Goal: Transaction & Acquisition: Purchase product/service

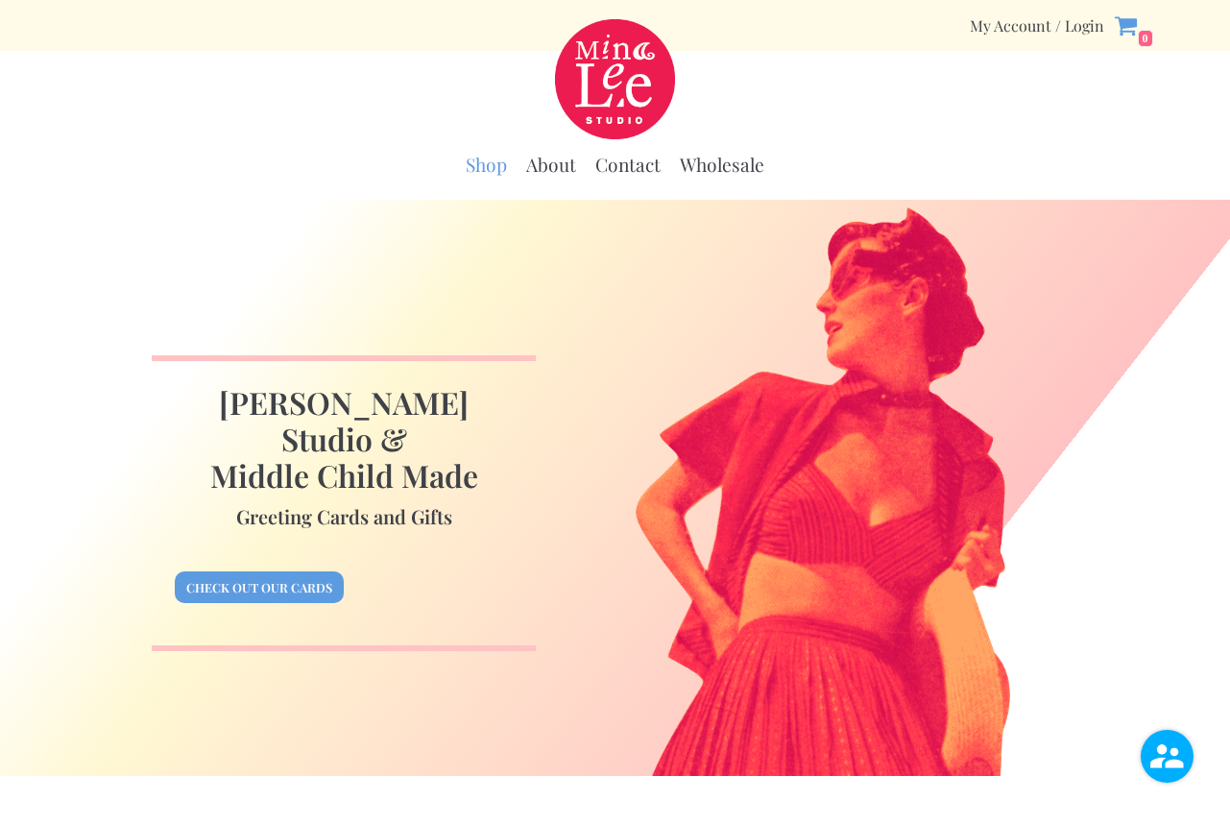
click at [491, 162] on link "Shop" at bounding box center [486, 165] width 41 height 24
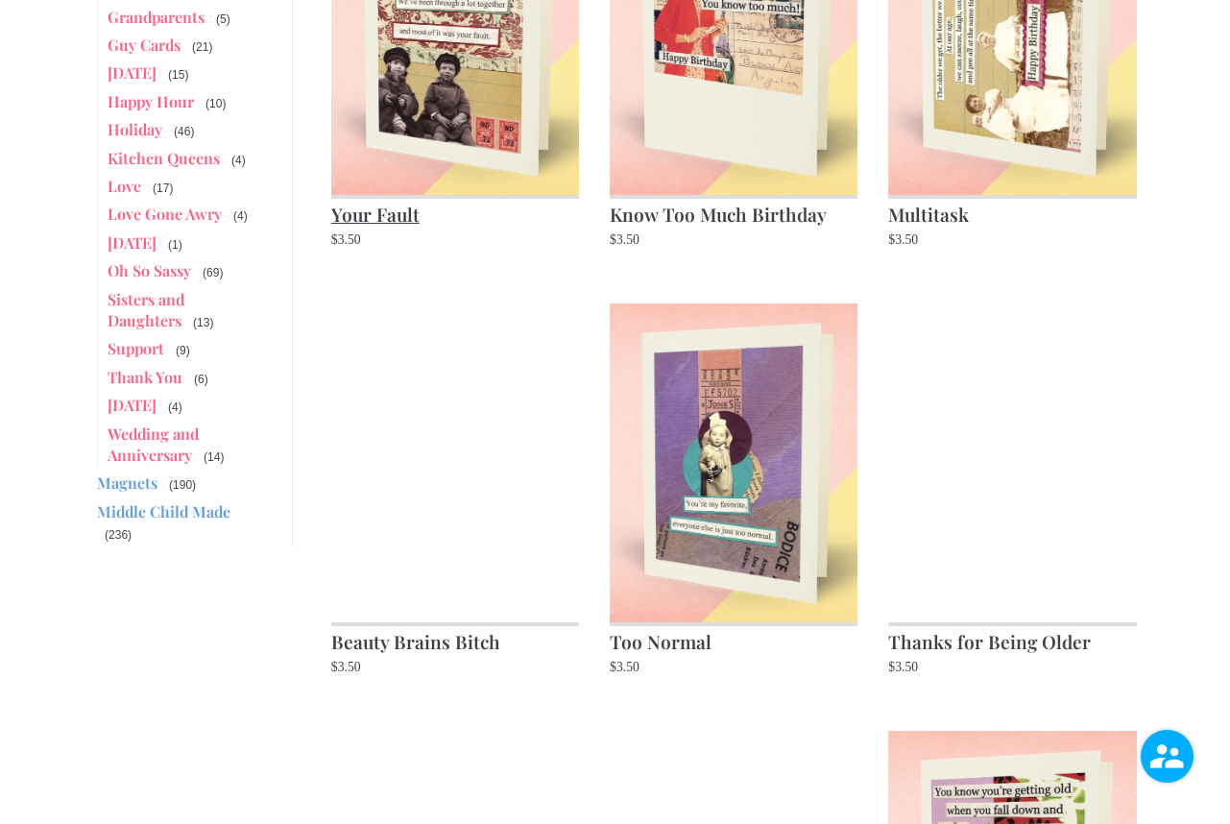
scroll to position [865, 0]
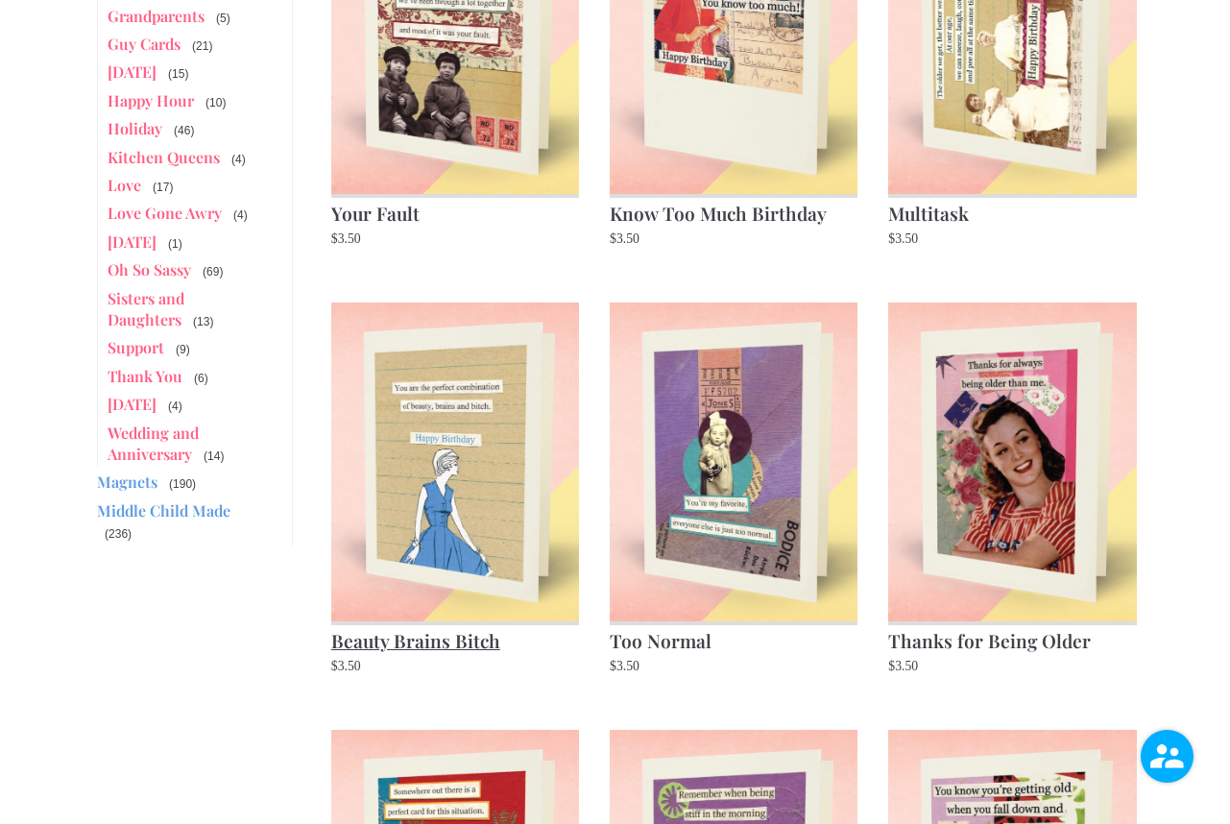
click at [519, 480] on img at bounding box center [455, 461] width 248 height 319
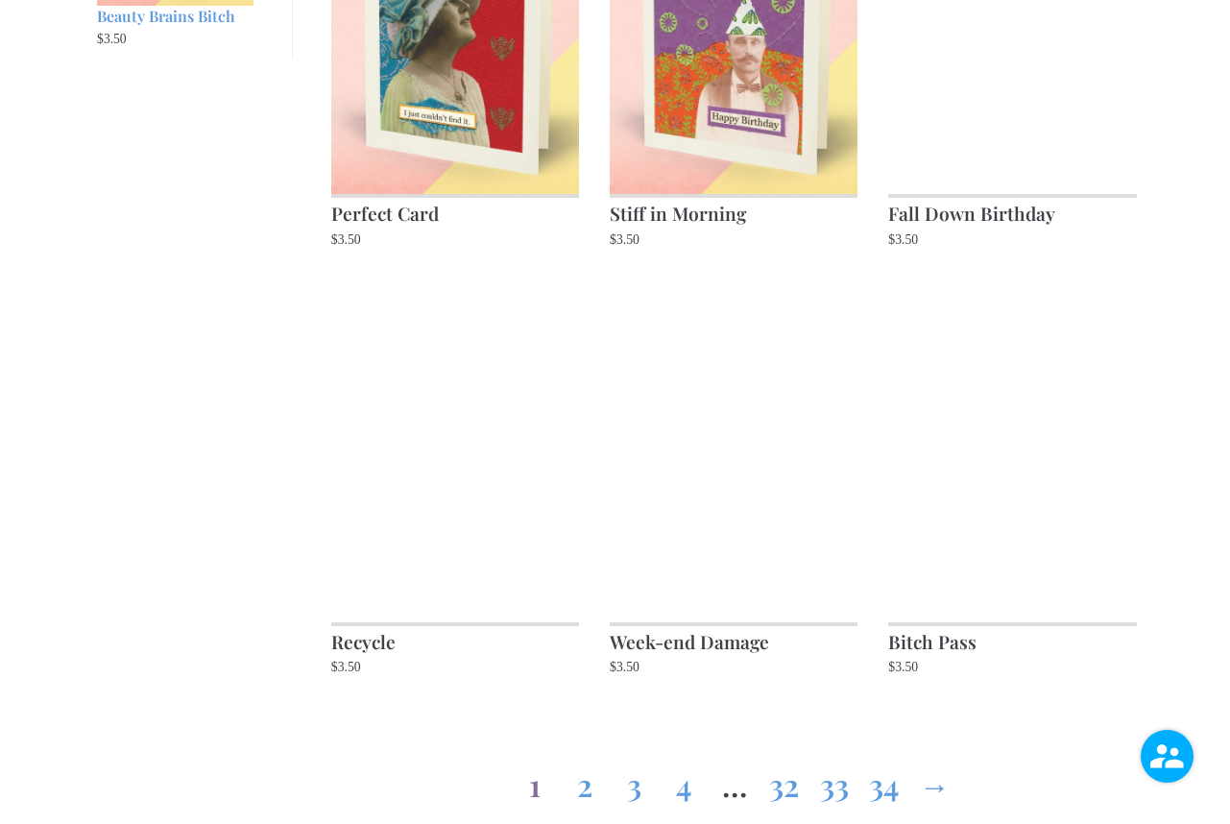
scroll to position [1726, 0]
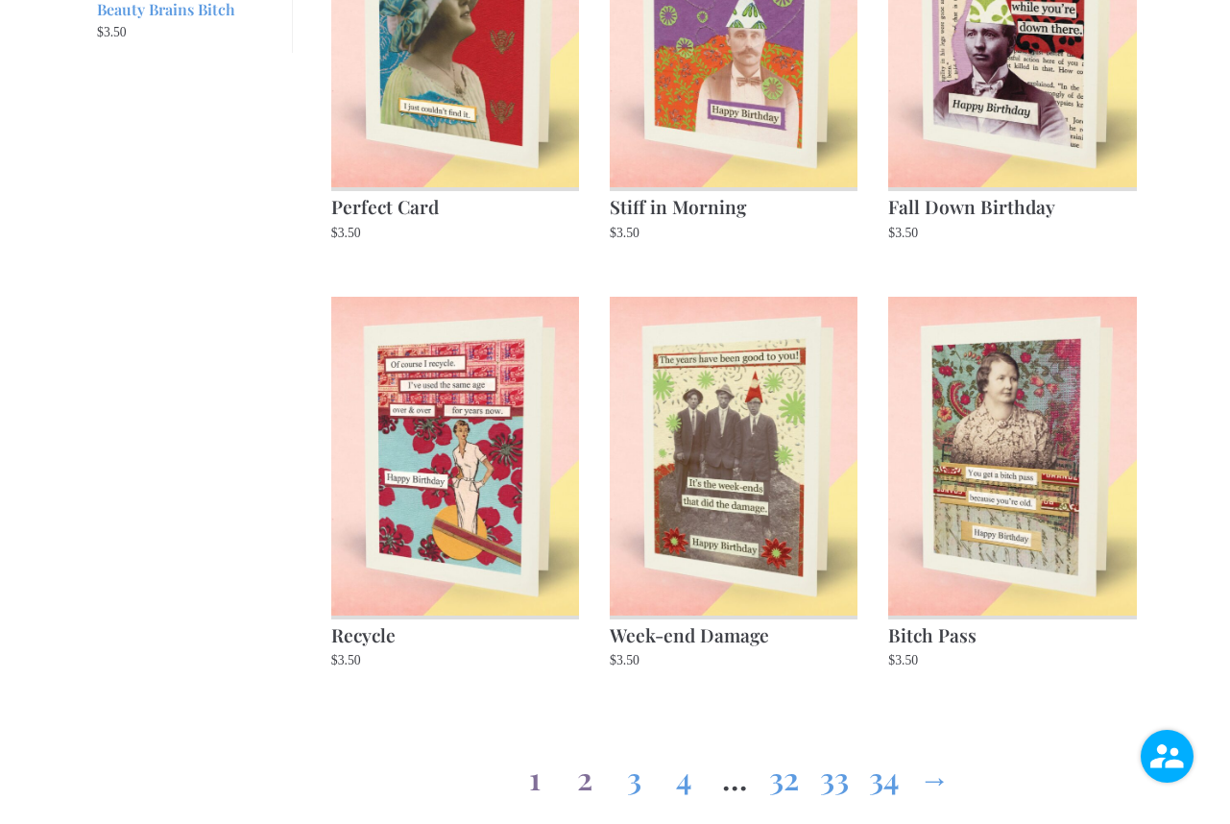
click at [584, 778] on link "2" at bounding box center [584, 773] width 31 height 69
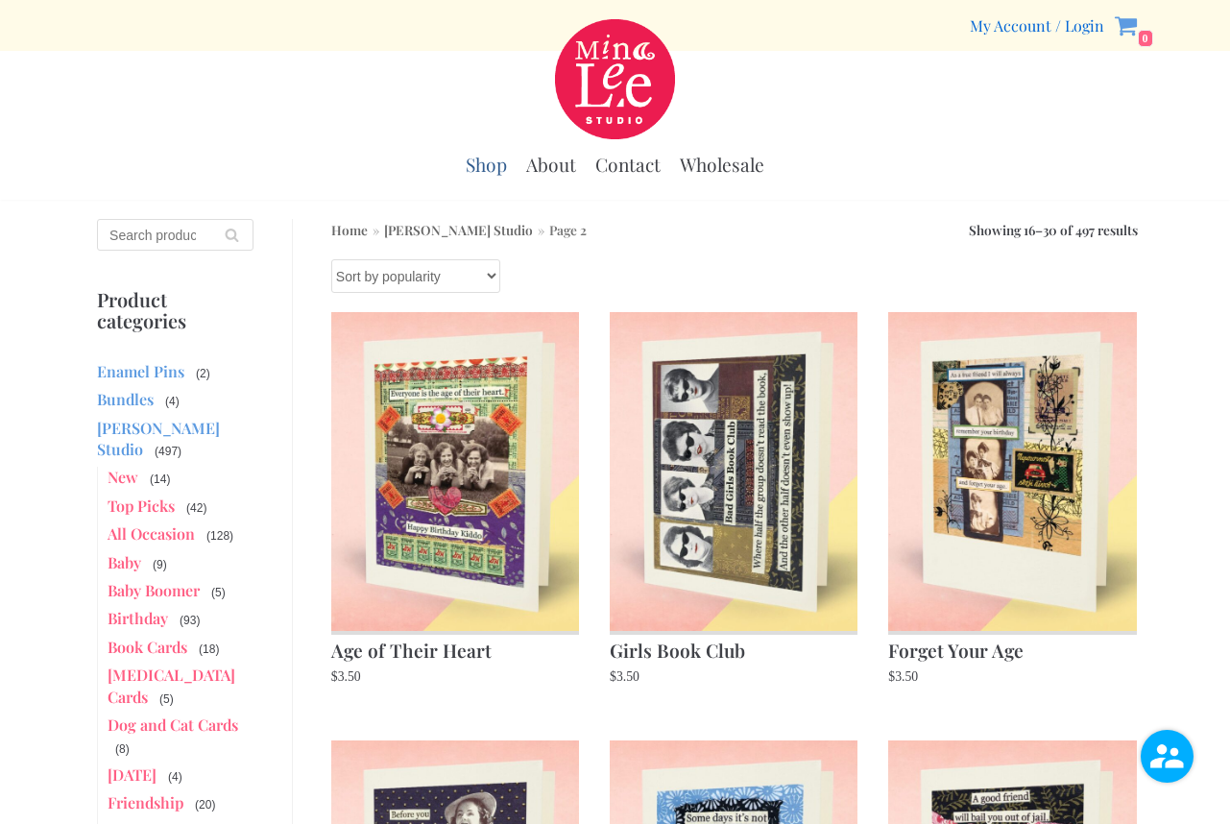
click at [1083, 24] on link "My Account / Login" at bounding box center [1037, 25] width 134 height 20
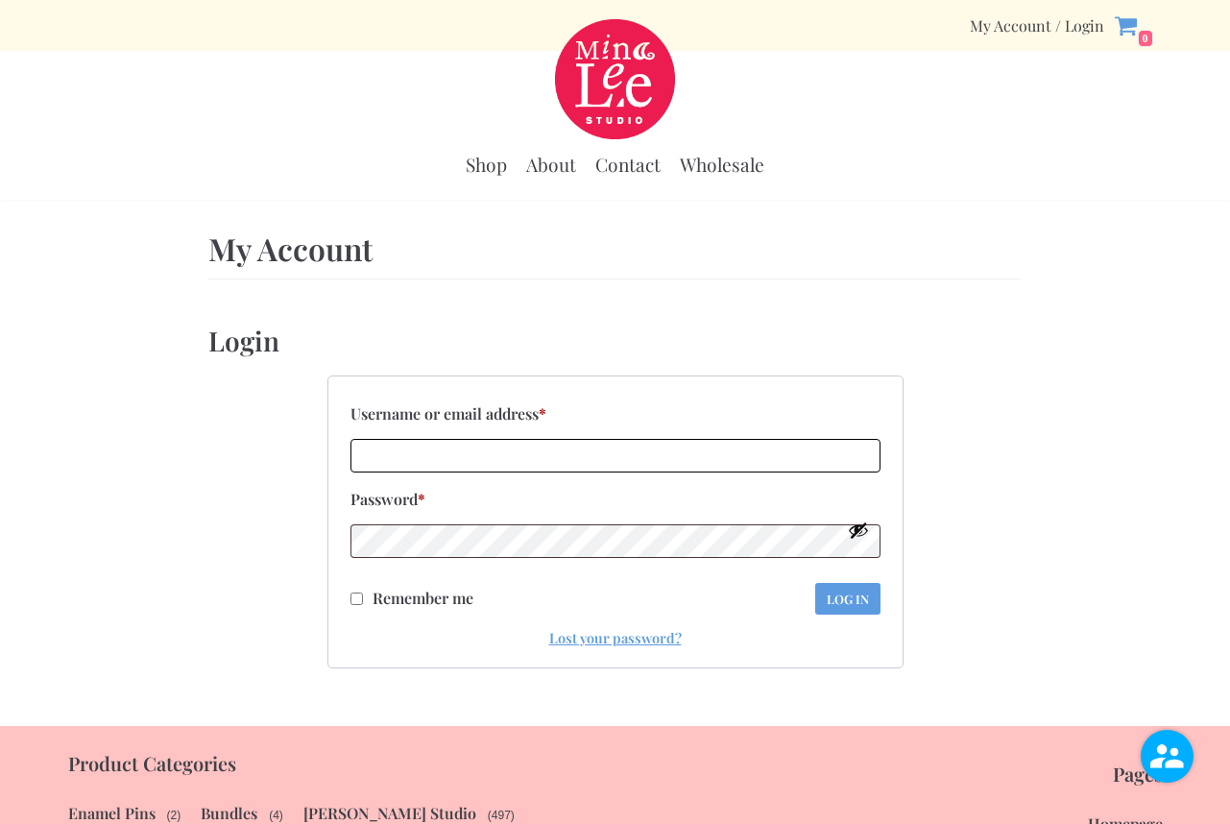
type input "[EMAIL_ADDRESS][DOMAIN_NAME]"
click at [353, 595] on input "Remember me" at bounding box center [356, 598] width 12 height 12
checkbox input "true"
click at [842, 594] on button "Log in" at bounding box center [847, 599] width 65 height 32
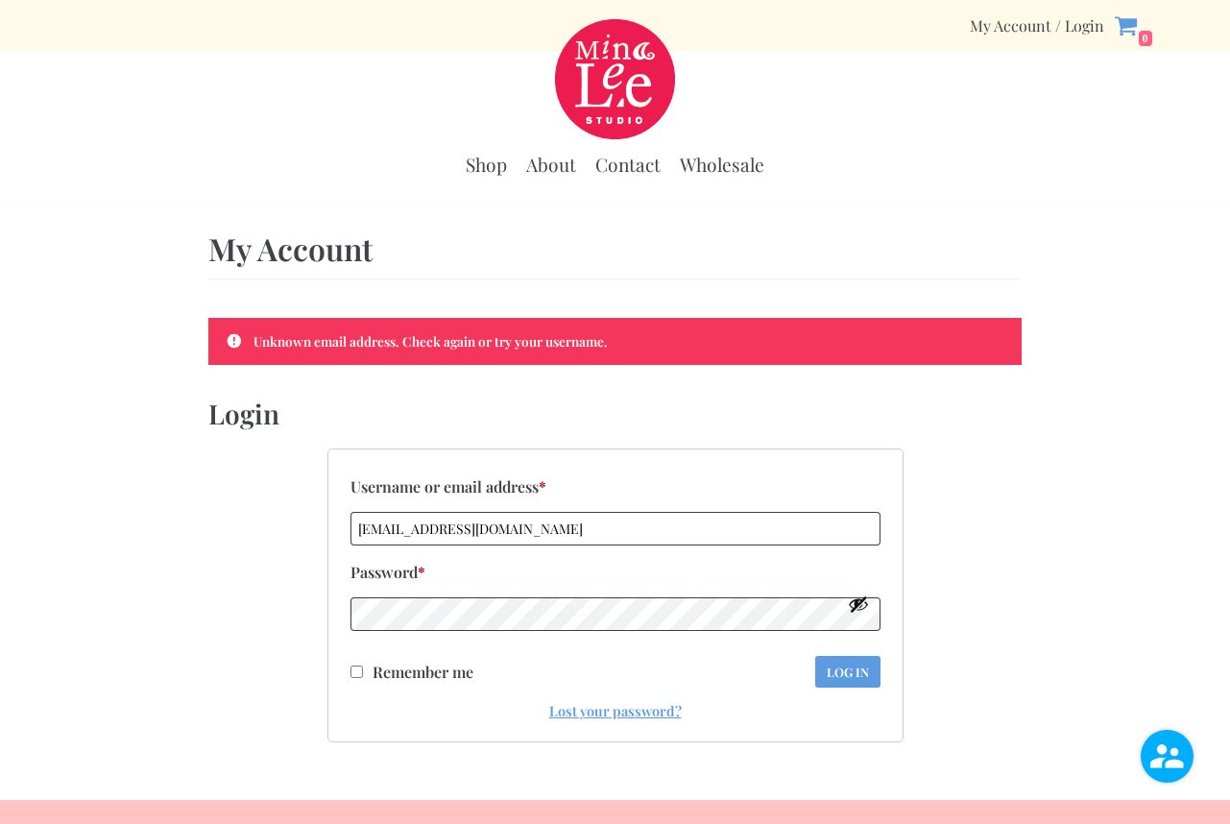
click at [264, 258] on h1 "My Account" at bounding box center [615, 248] width 814 height 40
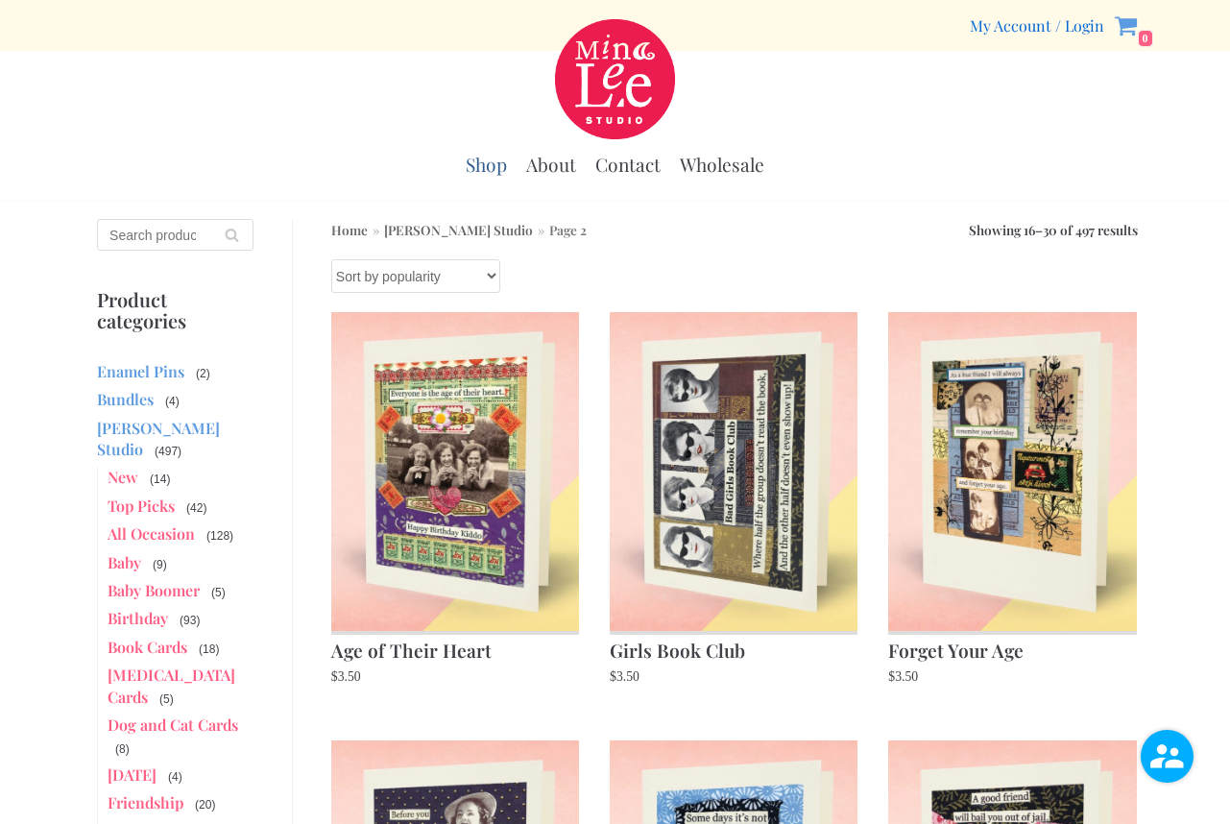
click at [1023, 29] on link "My Account / Login" at bounding box center [1037, 25] width 134 height 20
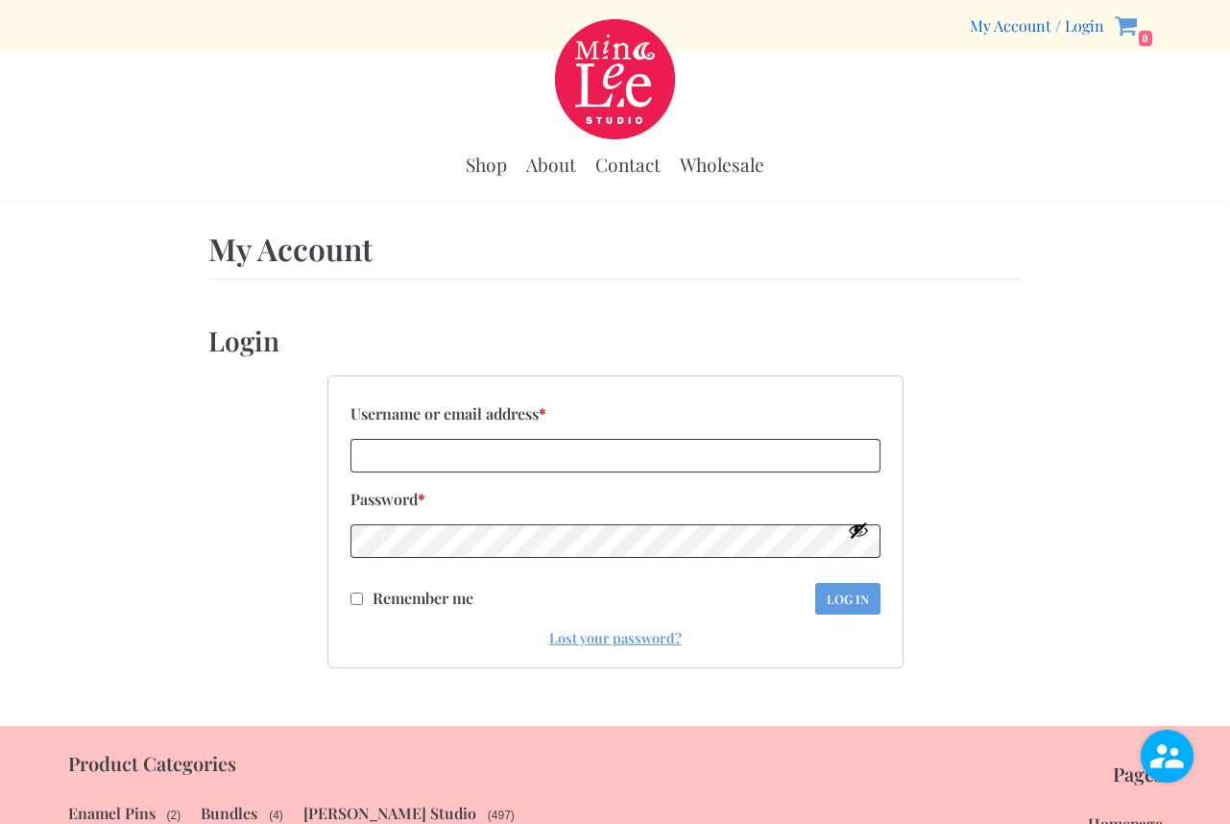
click at [1082, 23] on link "My Account / Login" at bounding box center [1037, 25] width 134 height 20
click at [402, 253] on h1 "My Account" at bounding box center [615, 248] width 814 height 40
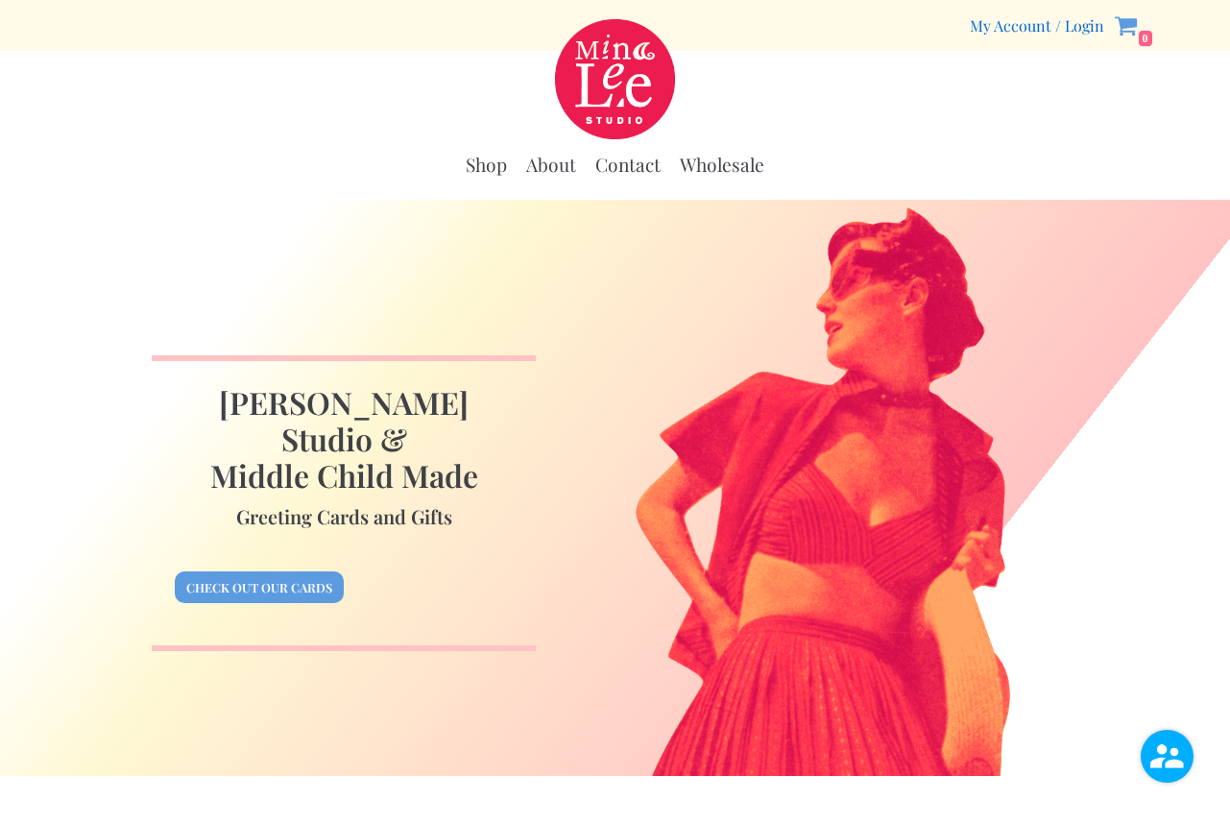
click at [981, 26] on link "My Account / Login" at bounding box center [1037, 25] width 134 height 20
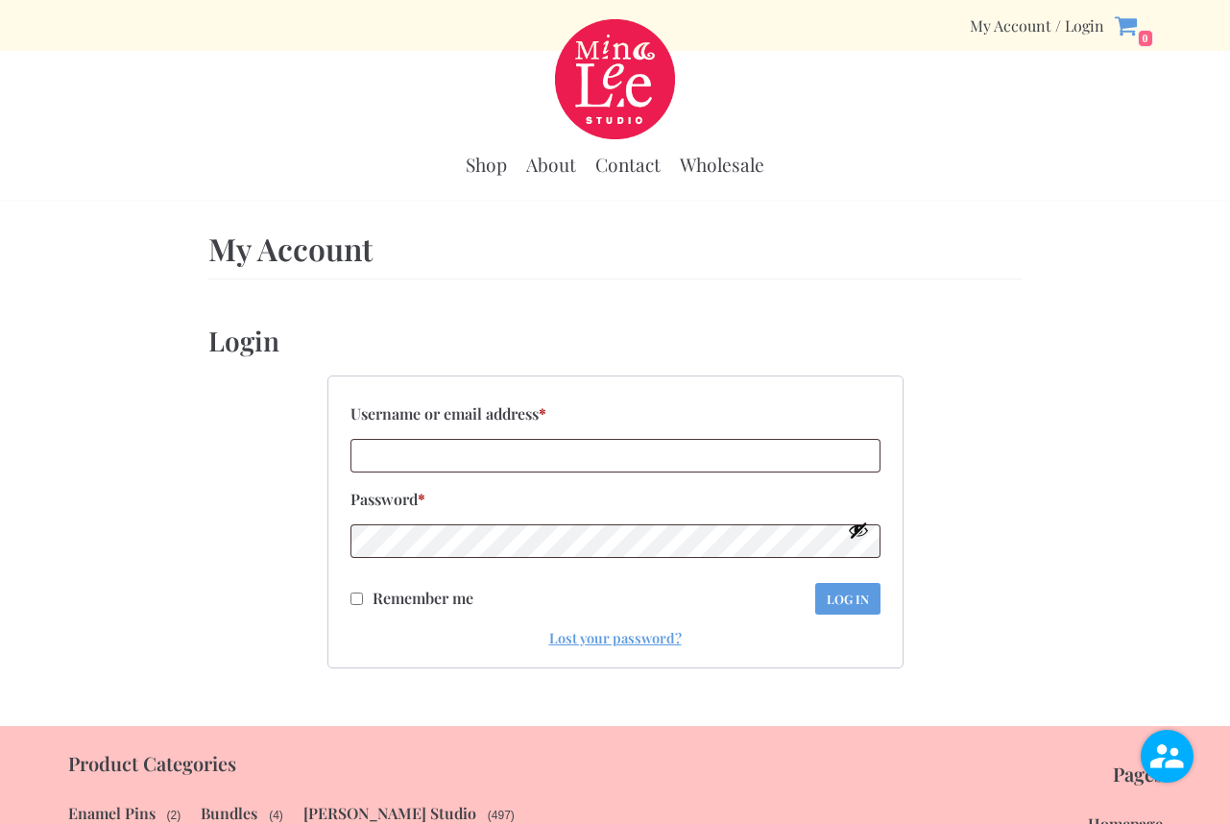
click at [303, 256] on h1 "My Account" at bounding box center [615, 248] width 814 height 40
click at [1076, 23] on link "My Account / Login" at bounding box center [1037, 25] width 134 height 20
type input "[EMAIL_ADDRESS][DOMAIN_NAME]"
click at [847, 597] on button "Log in" at bounding box center [847, 599] width 65 height 32
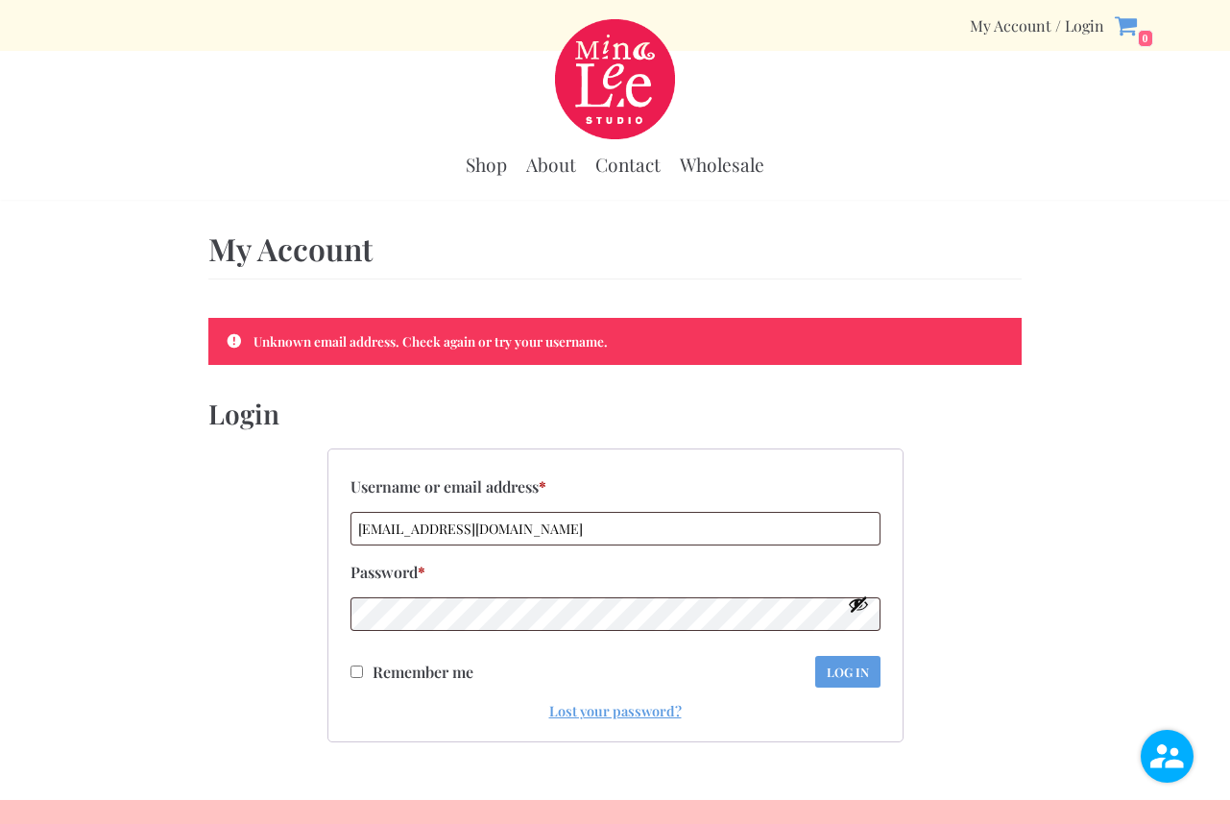
click at [356, 668] on input "Remember me" at bounding box center [356, 671] width 12 height 12
checkbox input "true"
click at [855, 668] on button "Log in" at bounding box center [847, 672] width 65 height 32
click at [613, 708] on link "Lost your password?" at bounding box center [615, 710] width 132 height 19
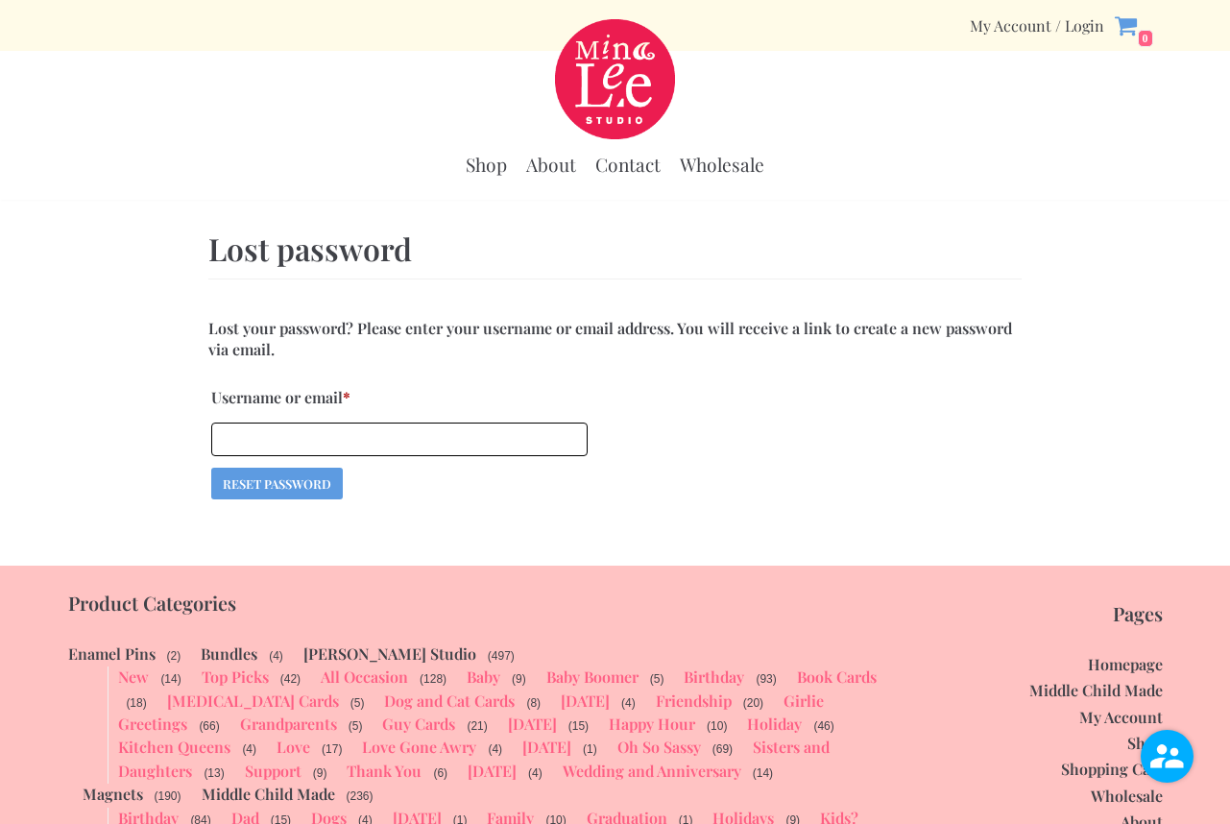
type input "egcarson@icloud.com"
click at [274, 484] on button "Reset password" at bounding box center [277, 483] width 132 height 32
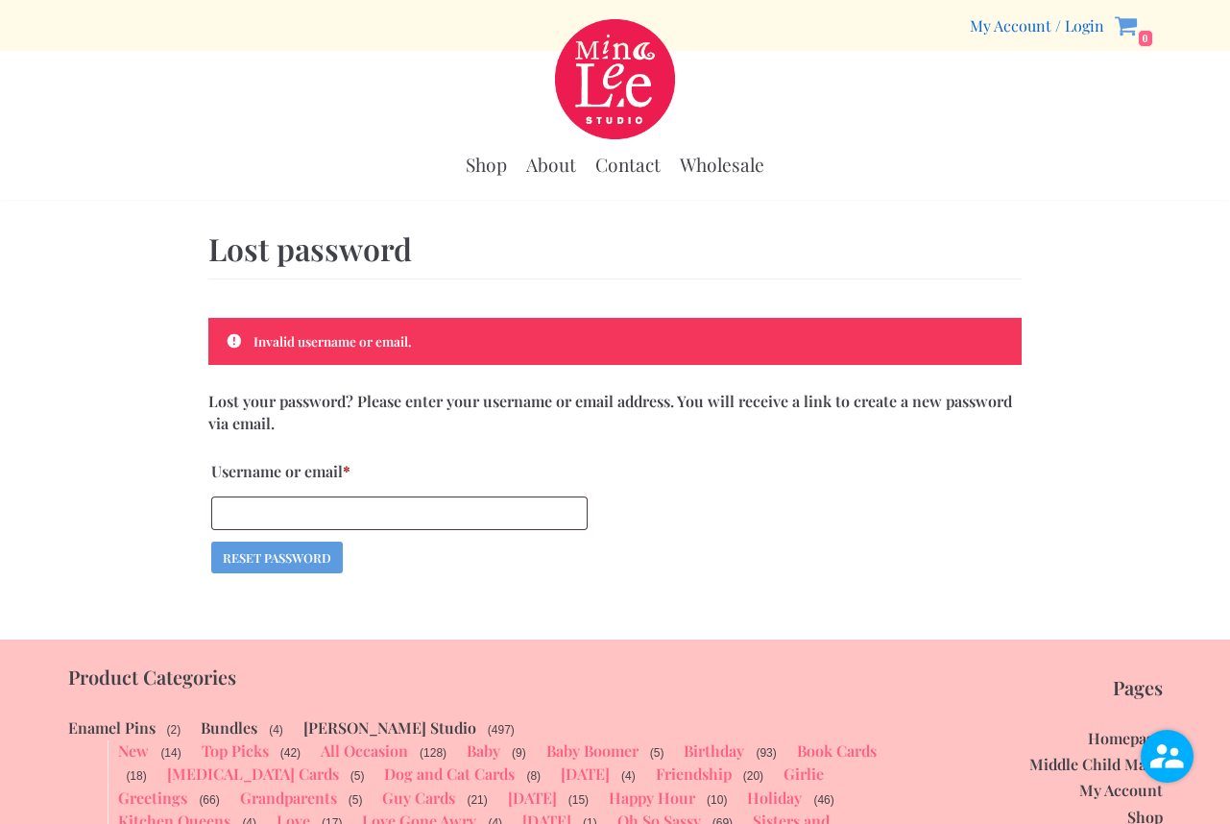
click at [1009, 26] on link "My Account / Login" at bounding box center [1037, 25] width 134 height 20
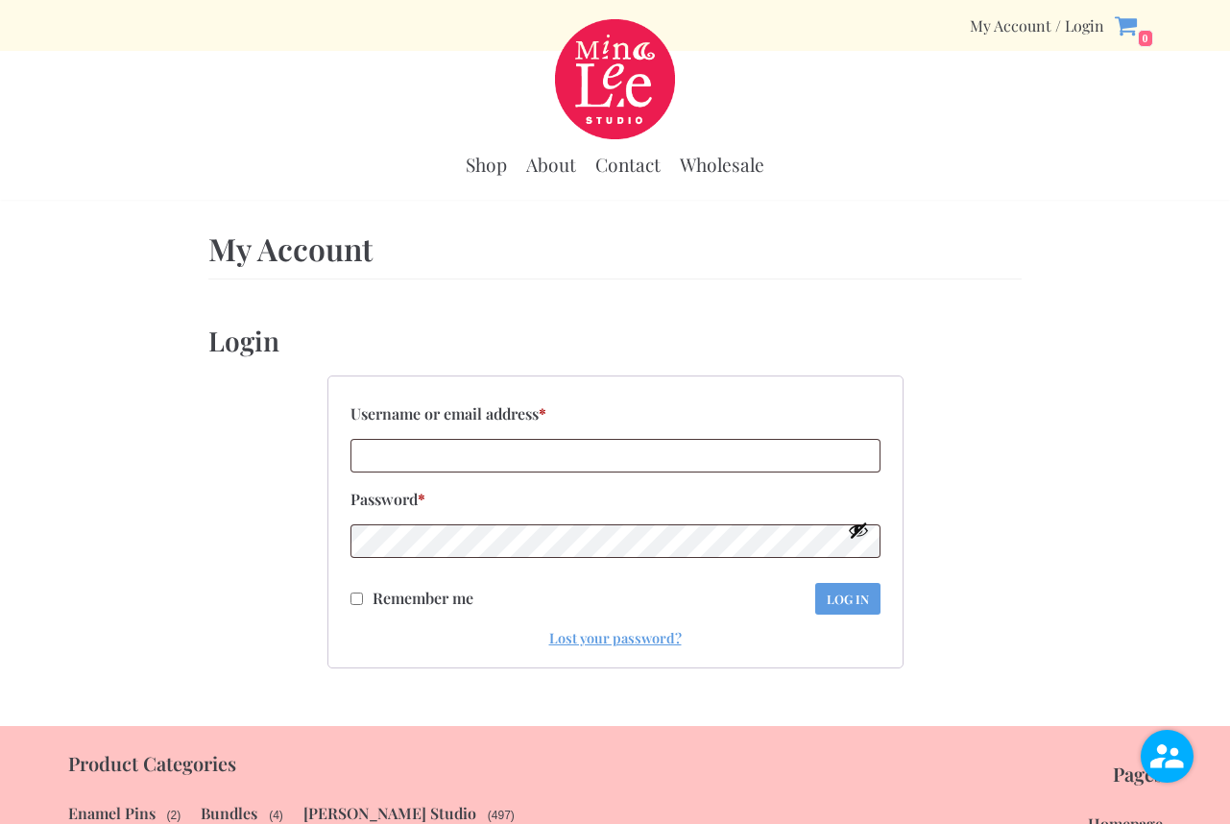
click at [646, 334] on h2 "Login" at bounding box center [615, 340] width 814 height 45
click at [485, 162] on link "Shop" at bounding box center [486, 165] width 41 height 24
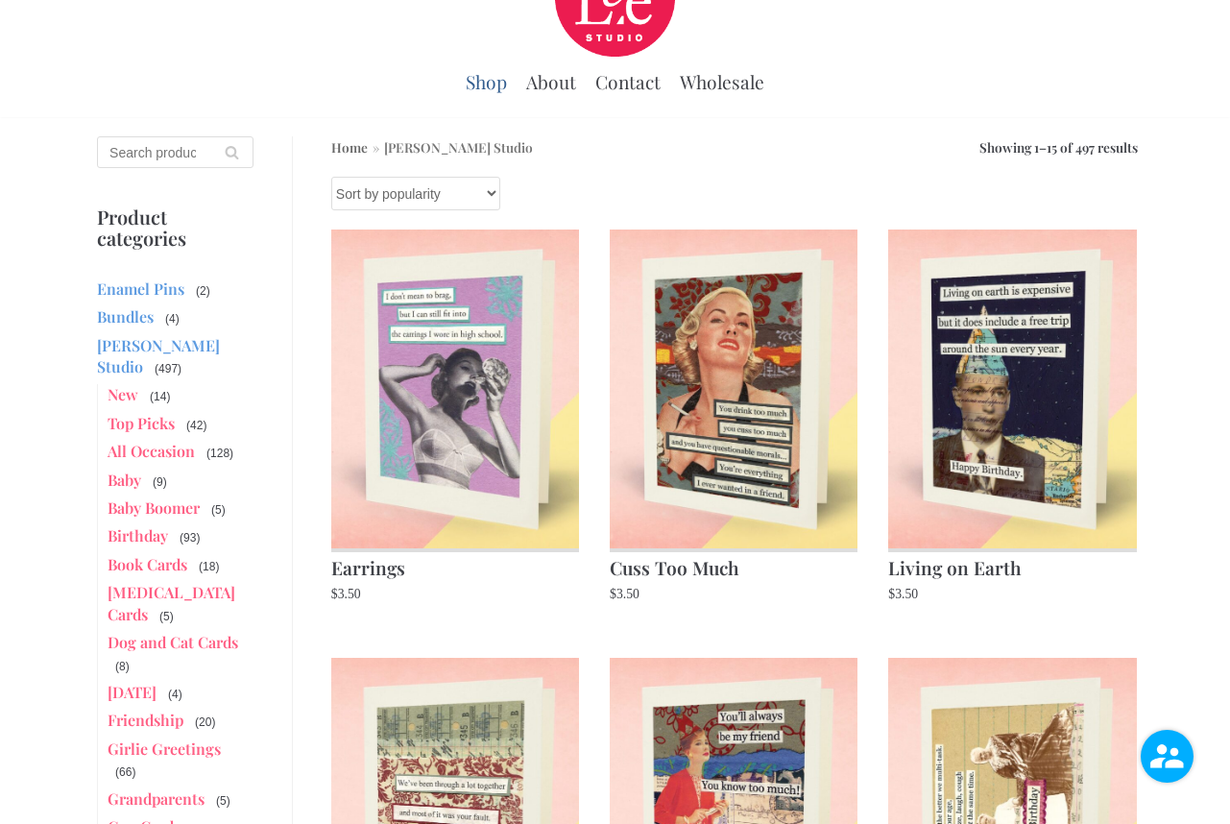
scroll to position [85, 0]
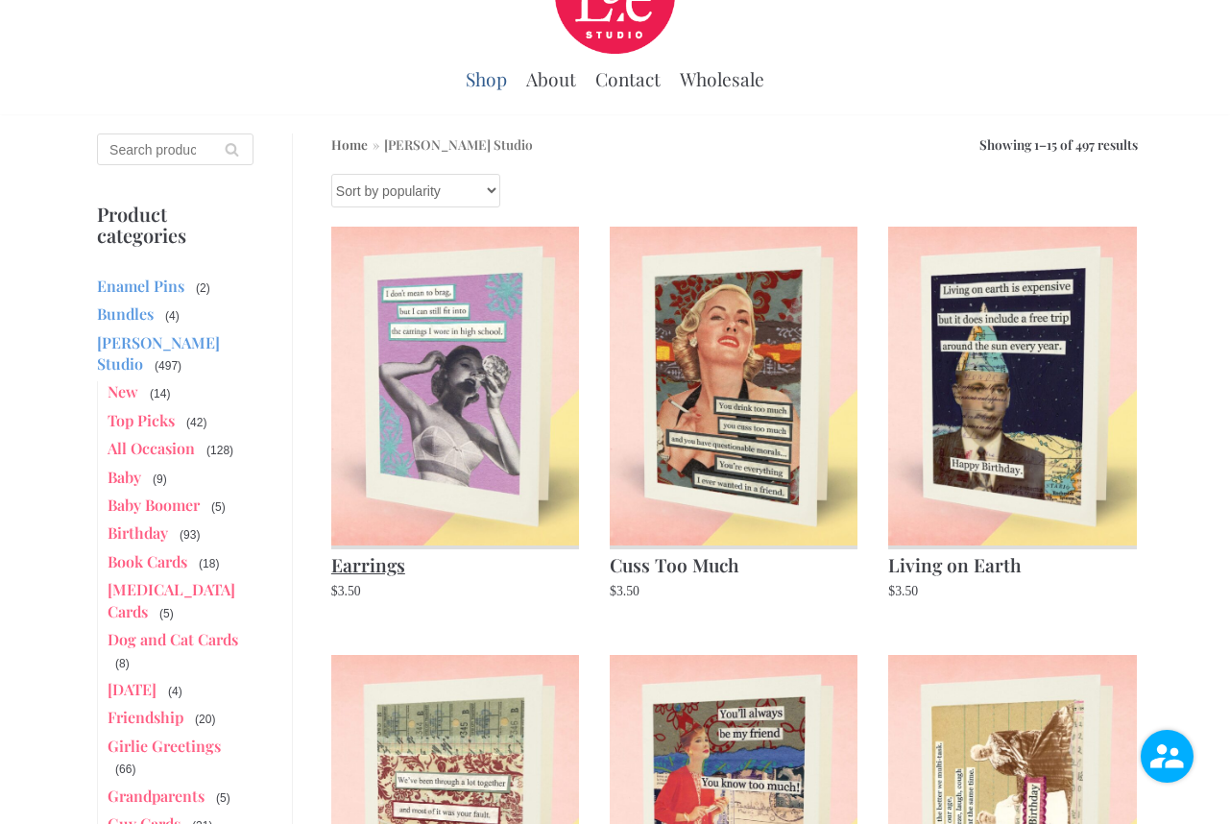
click at [476, 405] on img at bounding box center [455, 386] width 248 height 319
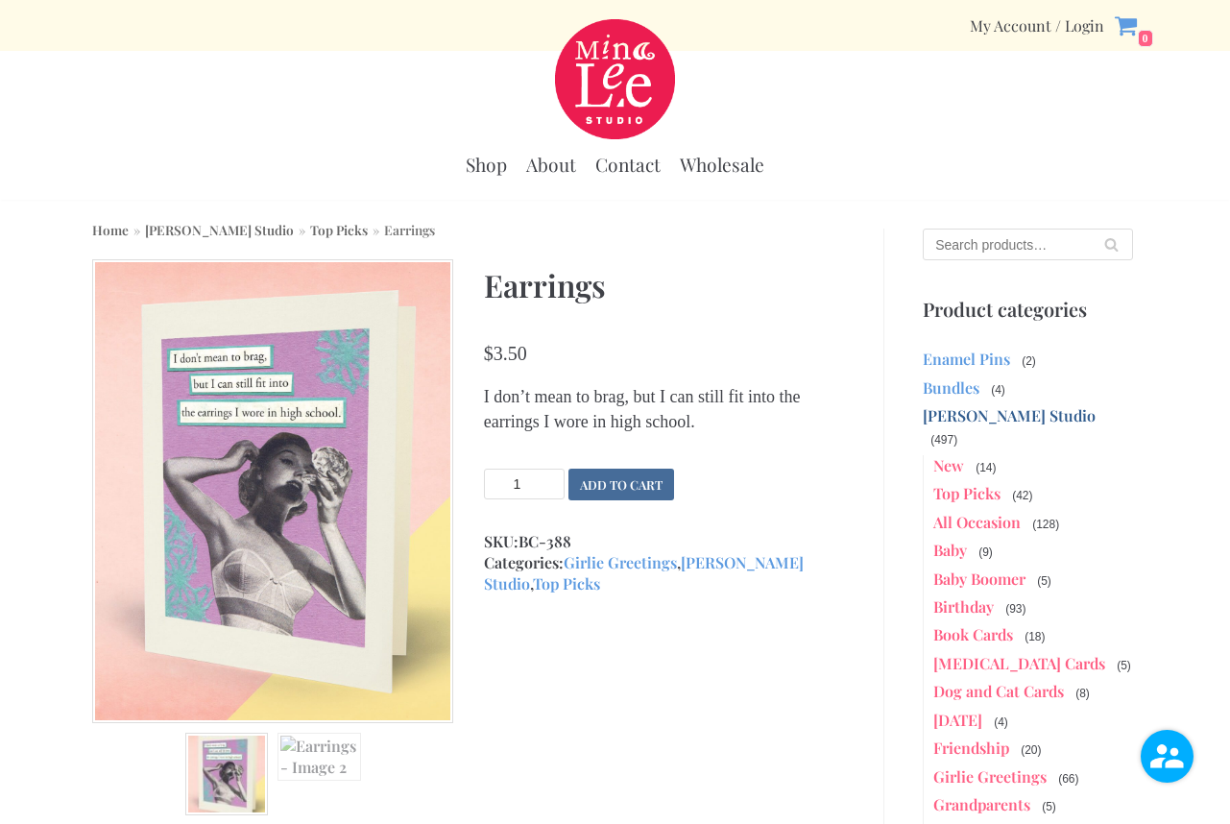
click at [606, 479] on button "Add to cart" at bounding box center [621, 484] width 106 height 32
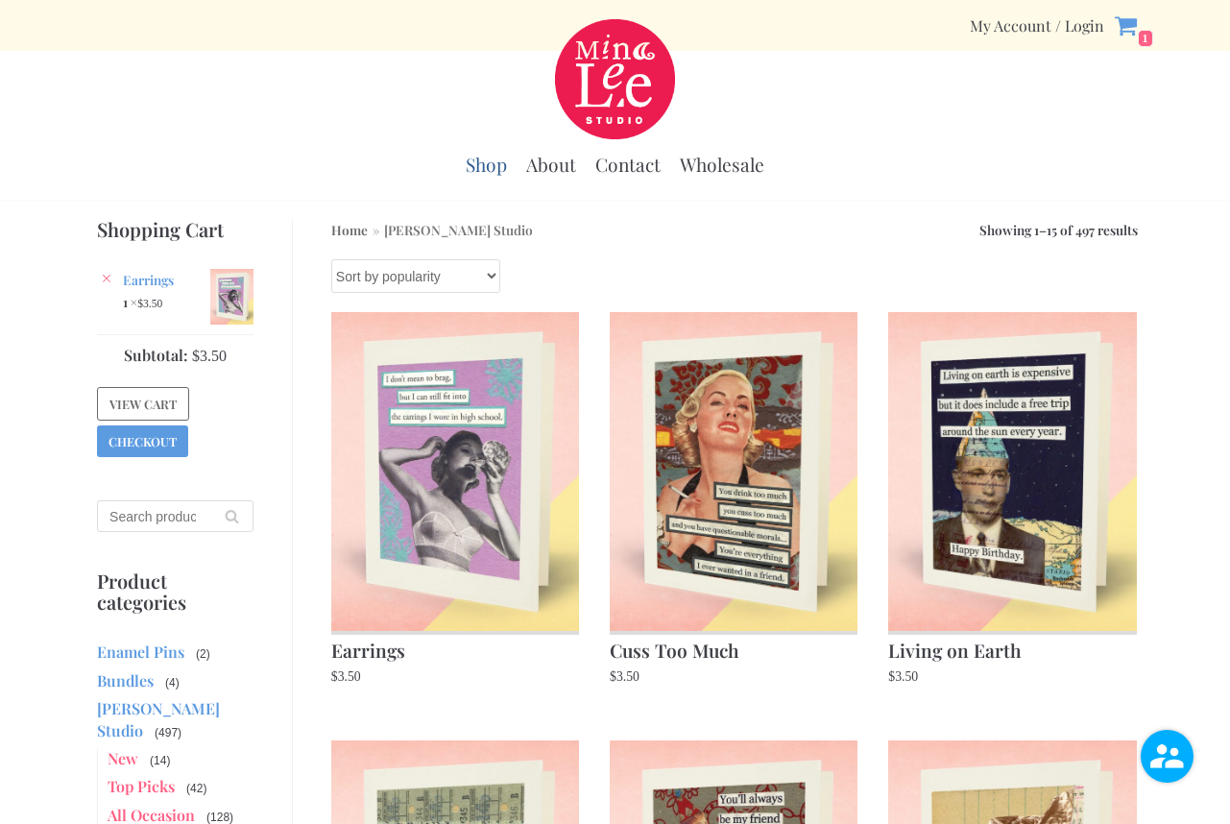
scroll to position [85, 0]
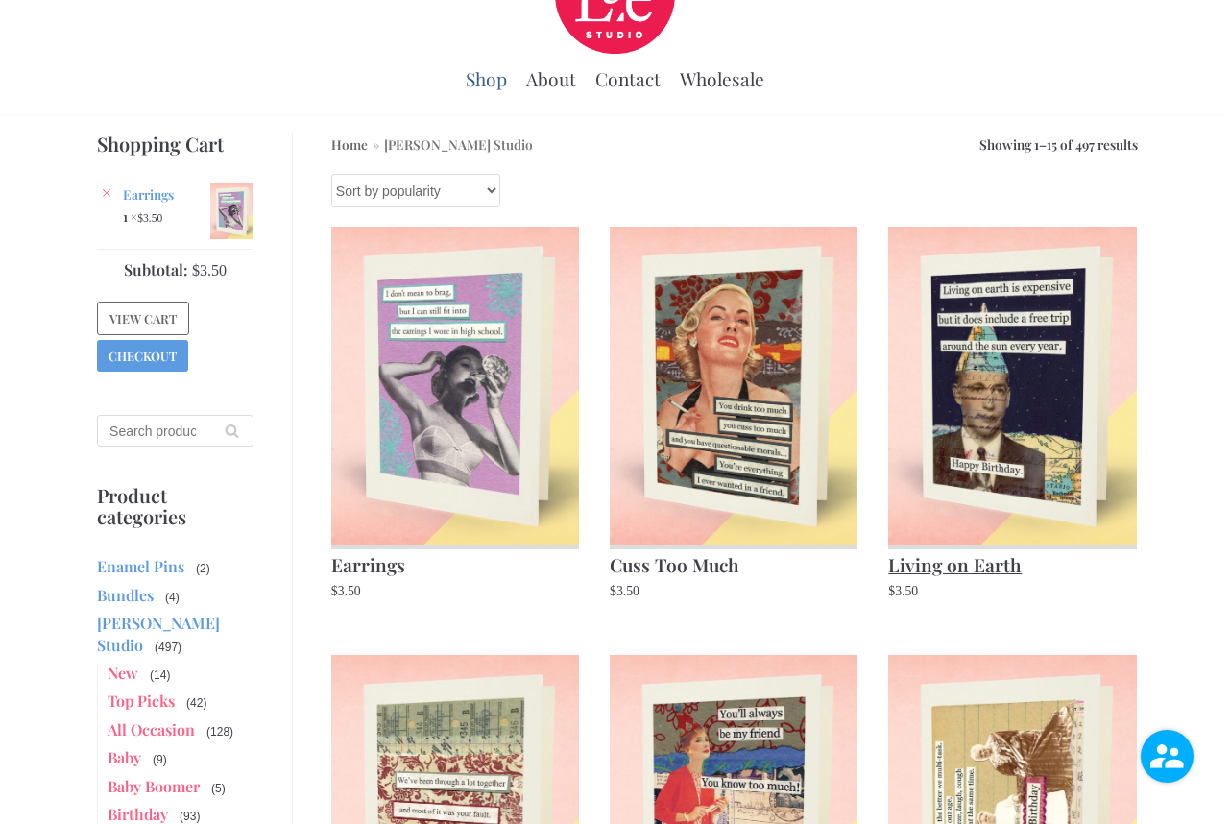
click at [1016, 444] on img at bounding box center [1012, 386] width 248 height 319
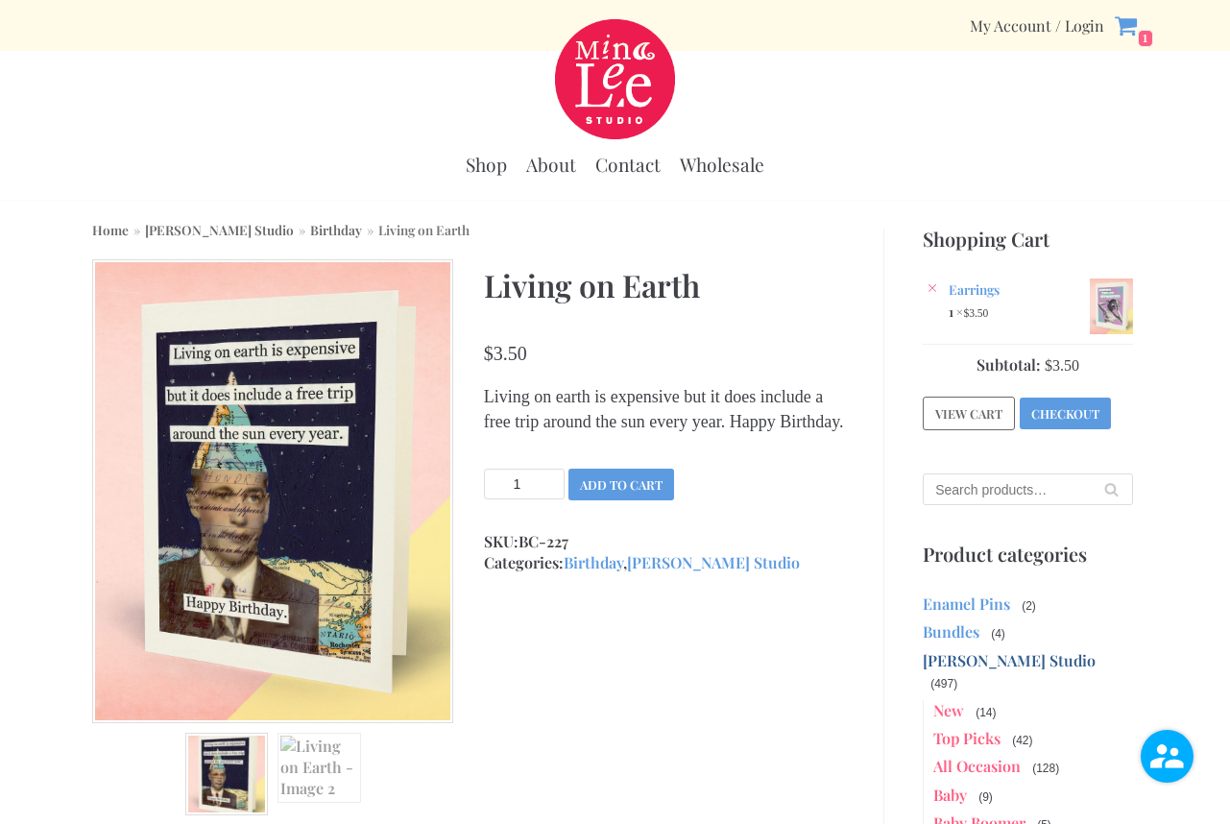
type input "2"
click at [554, 499] on input "2" at bounding box center [524, 483] width 81 height 31
click at [628, 500] on button "Add to cart" at bounding box center [621, 484] width 106 height 32
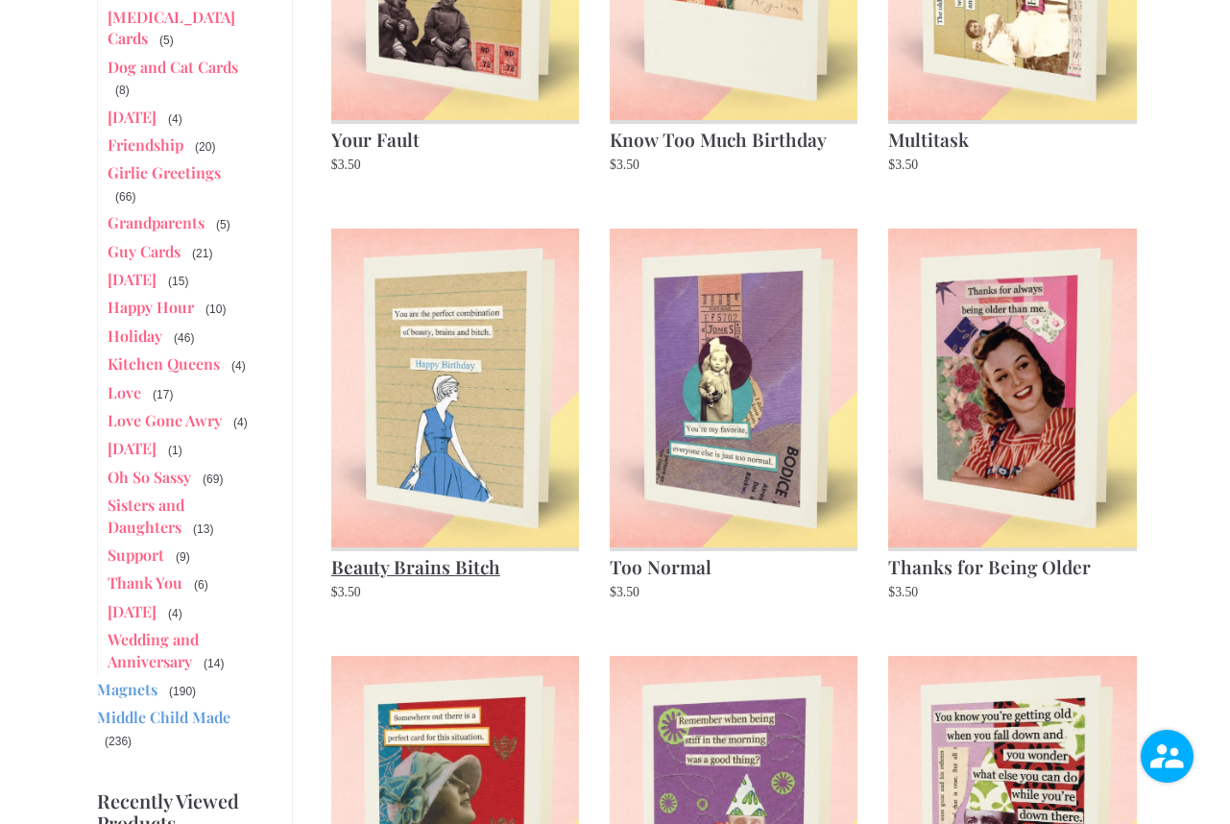
scroll to position [953, 0]
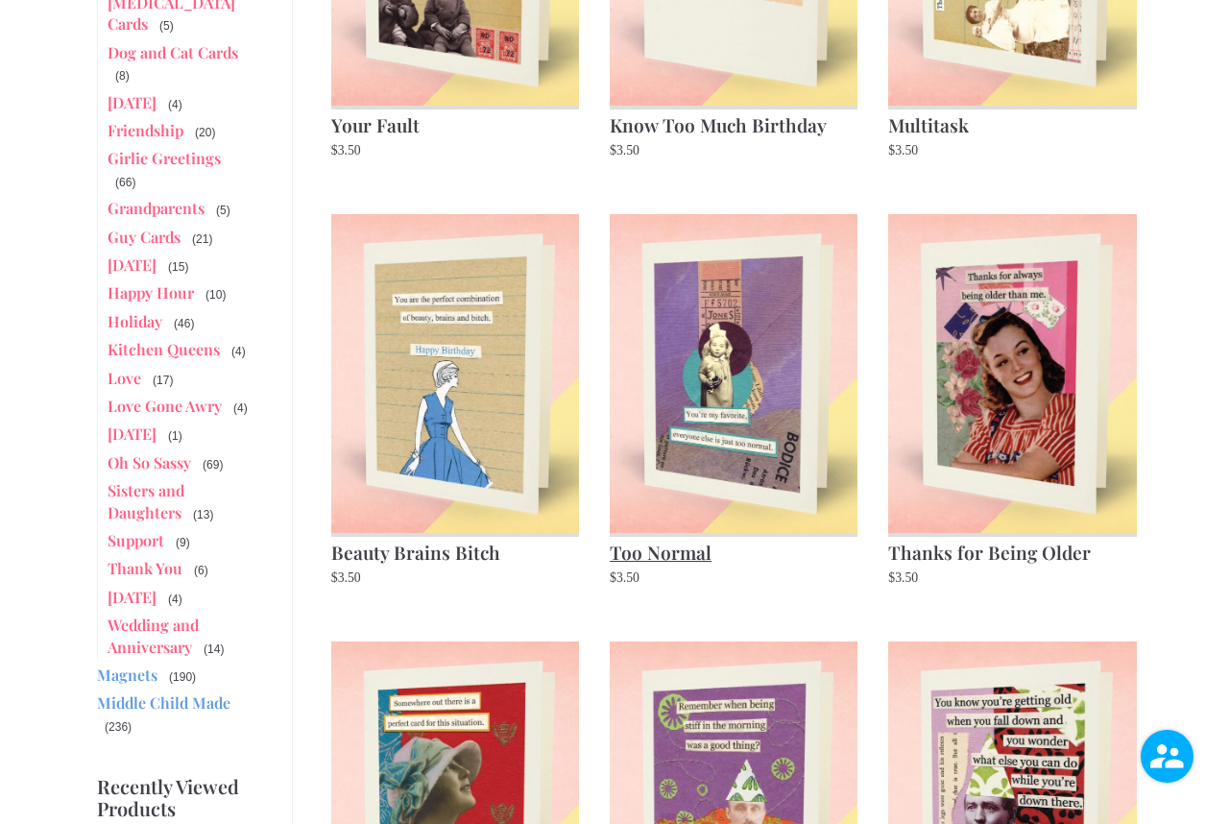
click at [733, 473] on img at bounding box center [734, 373] width 248 height 319
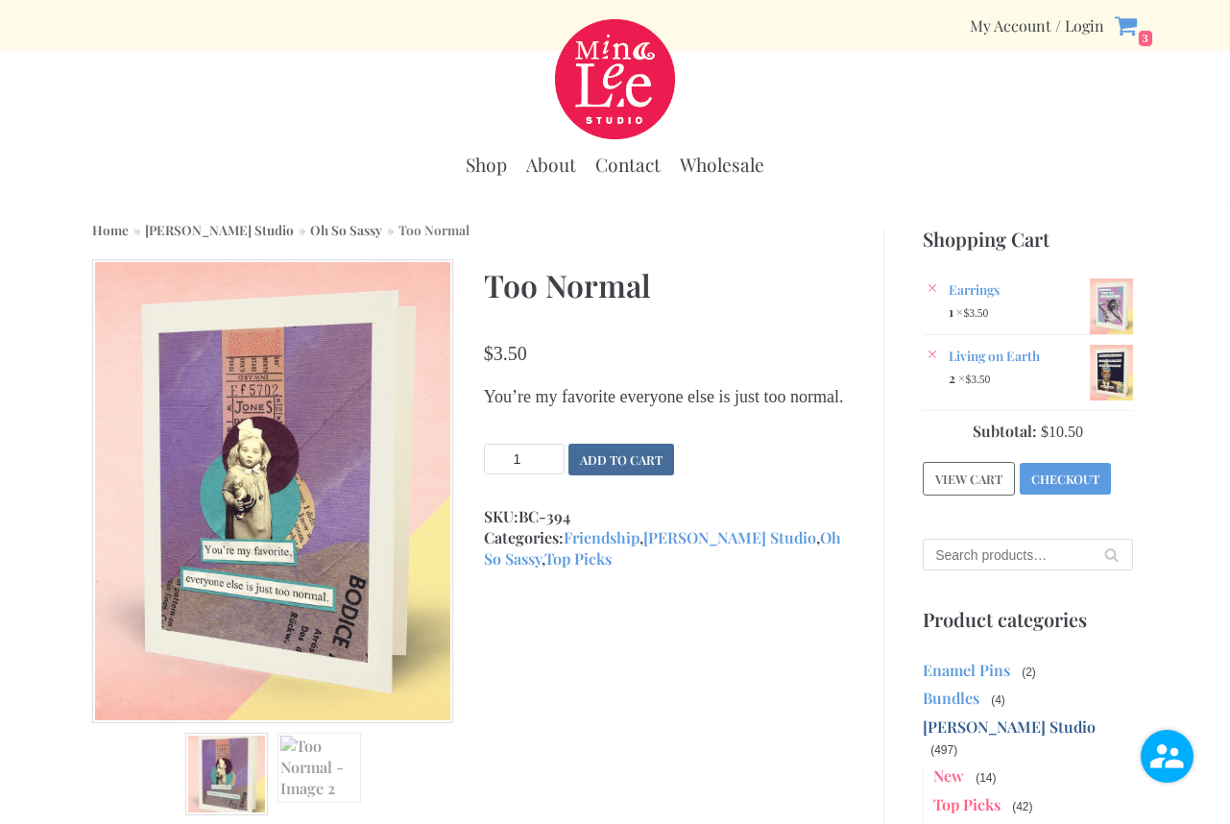
click at [593, 475] on button "Add to cart" at bounding box center [621, 459] width 106 height 32
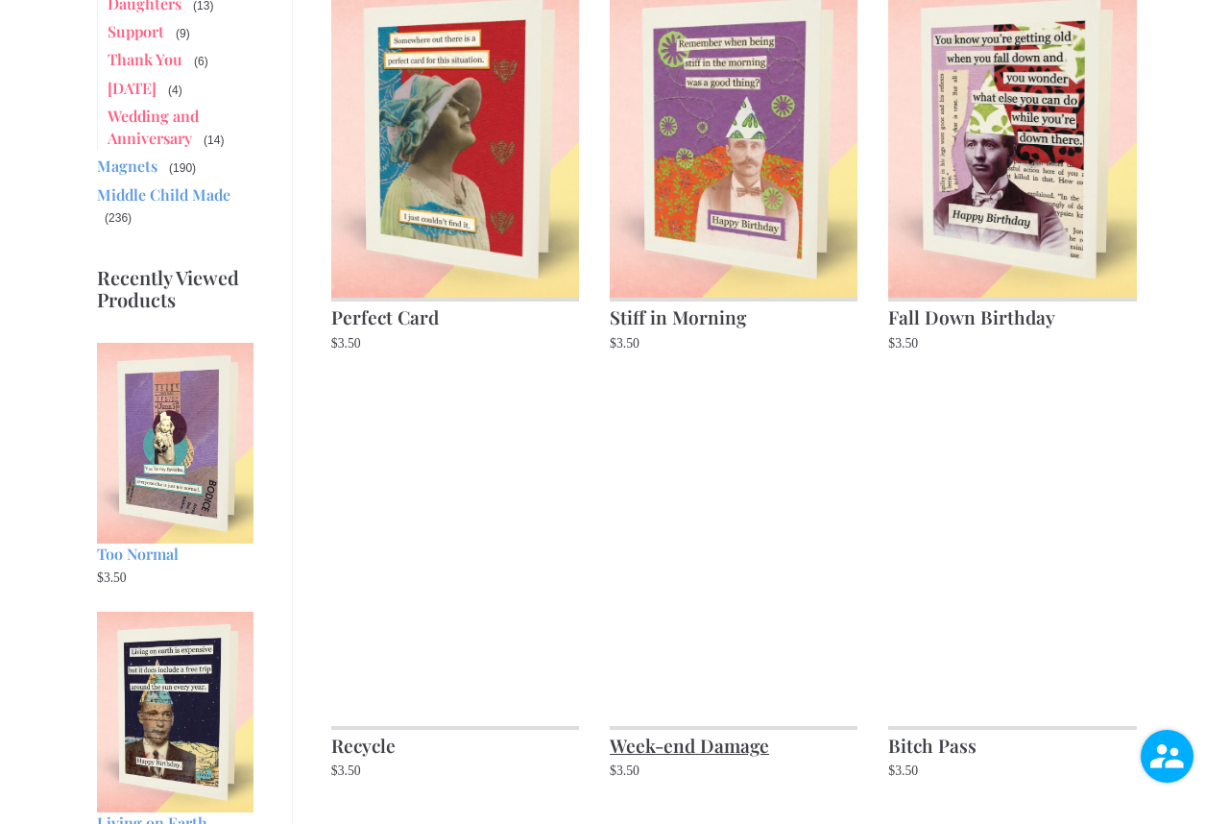
scroll to position [1626, 0]
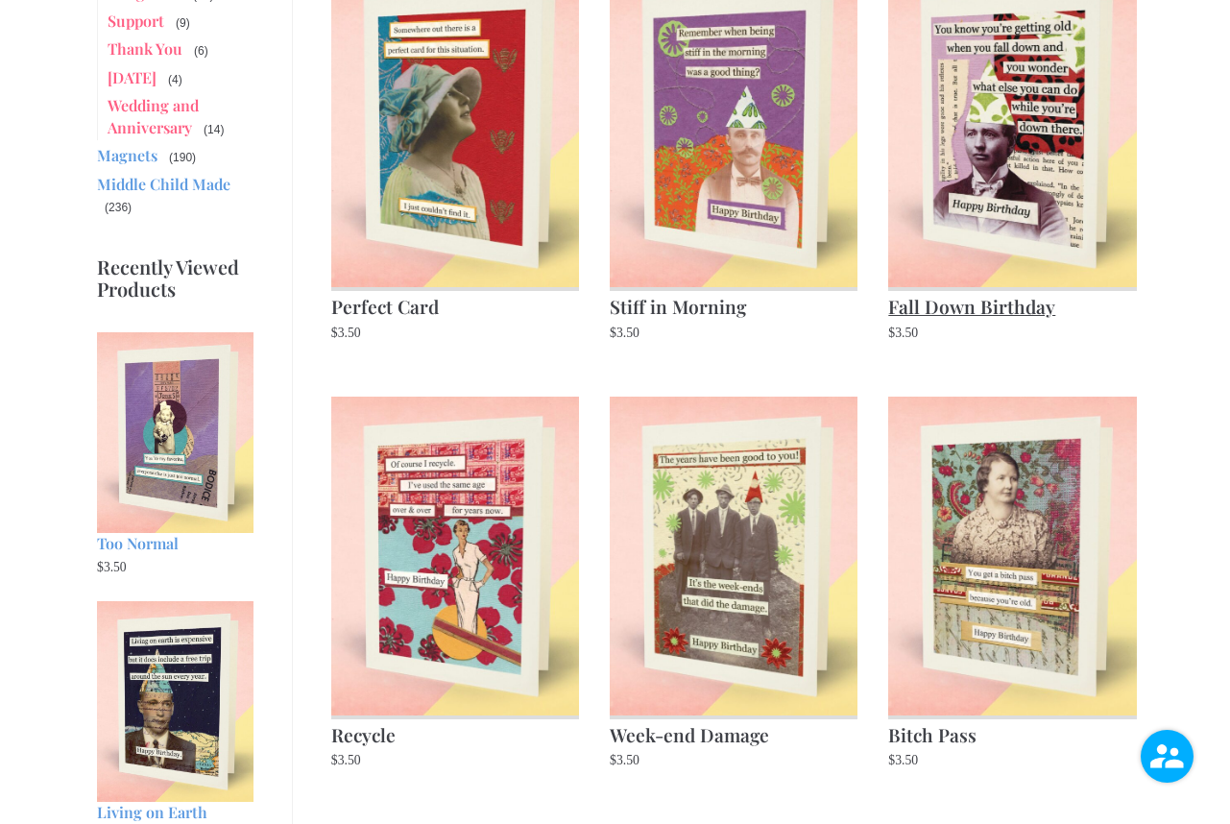
click at [988, 181] on img at bounding box center [1012, 127] width 248 height 319
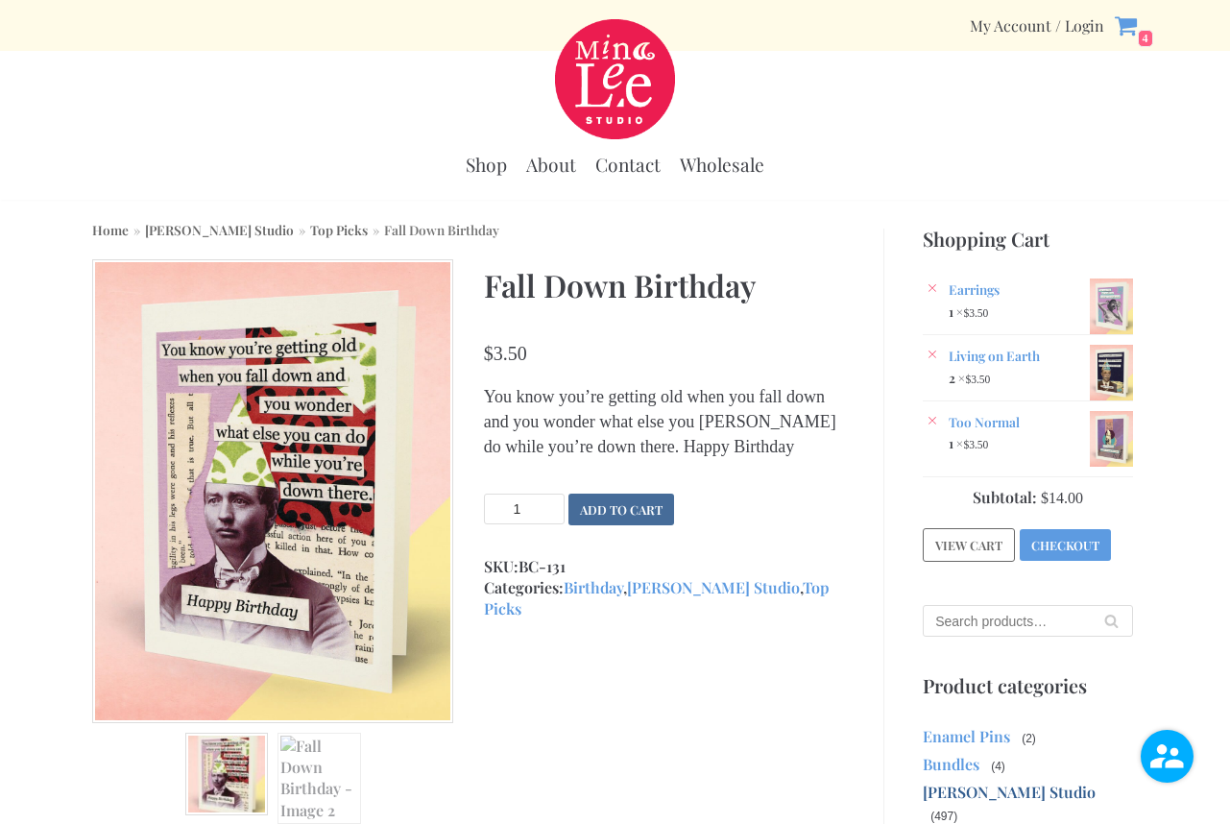
click at [602, 525] on button "Add to cart" at bounding box center [621, 509] width 106 height 32
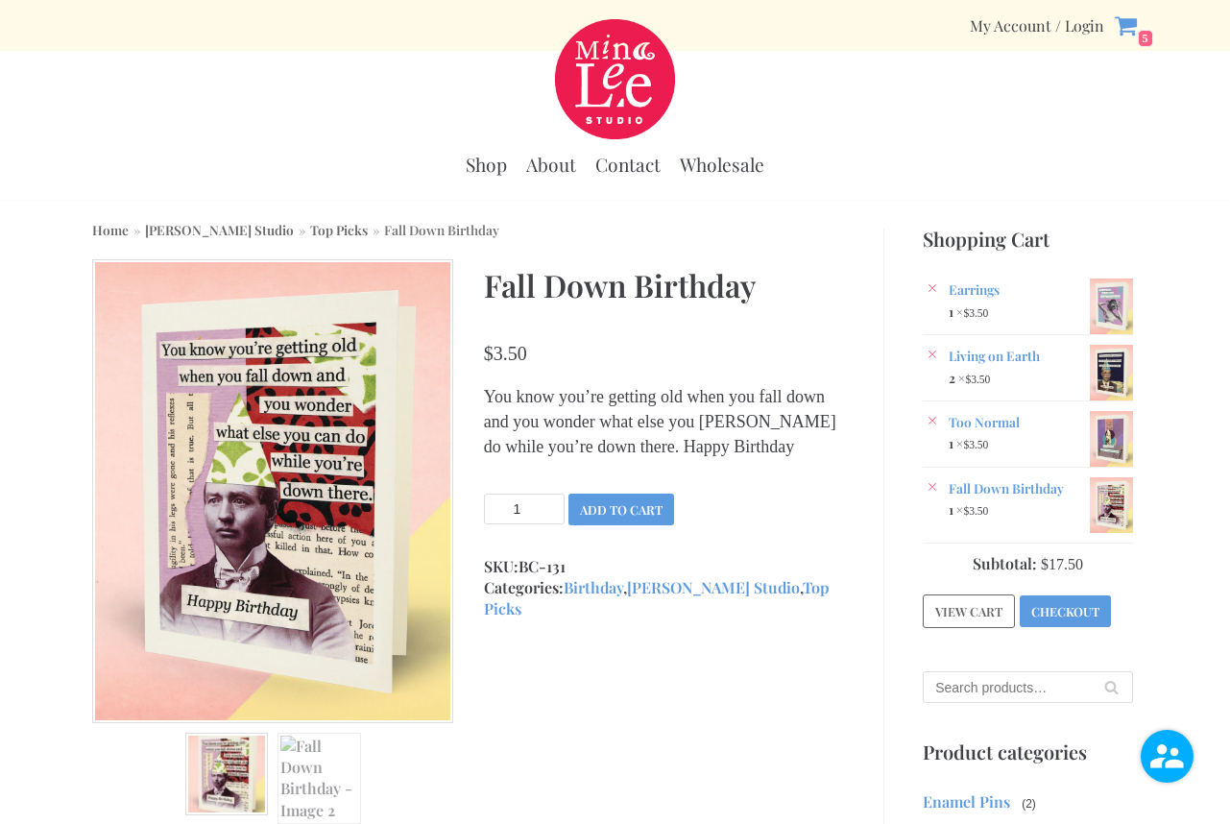
click at [543, 430] on p "You know you’re getting old when you fall down and you wonder what else you dan…" at bounding box center [664, 421] width 361 height 75
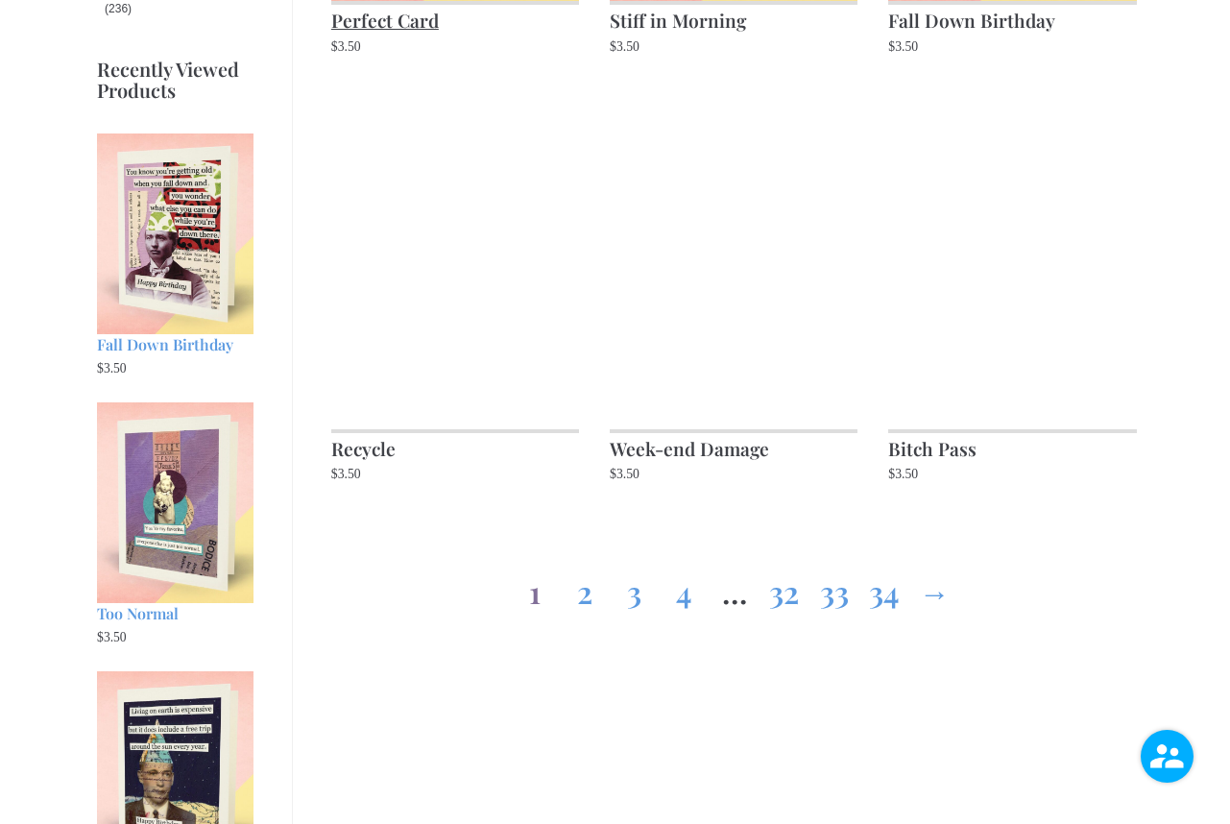
scroll to position [1915, 0]
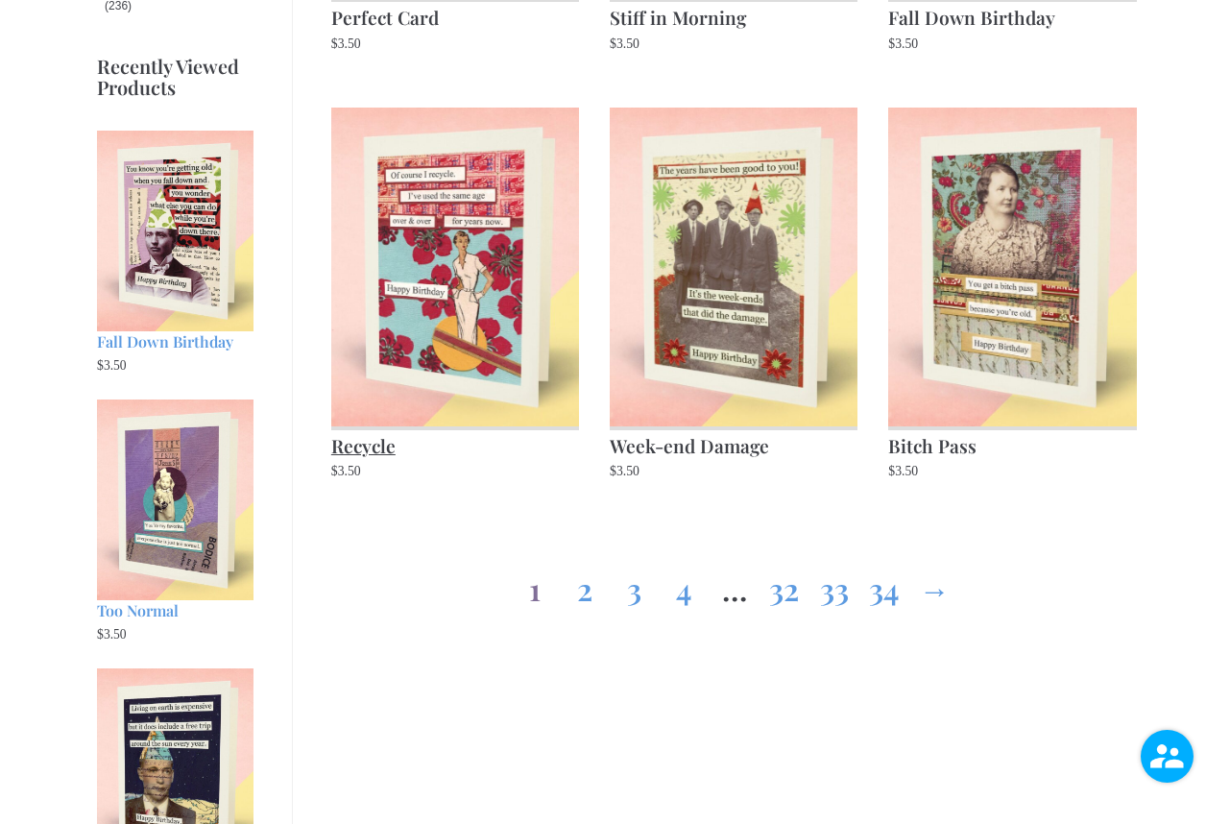
click at [421, 283] on img at bounding box center [455, 267] width 248 height 319
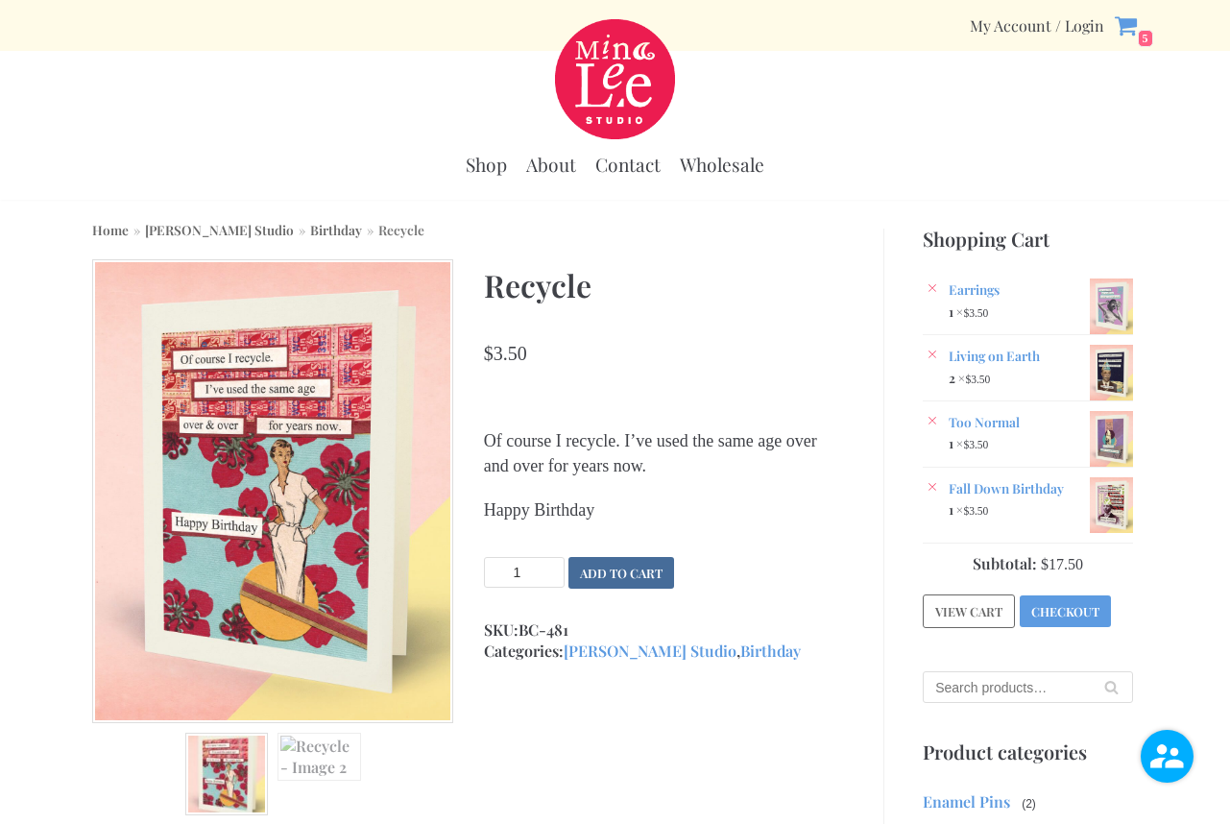
click at [610, 570] on button "Add to cart" at bounding box center [621, 573] width 106 height 32
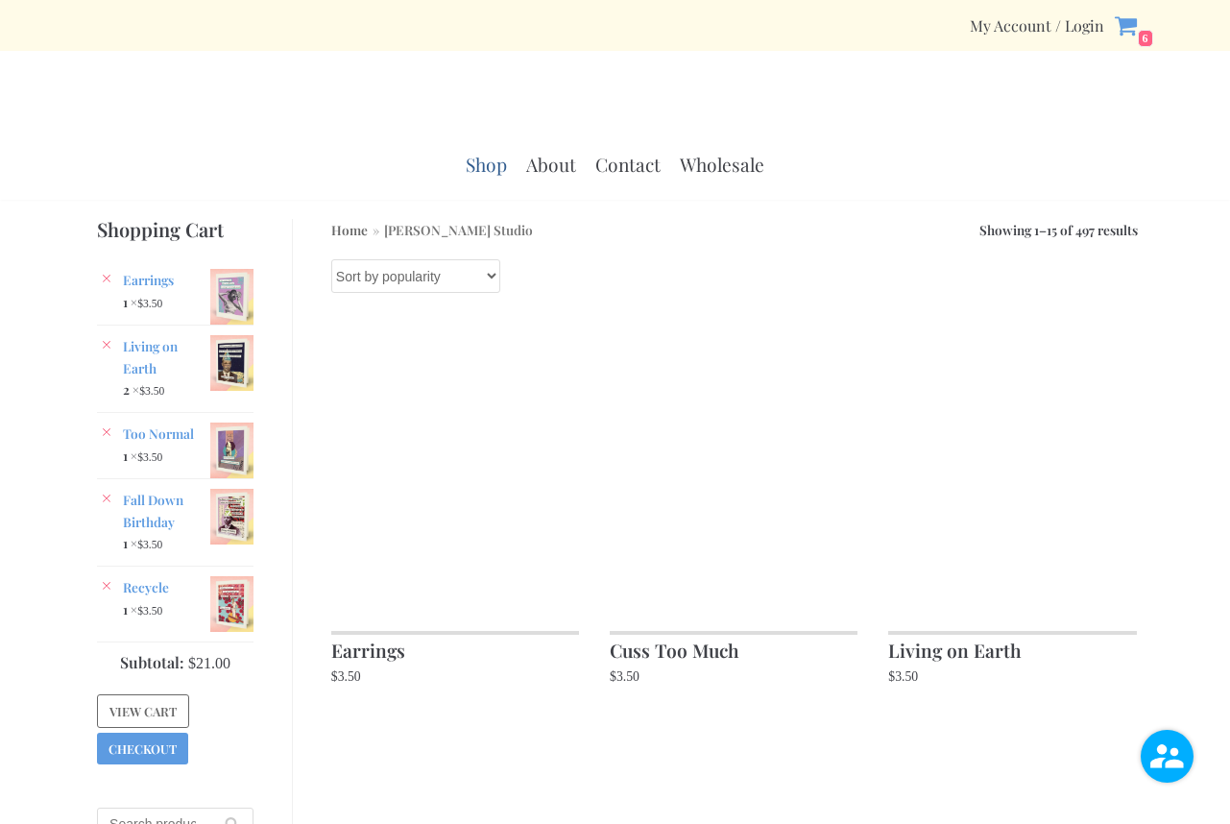
scroll to position [1915, 0]
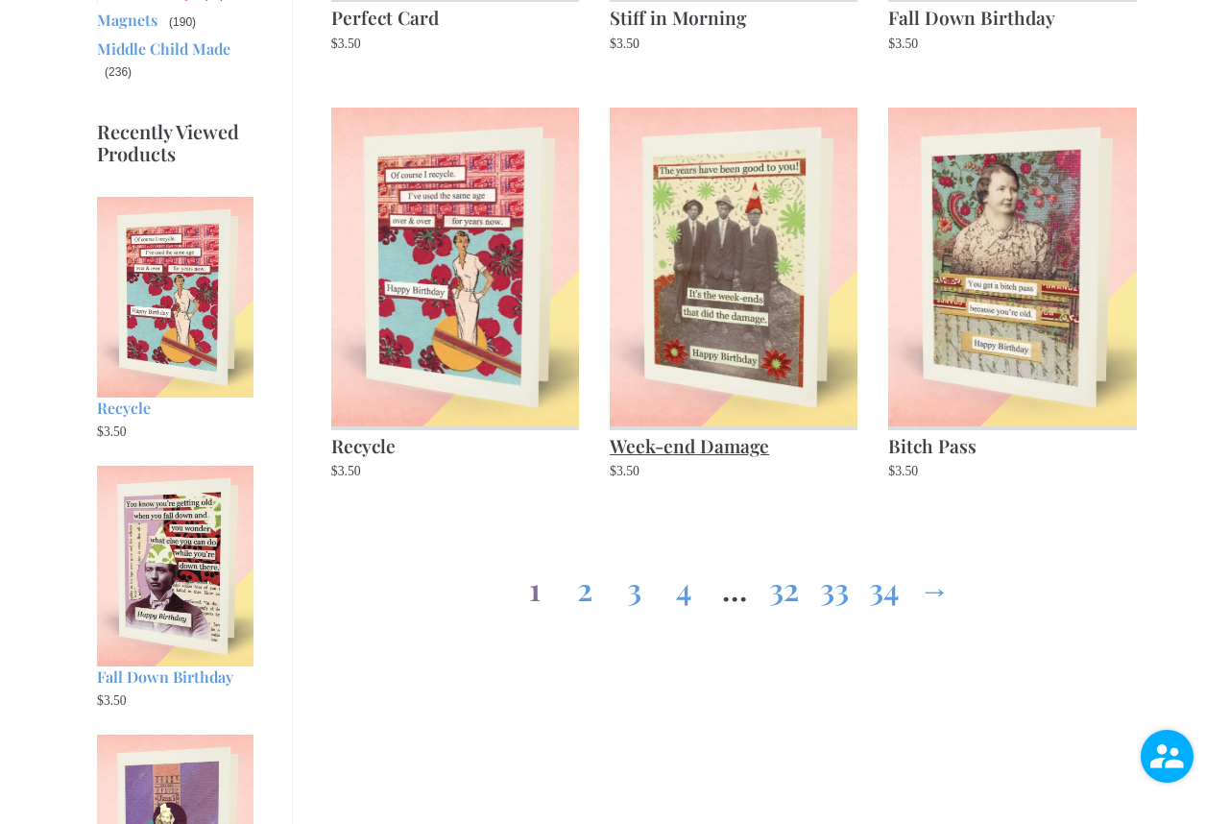
click at [680, 445] on h2 "Week-end Damage" at bounding box center [734, 443] width 248 height 35
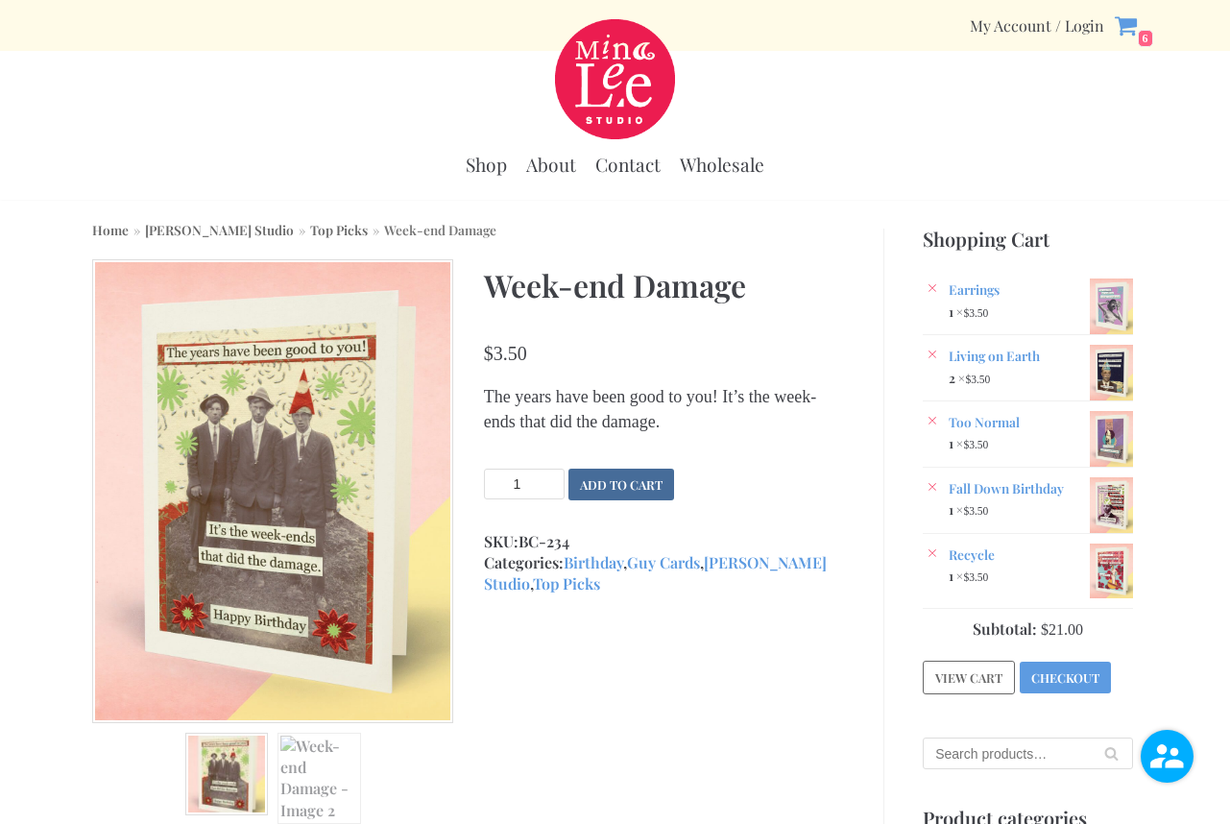
click at [608, 485] on button "Add to cart" at bounding box center [621, 484] width 106 height 32
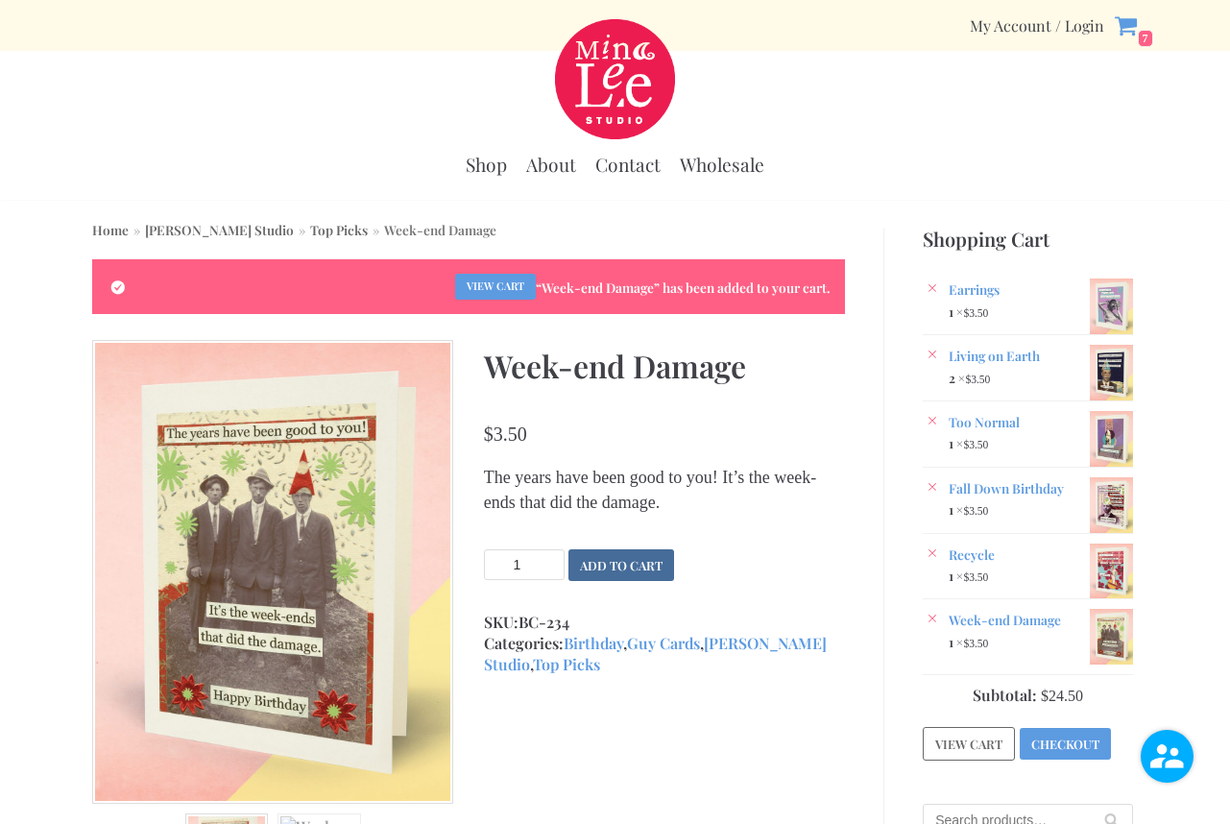
click at [619, 563] on button "Add to cart" at bounding box center [621, 565] width 106 height 32
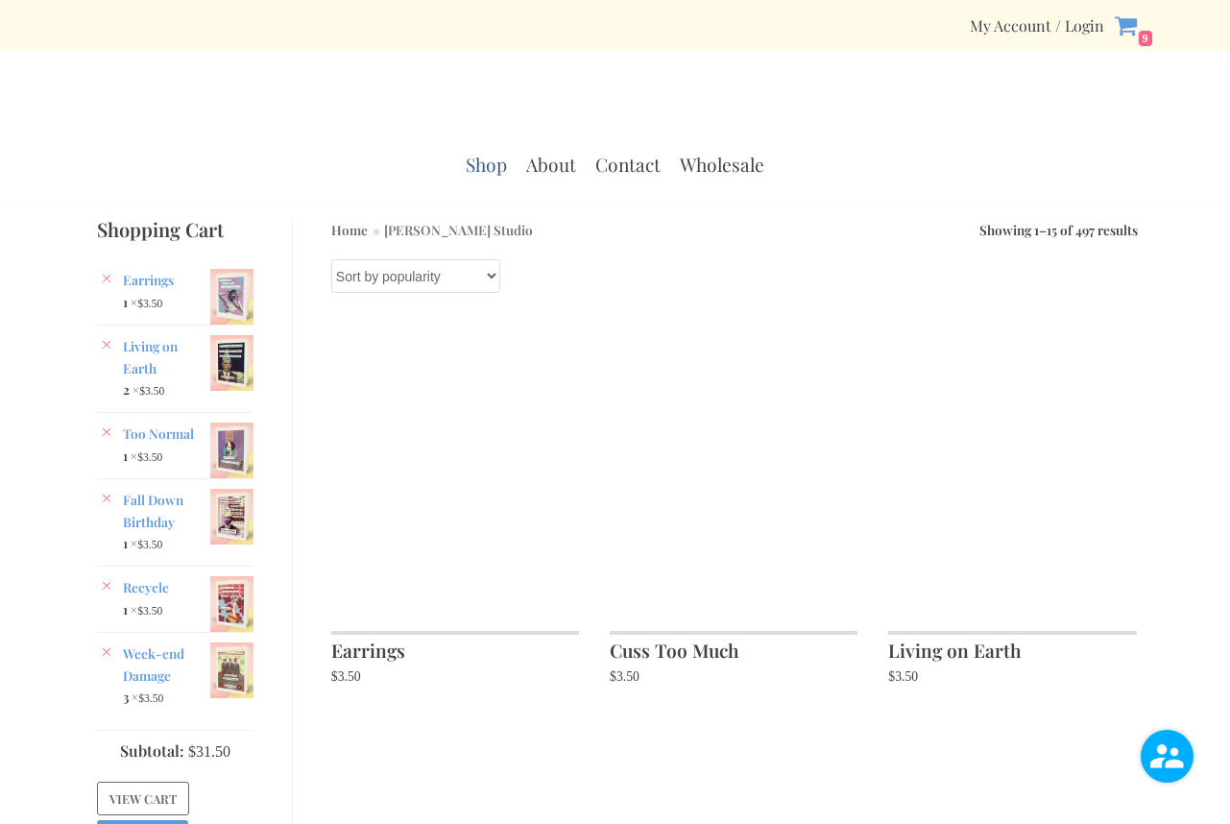
scroll to position [1915, 0]
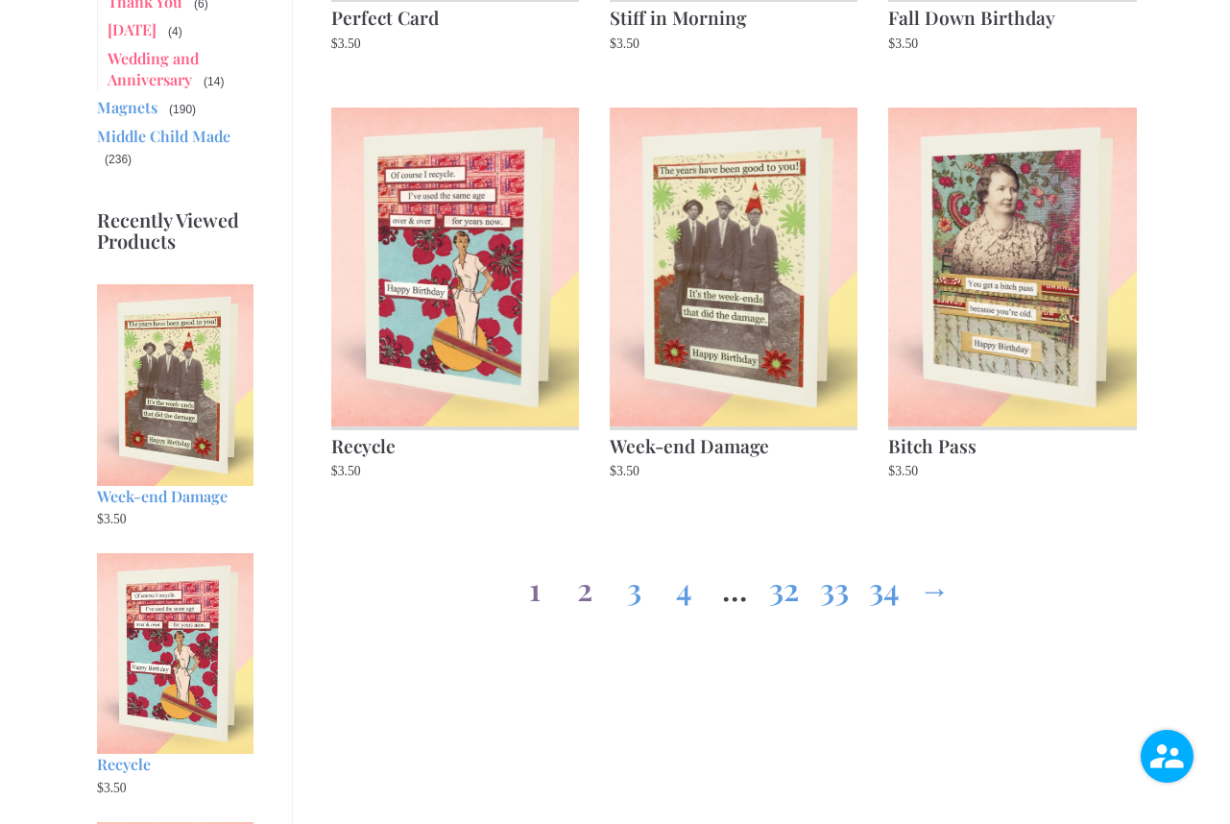
click at [581, 590] on link "2" at bounding box center [584, 584] width 31 height 69
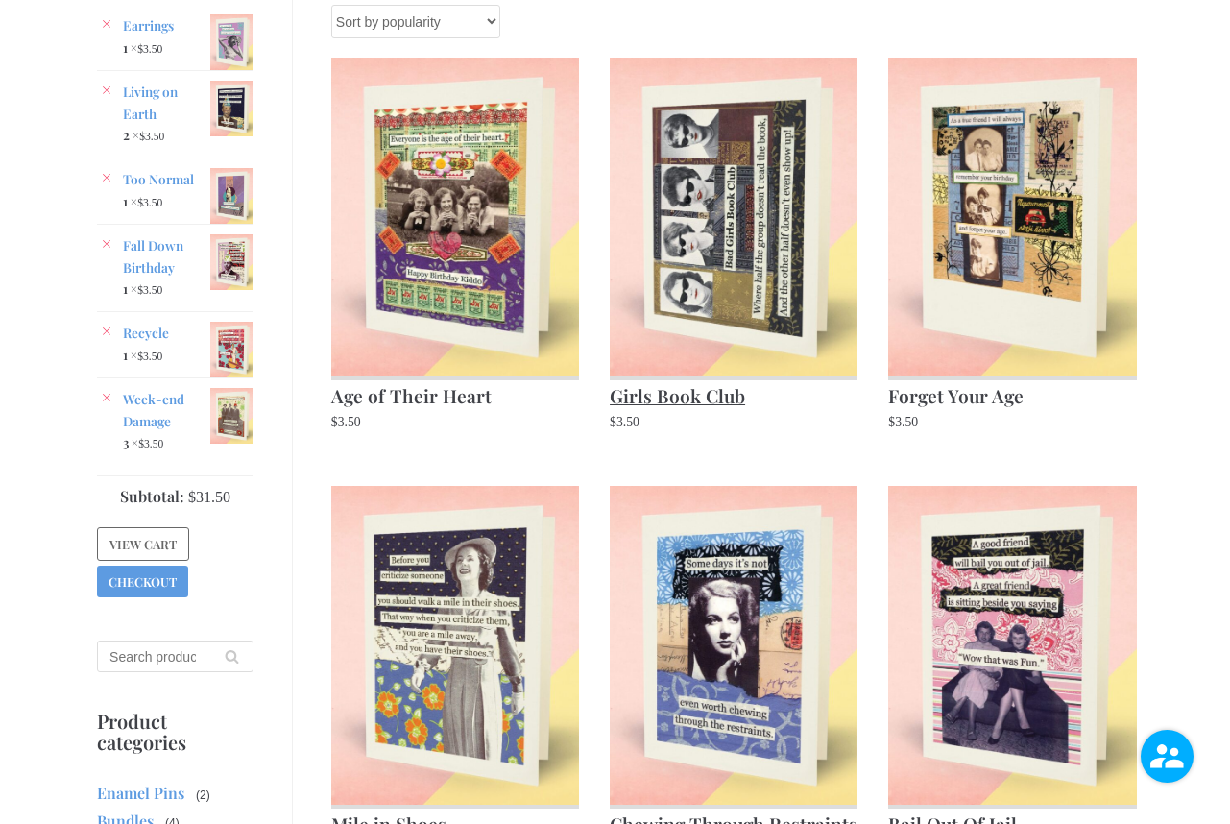
scroll to position [265, 0]
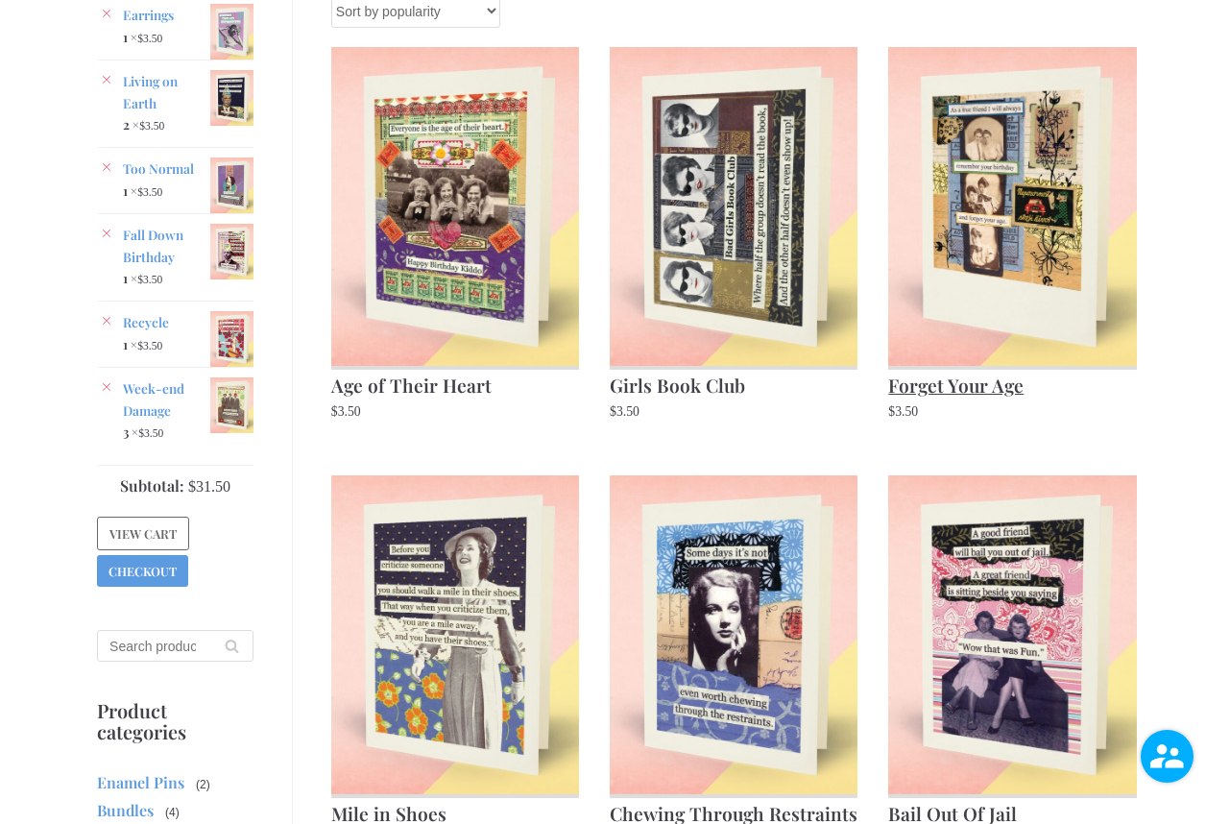
click at [995, 286] on img at bounding box center [1012, 206] width 248 height 319
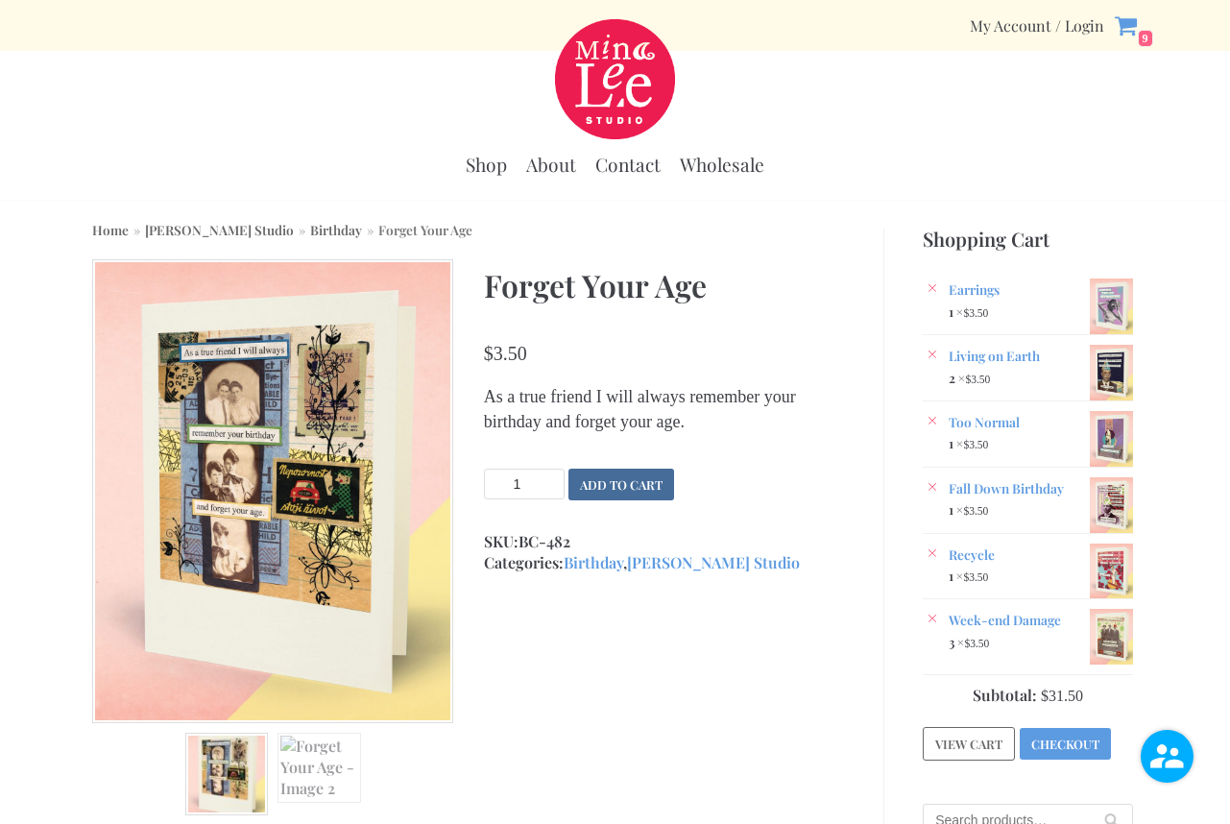
click at [635, 477] on button "Add to cart" at bounding box center [621, 484] width 106 height 32
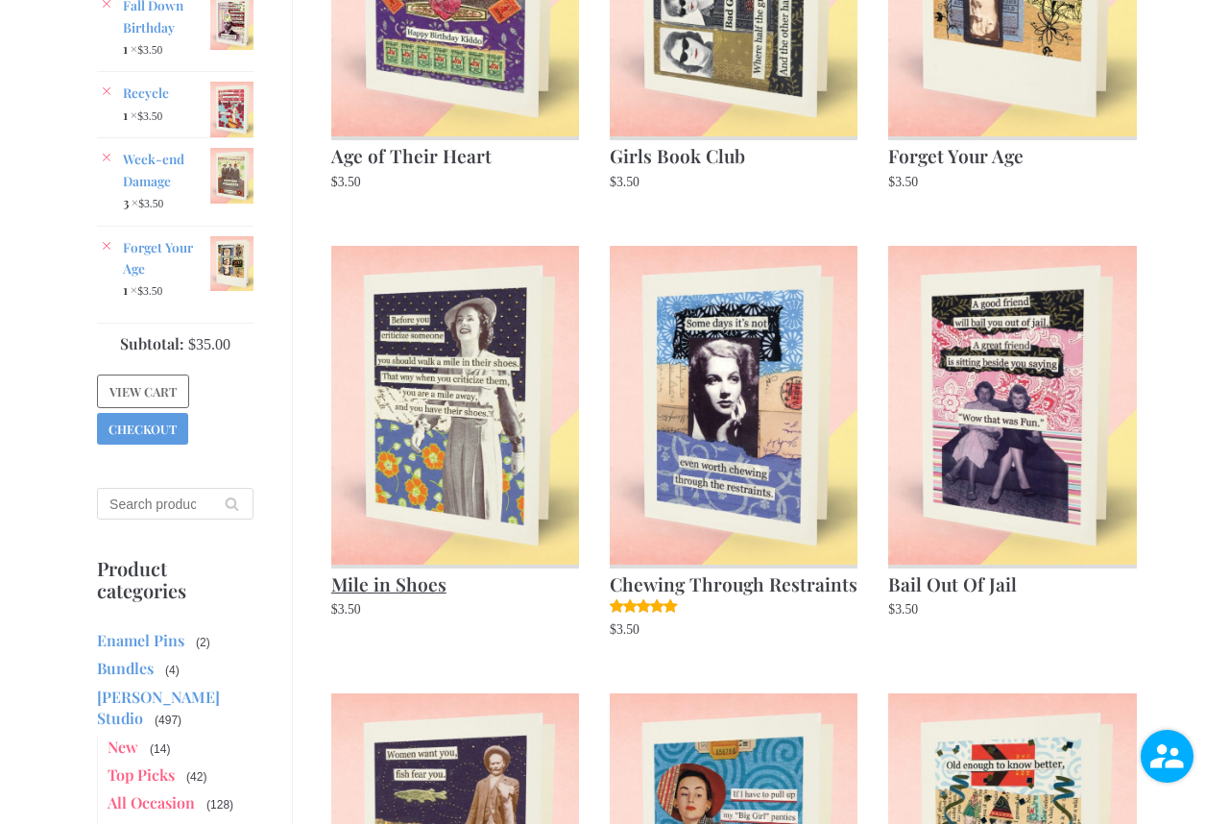
scroll to position [495, 0]
click at [745, 582] on h2 "Chewing Through Restraints" at bounding box center [734, 580] width 248 height 35
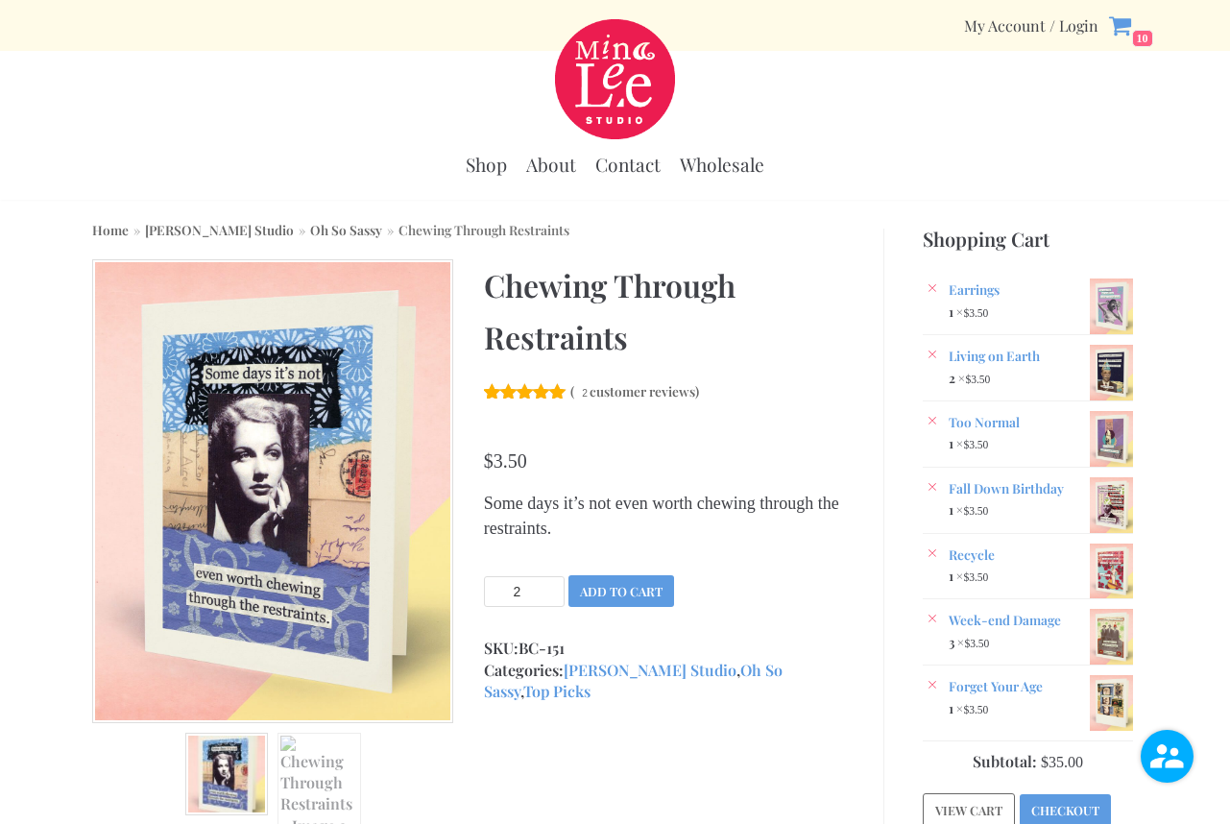
click at [553, 586] on input "2" at bounding box center [524, 591] width 81 height 31
click at [553, 586] on input "3" at bounding box center [524, 591] width 81 height 31
type input "4"
click at [553, 585] on input "4" at bounding box center [524, 591] width 81 height 31
click at [617, 585] on button "Add to cart" at bounding box center [621, 591] width 106 height 32
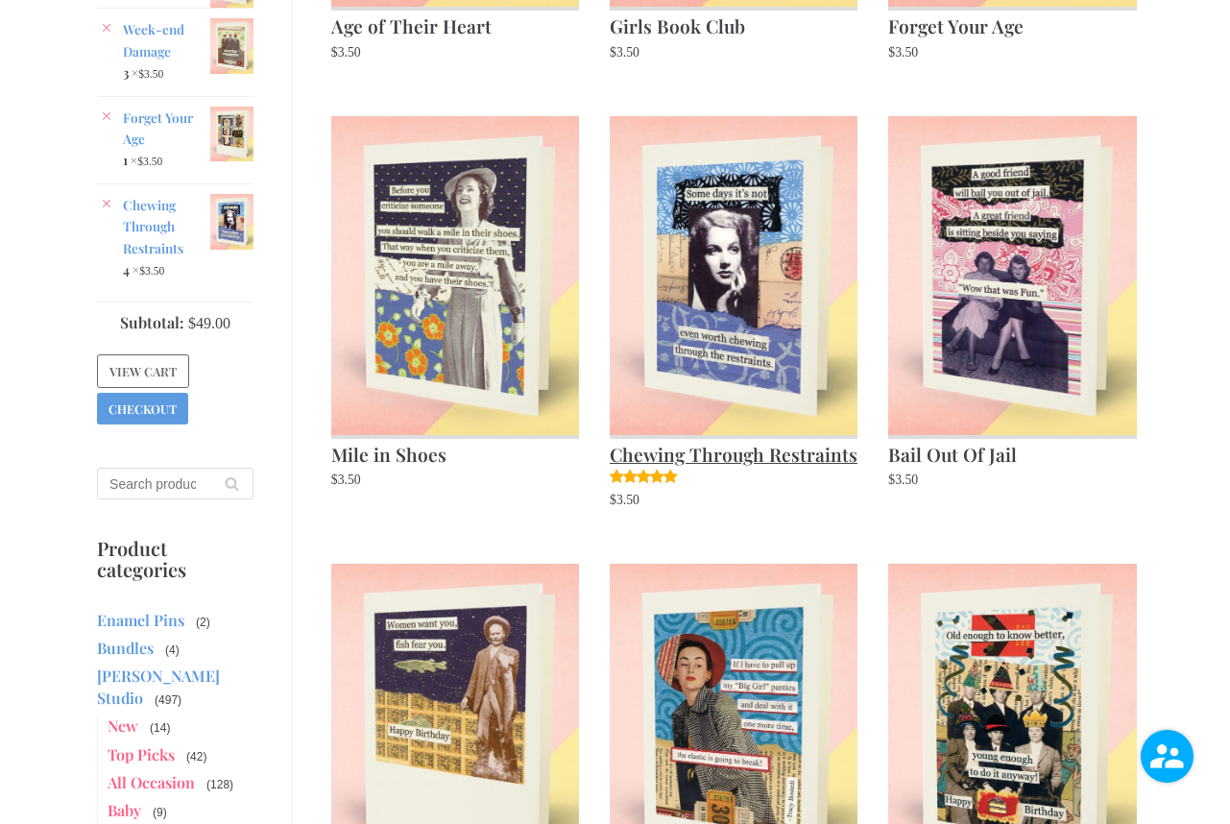
scroll to position [633, 0]
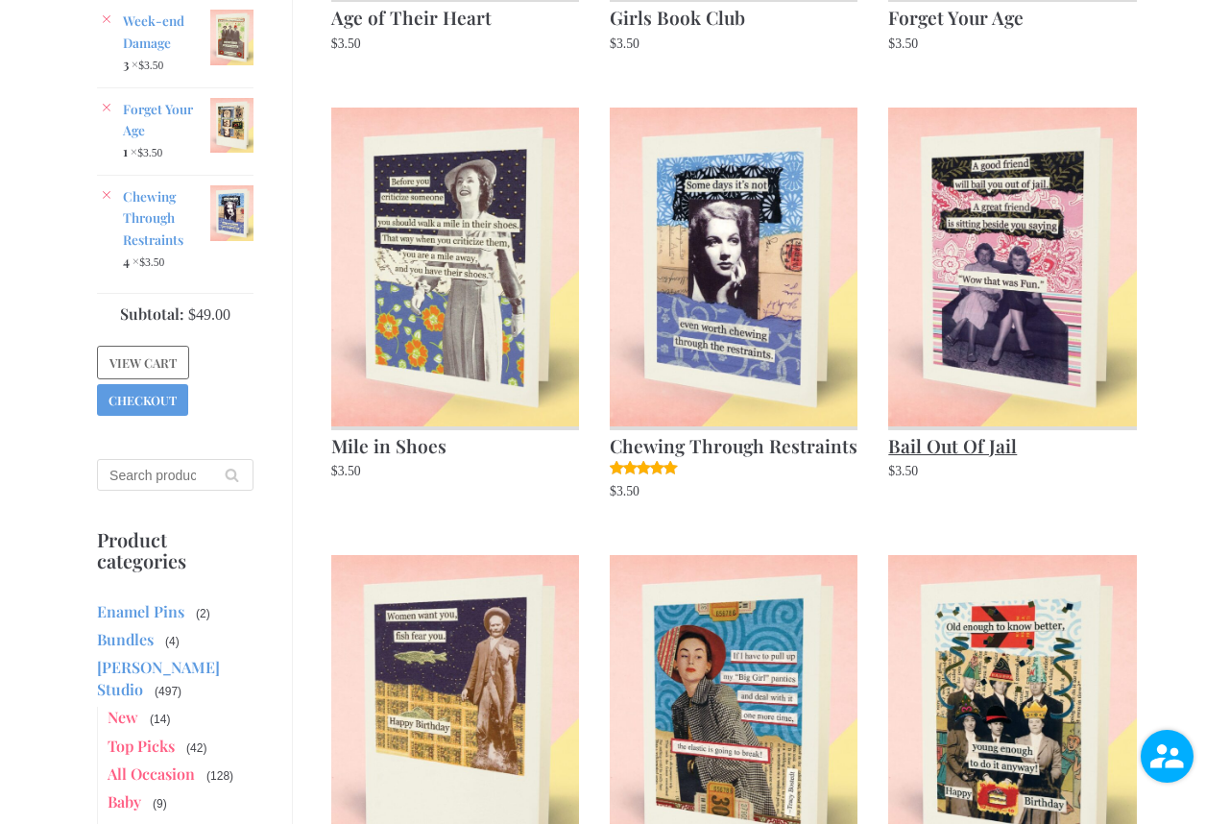
click at [1014, 289] on img at bounding box center [1012, 267] width 248 height 319
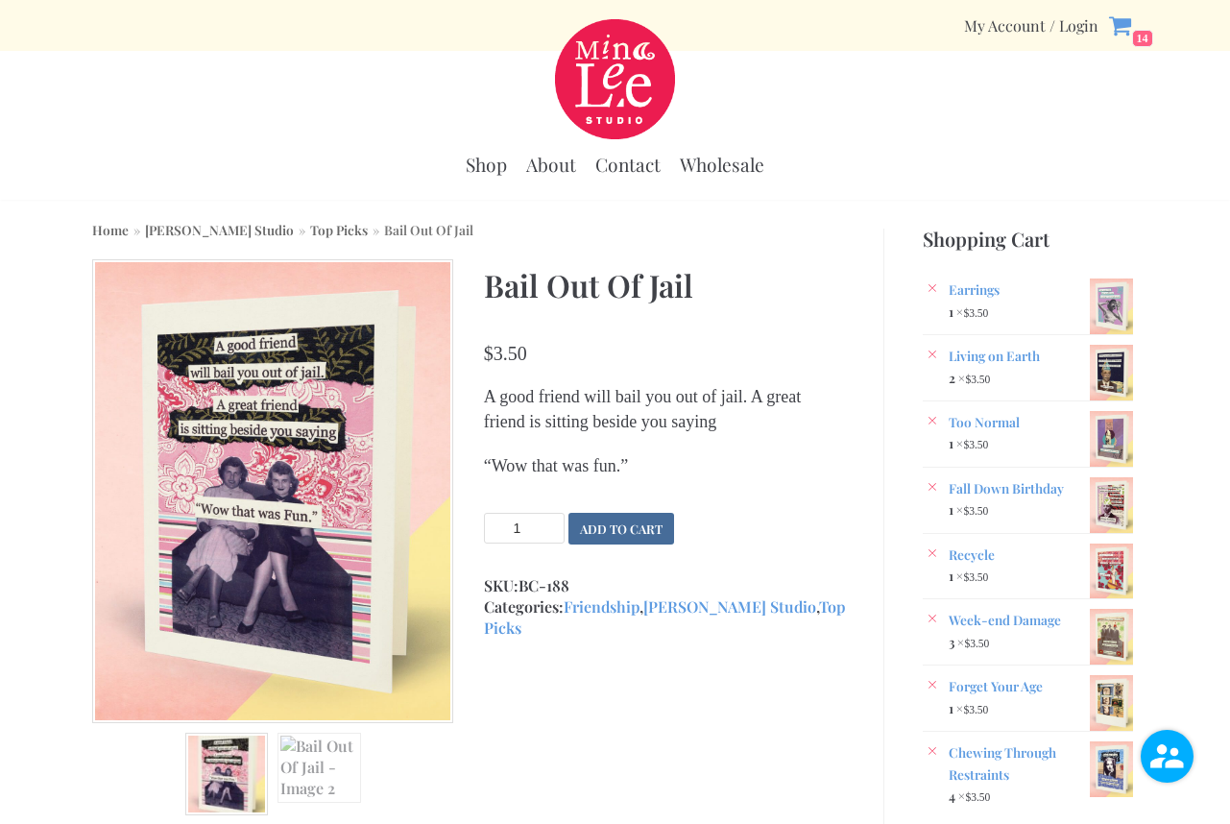
click at [609, 526] on button "Add to cart" at bounding box center [621, 529] width 106 height 32
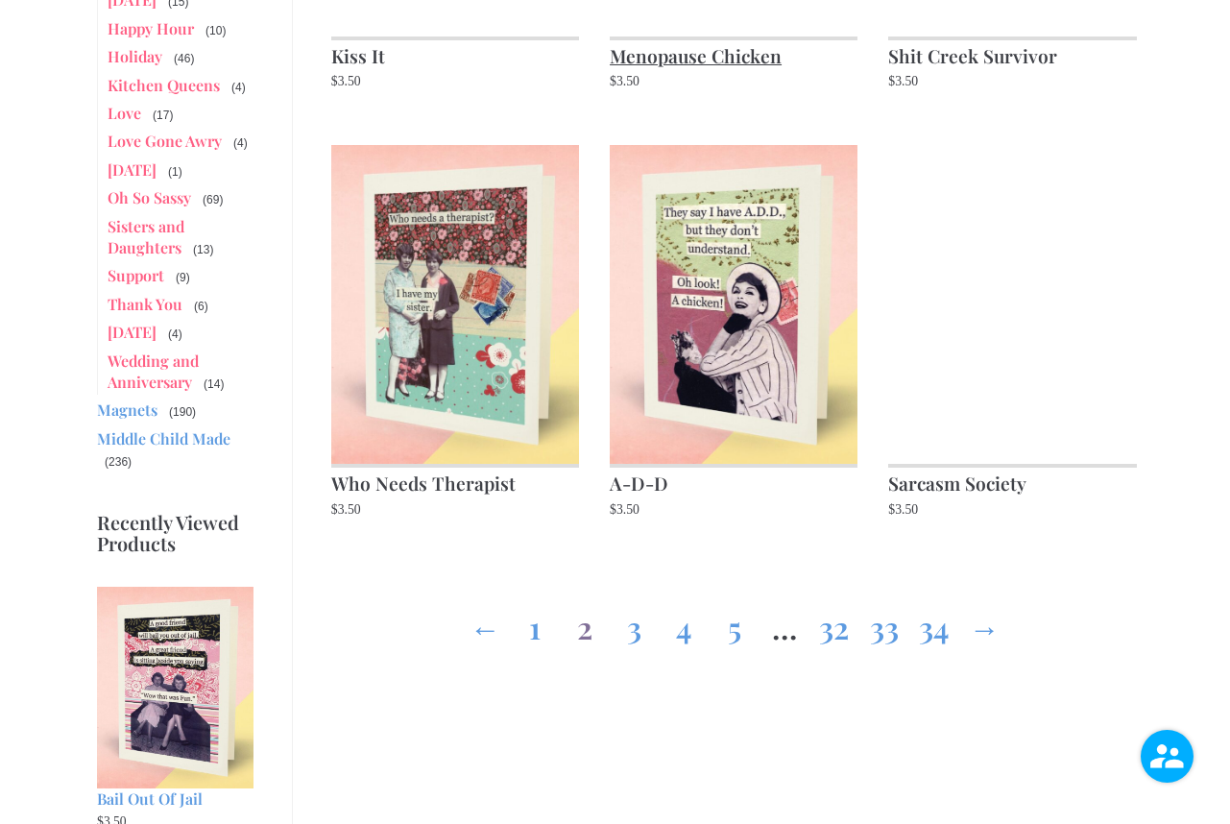
scroll to position [1911, 0]
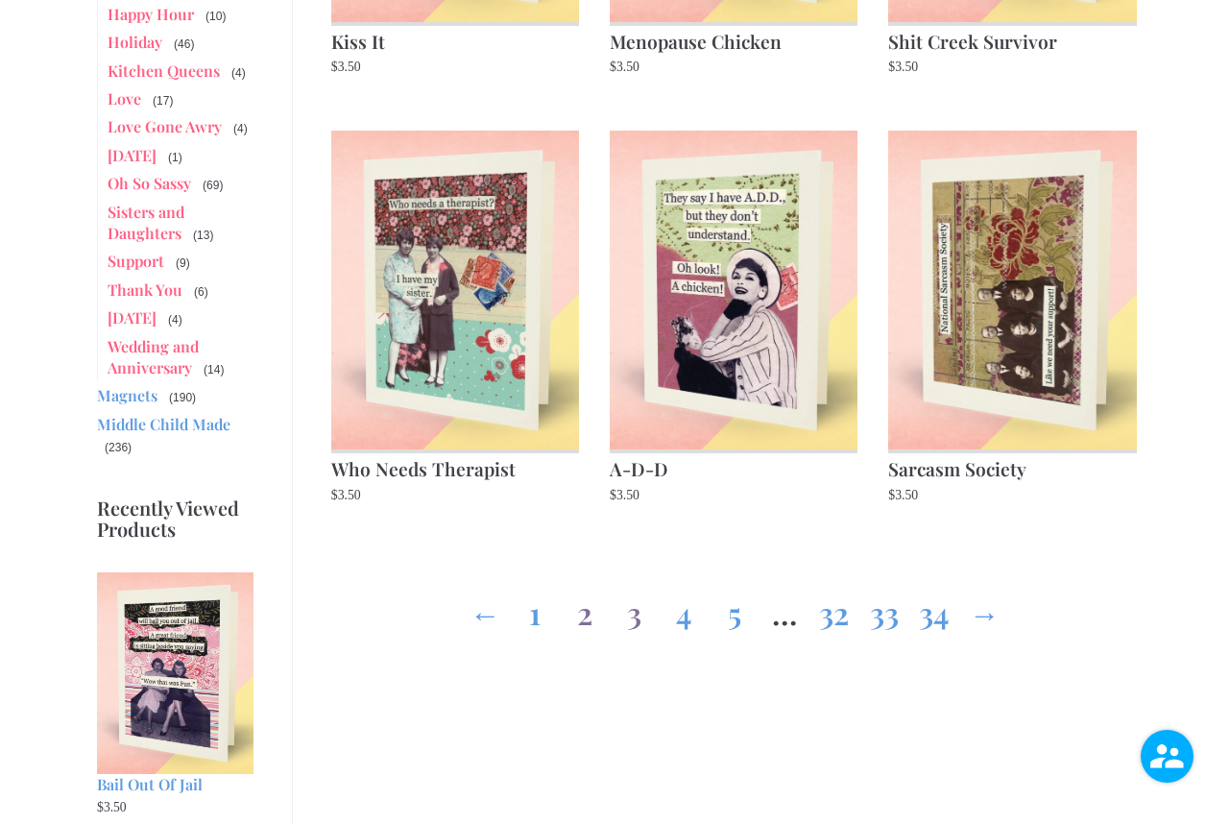
click at [634, 617] on link "3" at bounding box center [634, 608] width 31 height 69
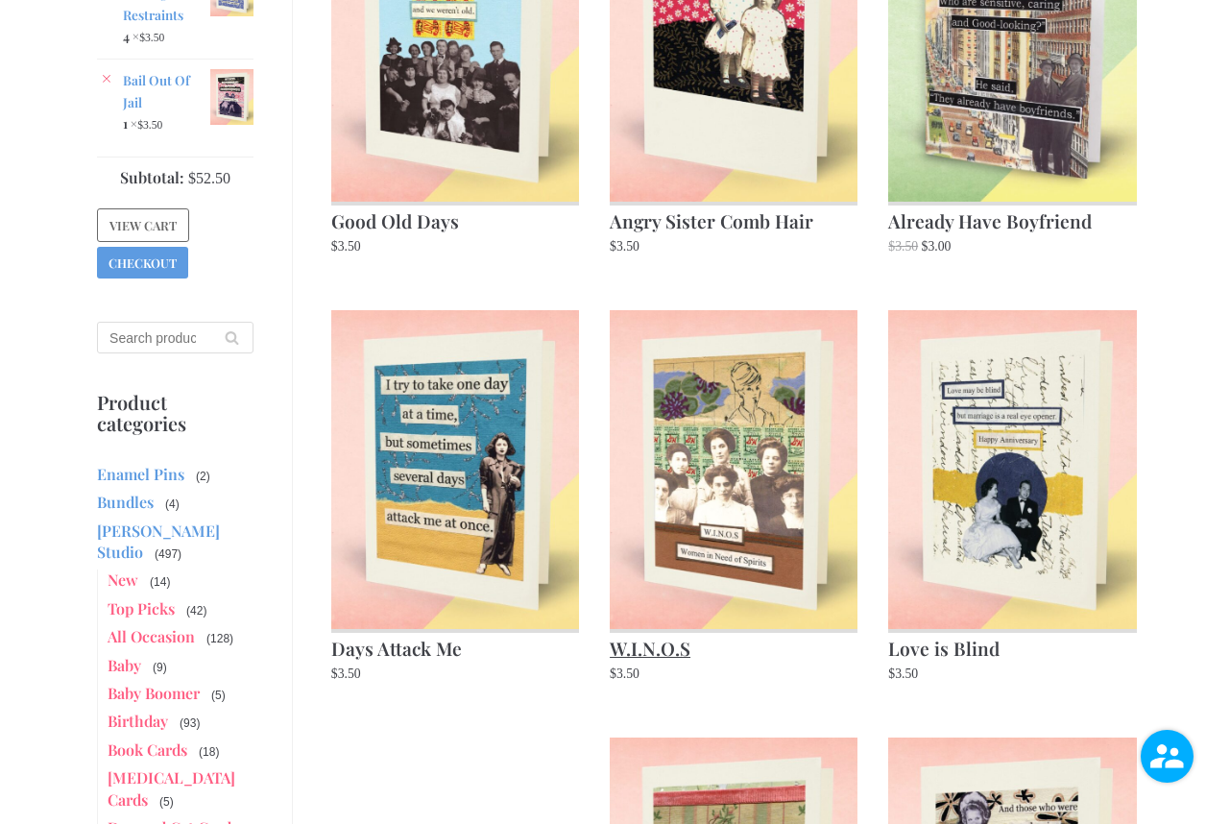
scroll to position [808, 0]
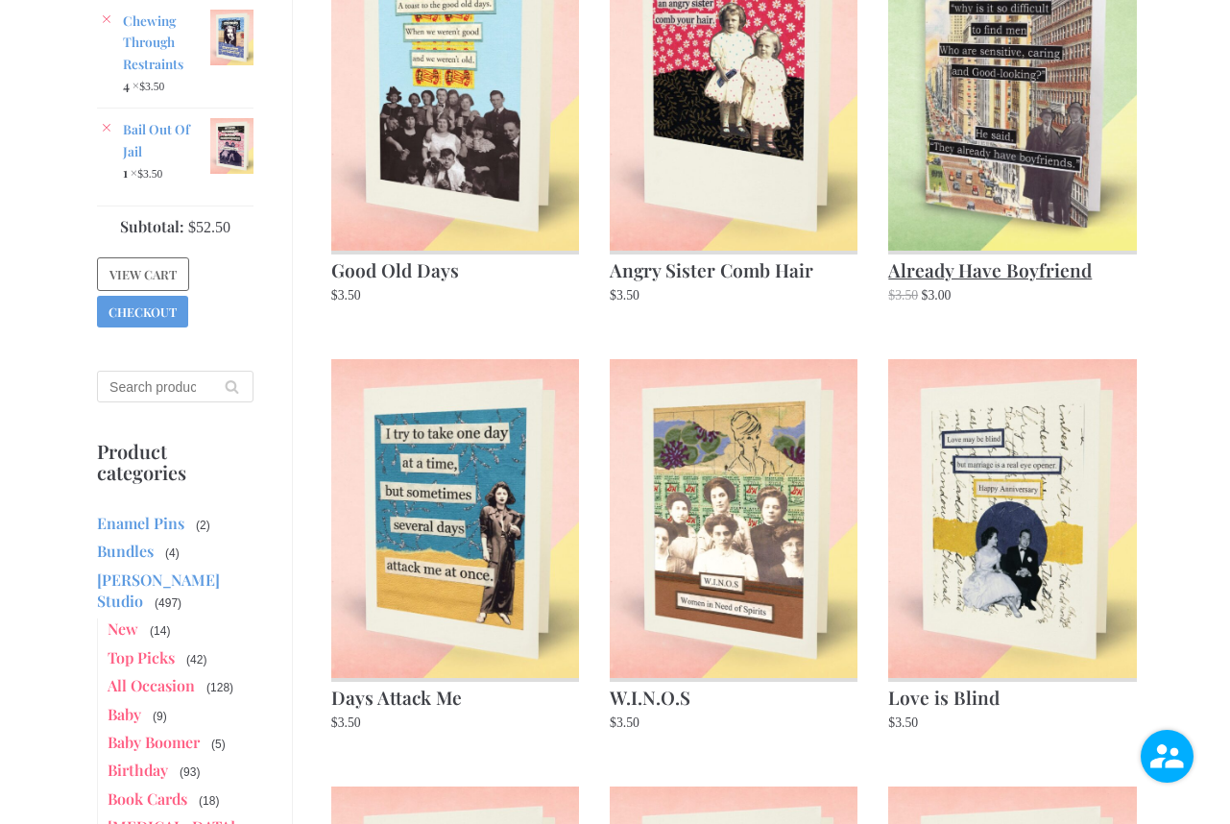
click at [984, 160] on img at bounding box center [1012, 91] width 248 height 319
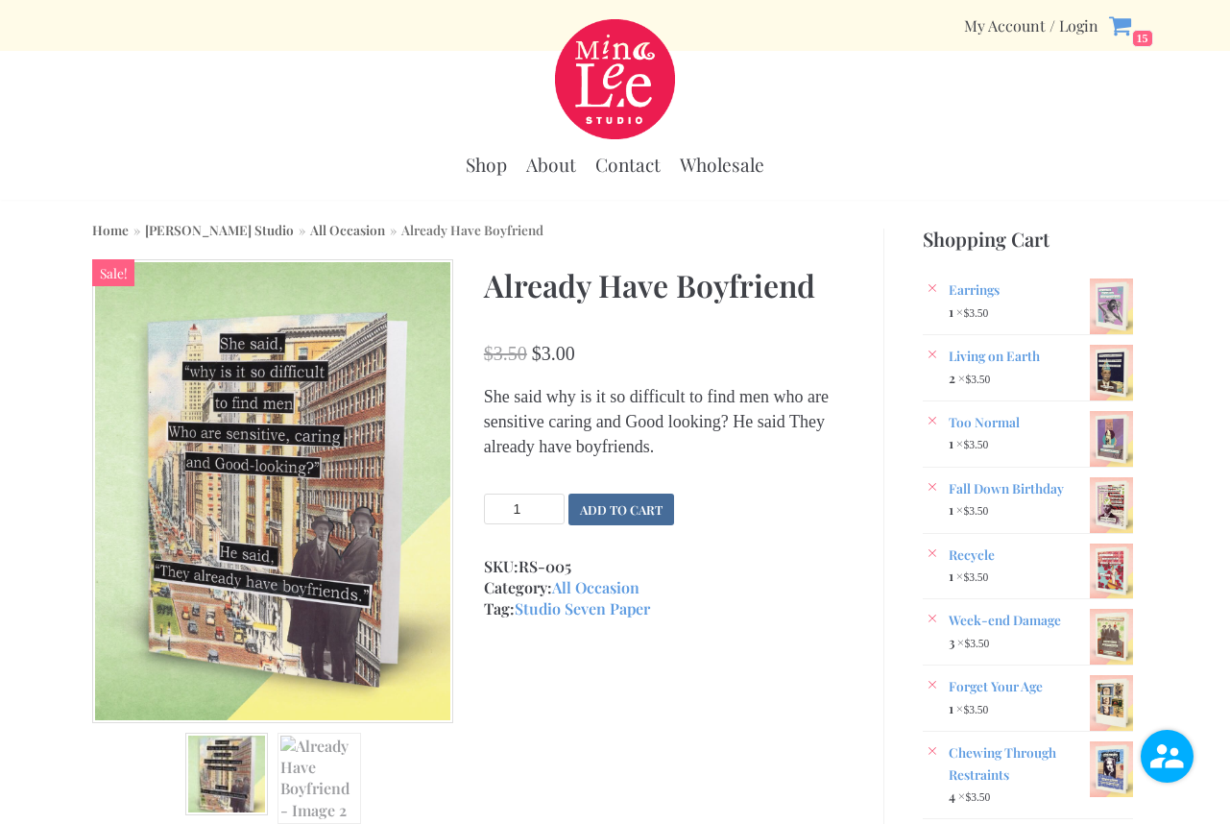
click at [621, 525] on button "Add to cart" at bounding box center [621, 509] width 106 height 32
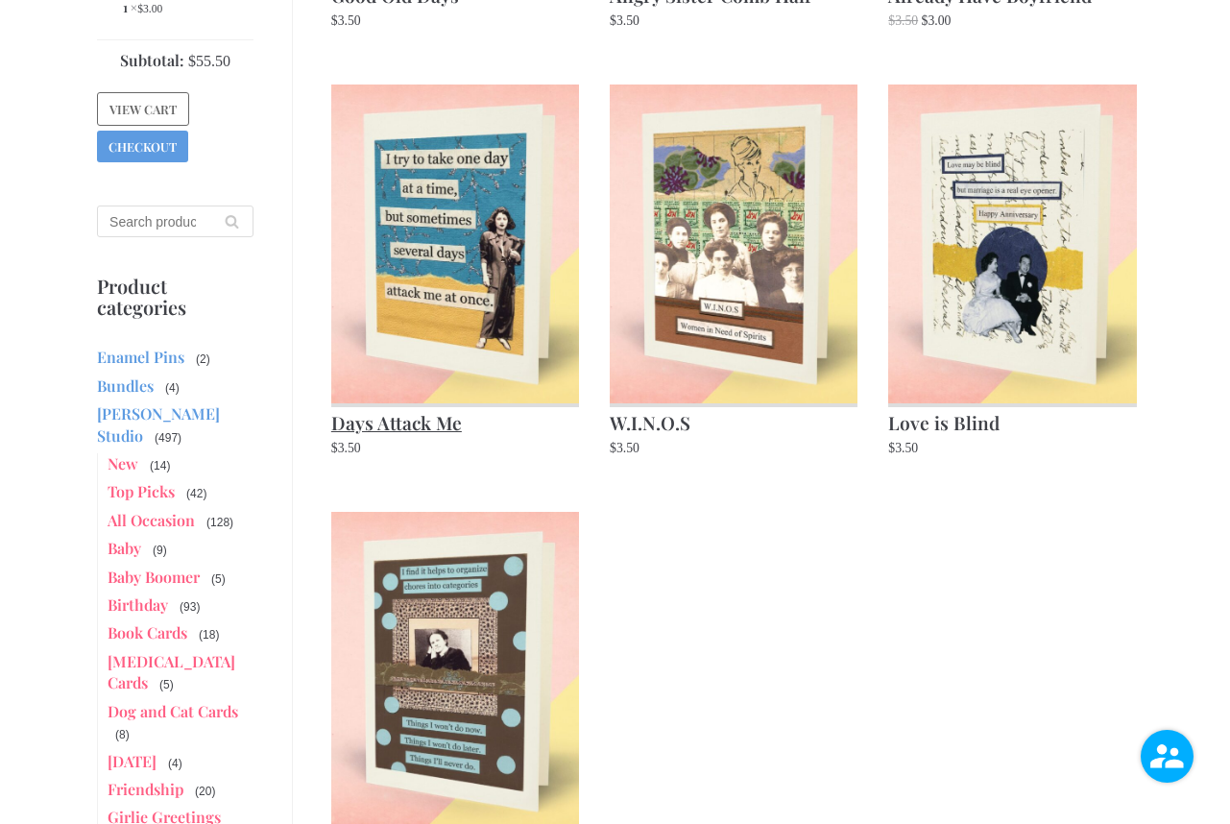
scroll to position [1087, 0]
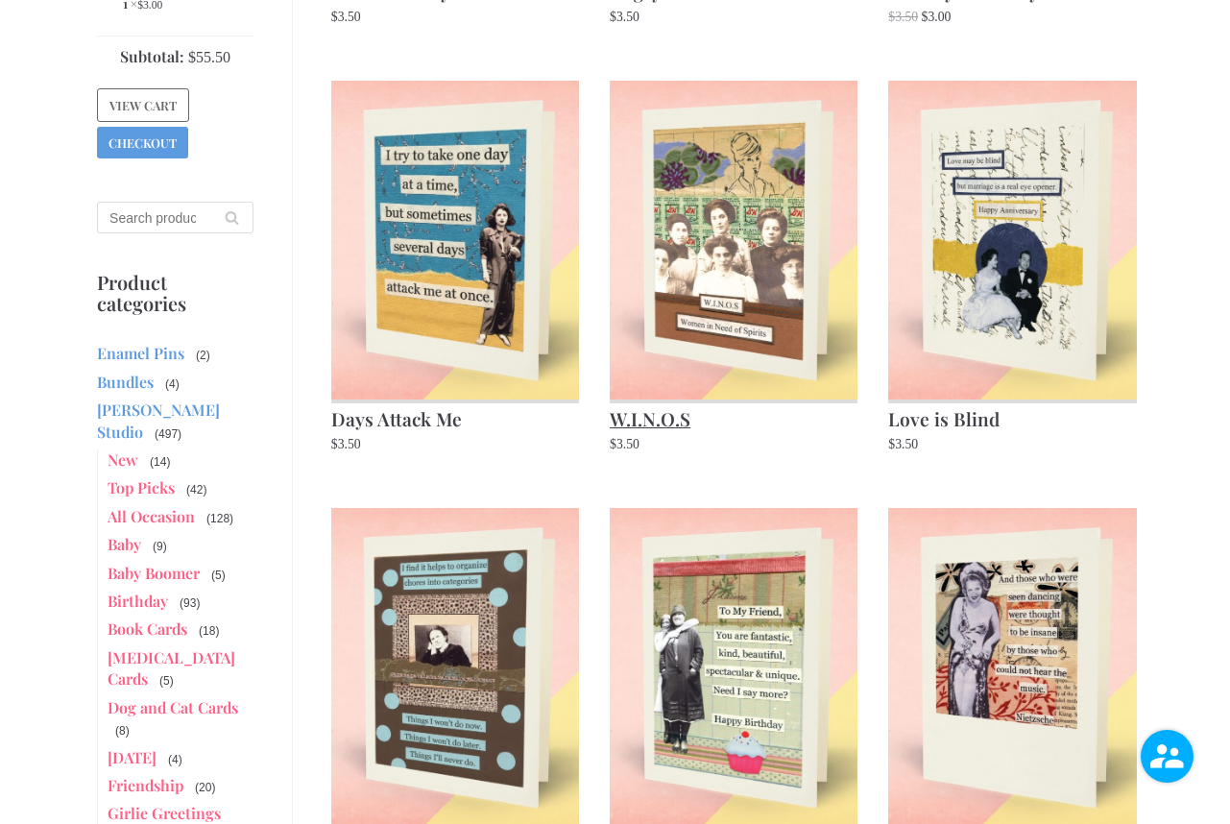
click at [664, 420] on h2 "W.I.N.O.S" at bounding box center [734, 416] width 248 height 35
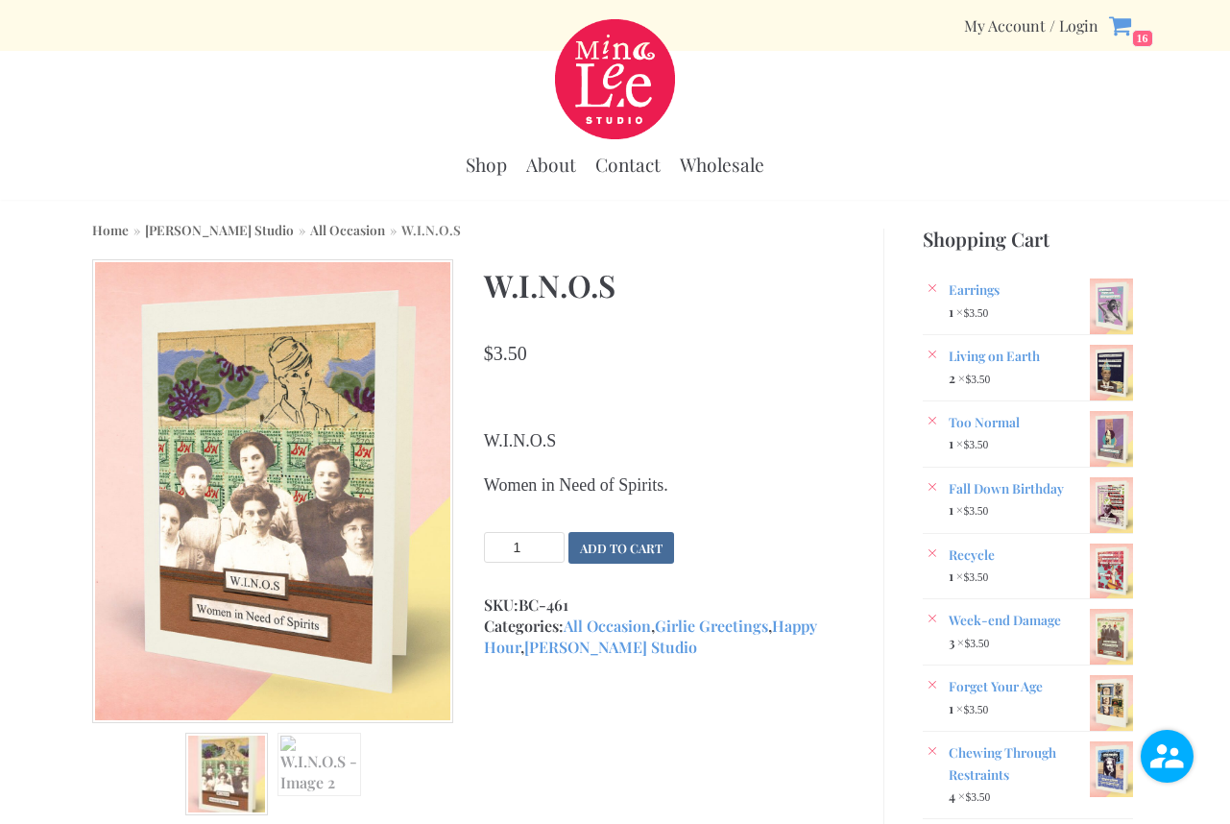
click at [635, 547] on button "Add to cart" at bounding box center [621, 548] width 106 height 32
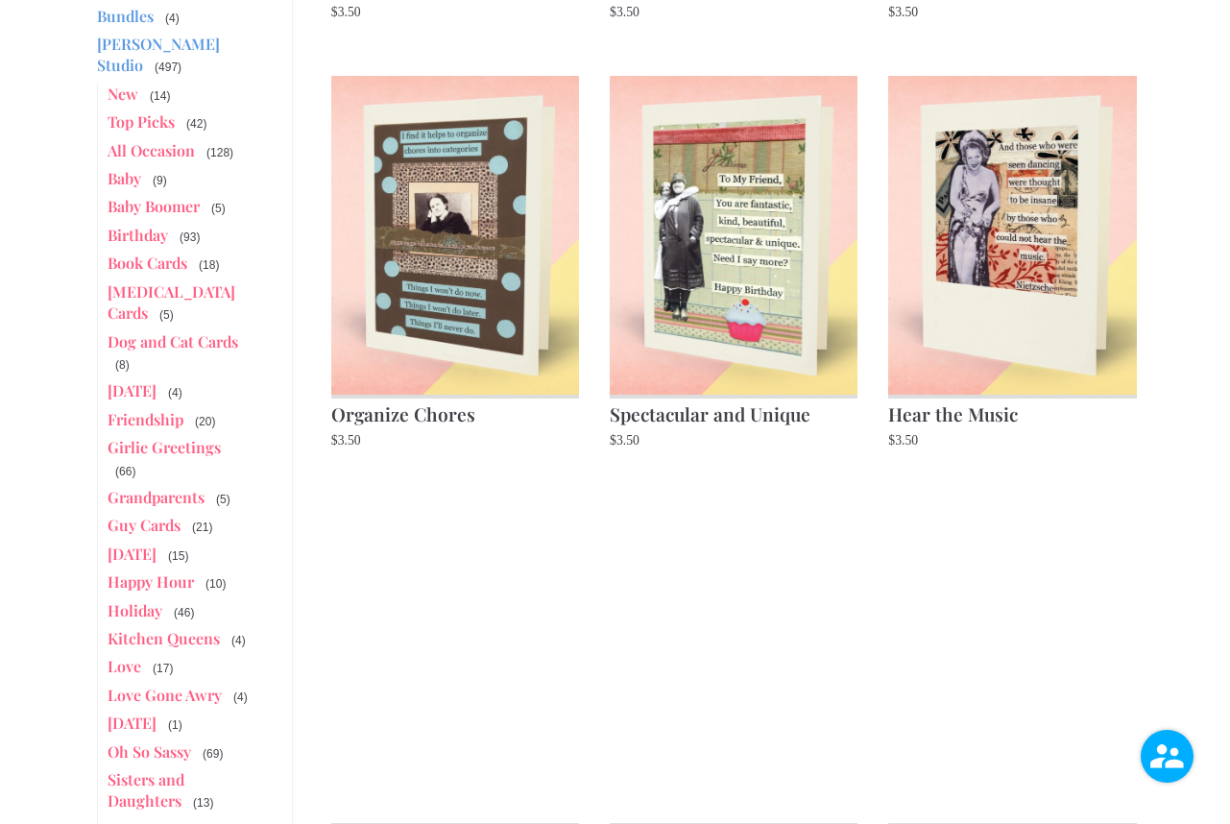
scroll to position [1520, 0]
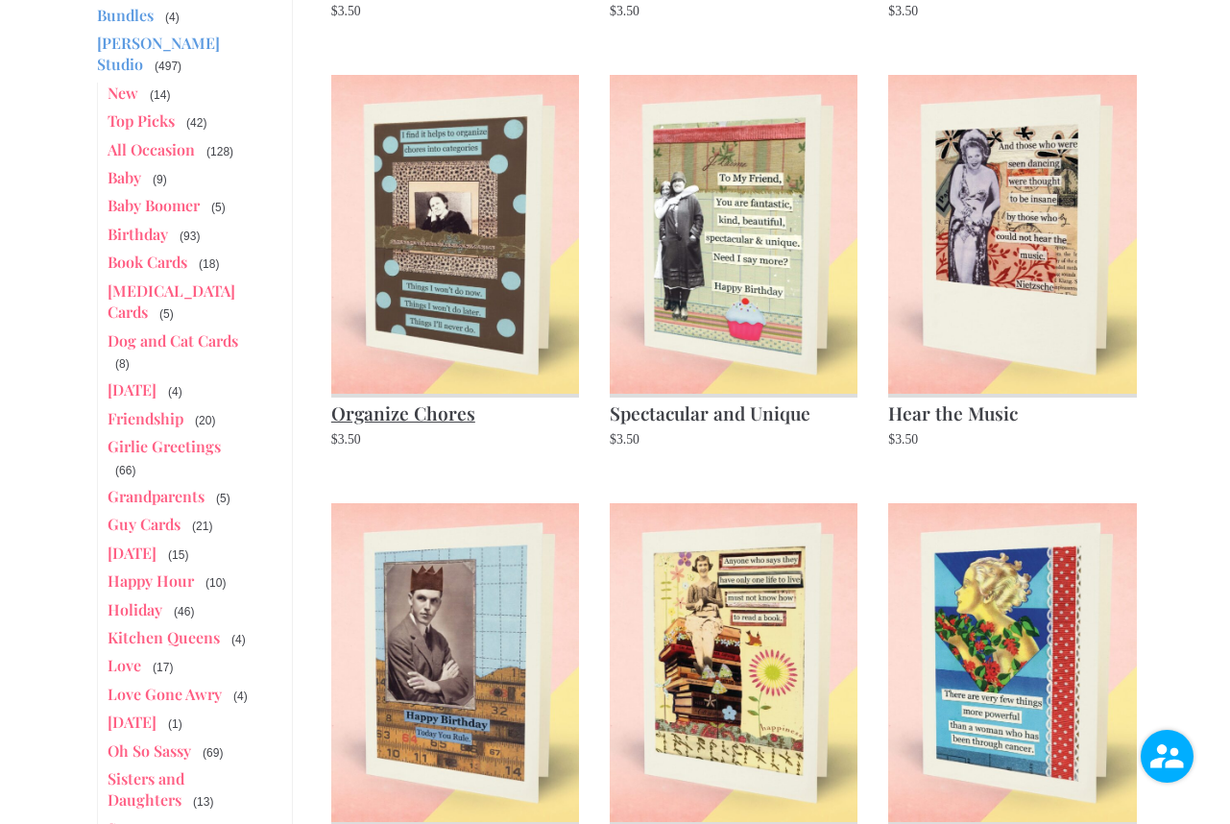
click at [452, 295] on img at bounding box center [455, 234] width 248 height 319
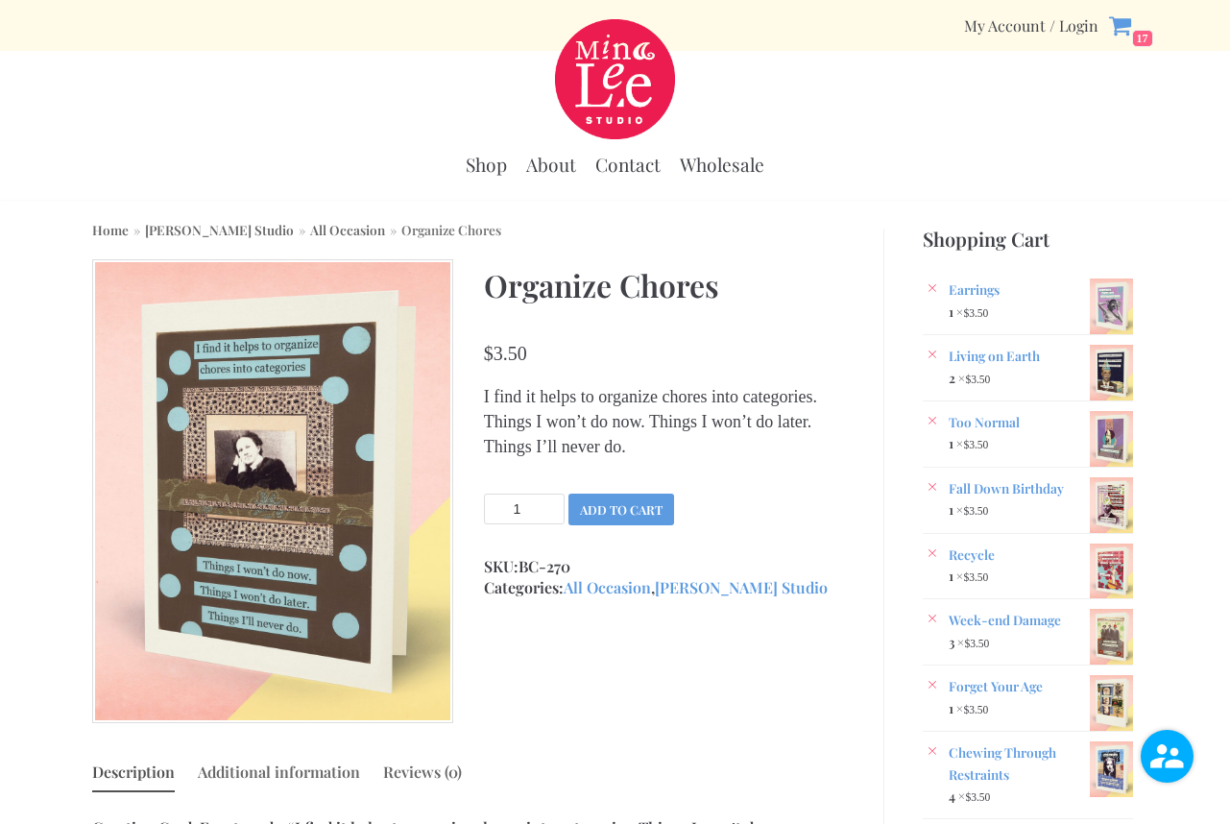
type input "2"
click at [549, 524] on input "2" at bounding box center [524, 508] width 81 height 31
click at [648, 525] on button "Add to cart" at bounding box center [621, 509] width 106 height 32
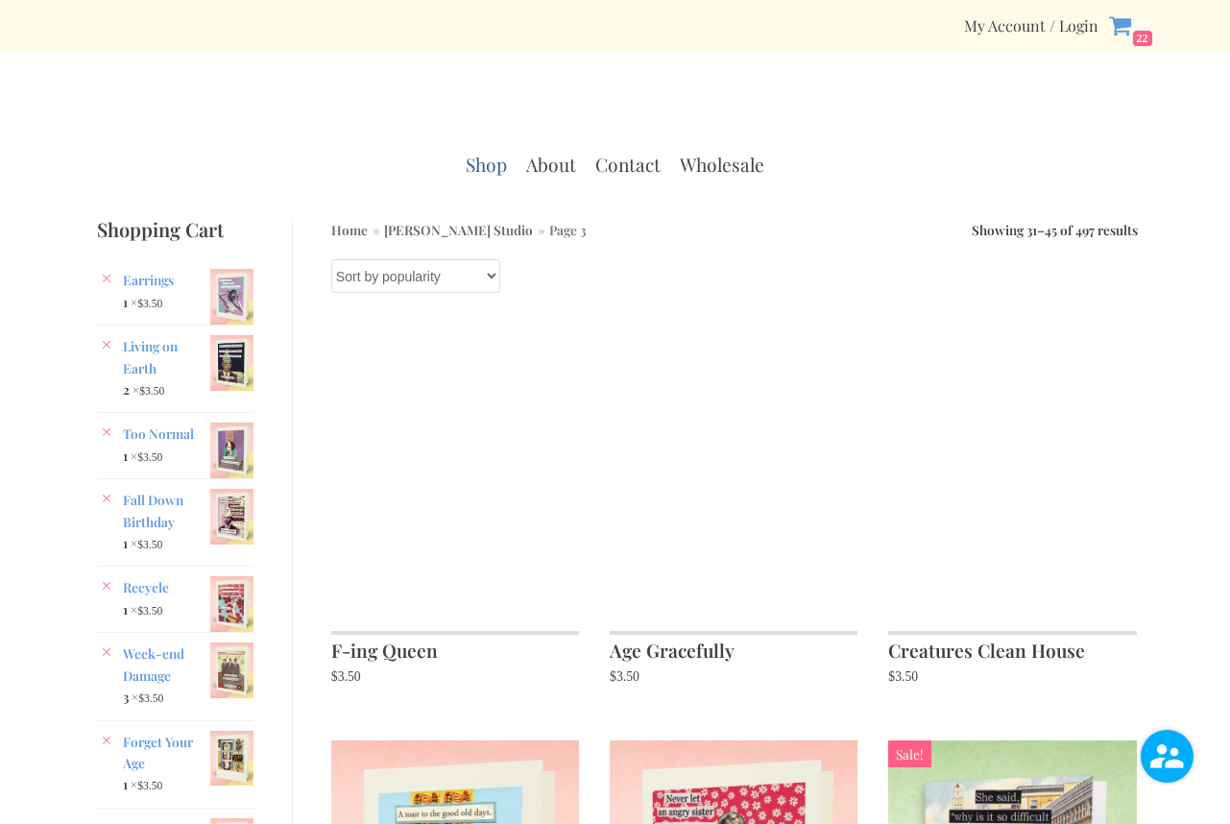
scroll to position [1520, 0]
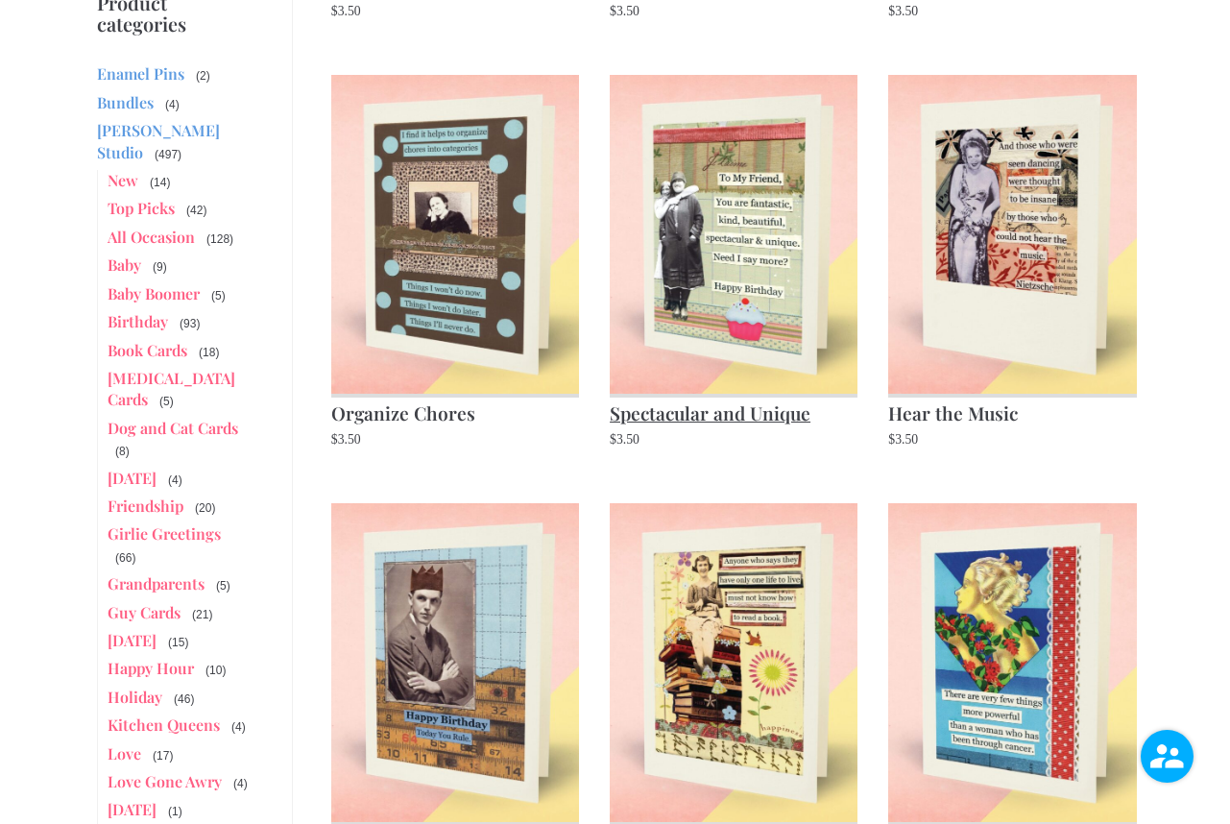
click at [728, 311] on img at bounding box center [734, 234] width 248 height 319
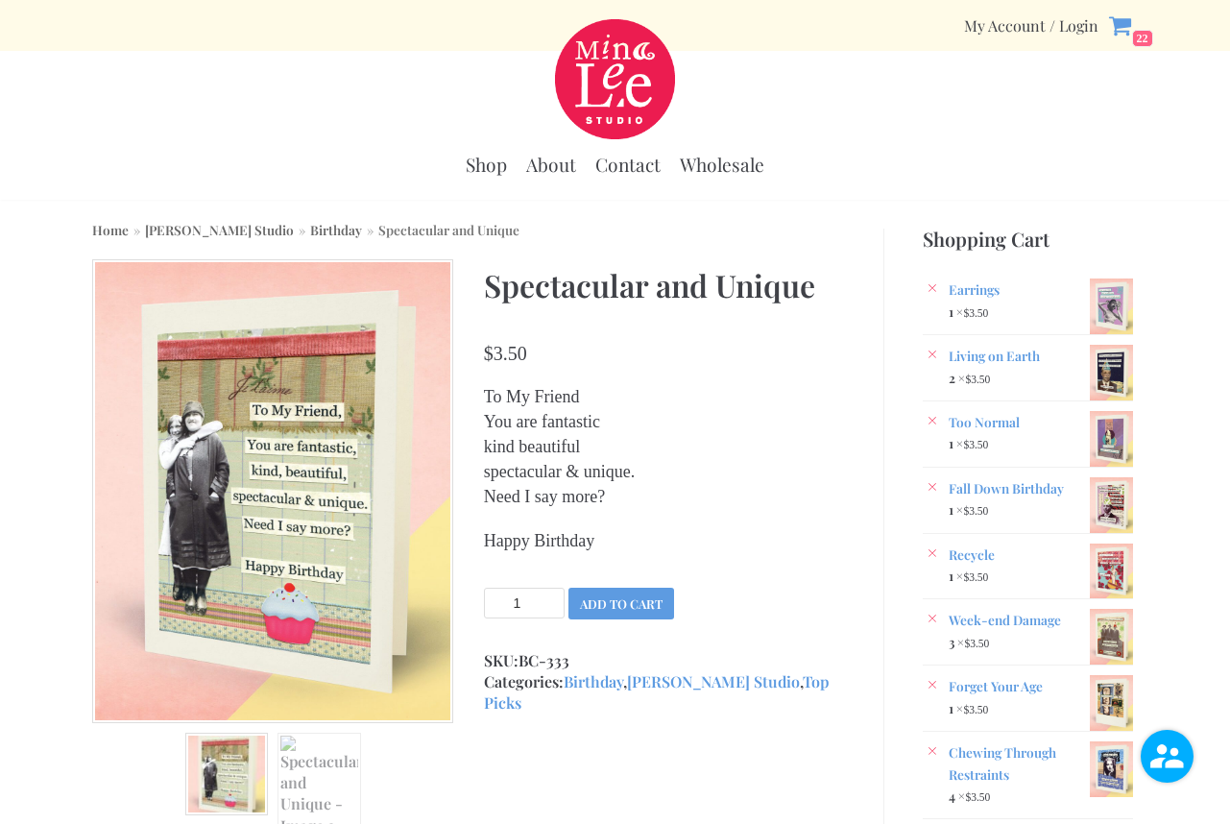
type input "2"
click at [552, 596] on input "2" at bounding box center [524, 602] width 81 height 31
click at [638, 597] on button "Add to cart" at bounding box center [621, 603] width 106 height 32
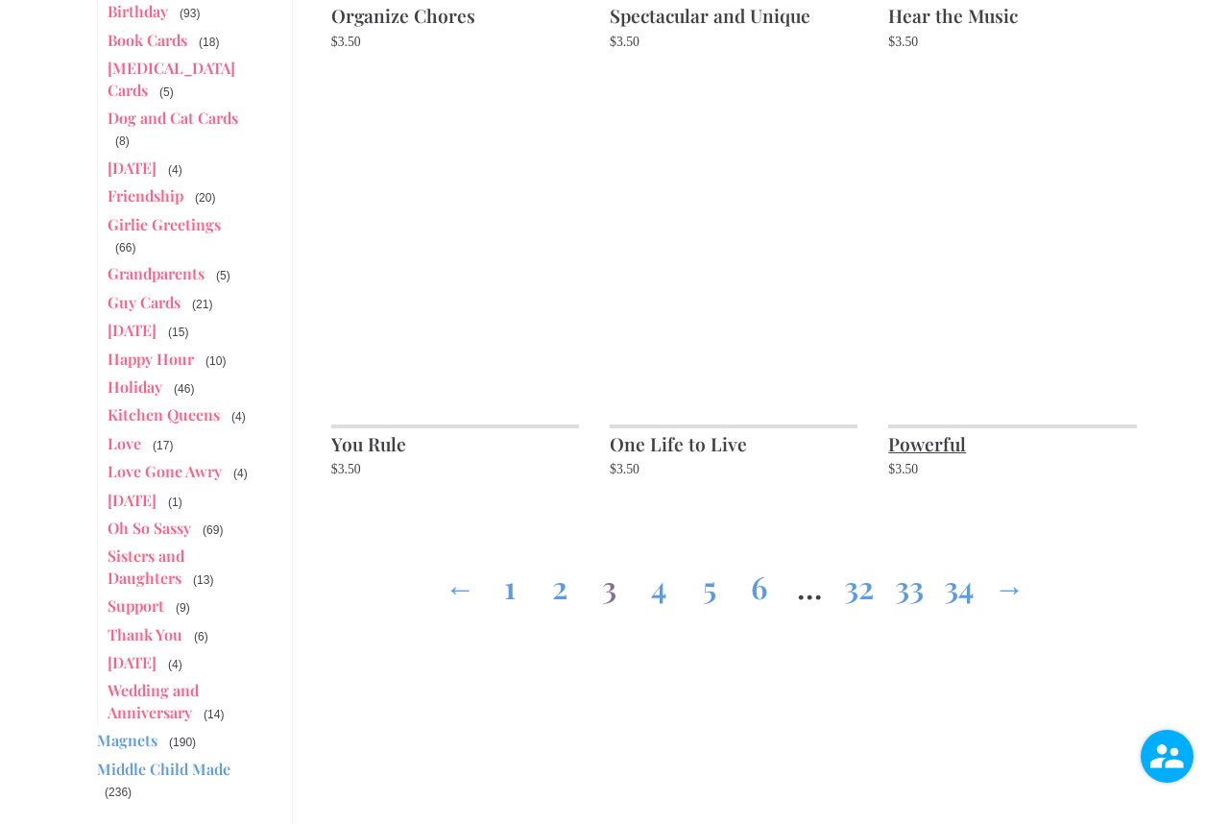
scroll to position [1919, 0]
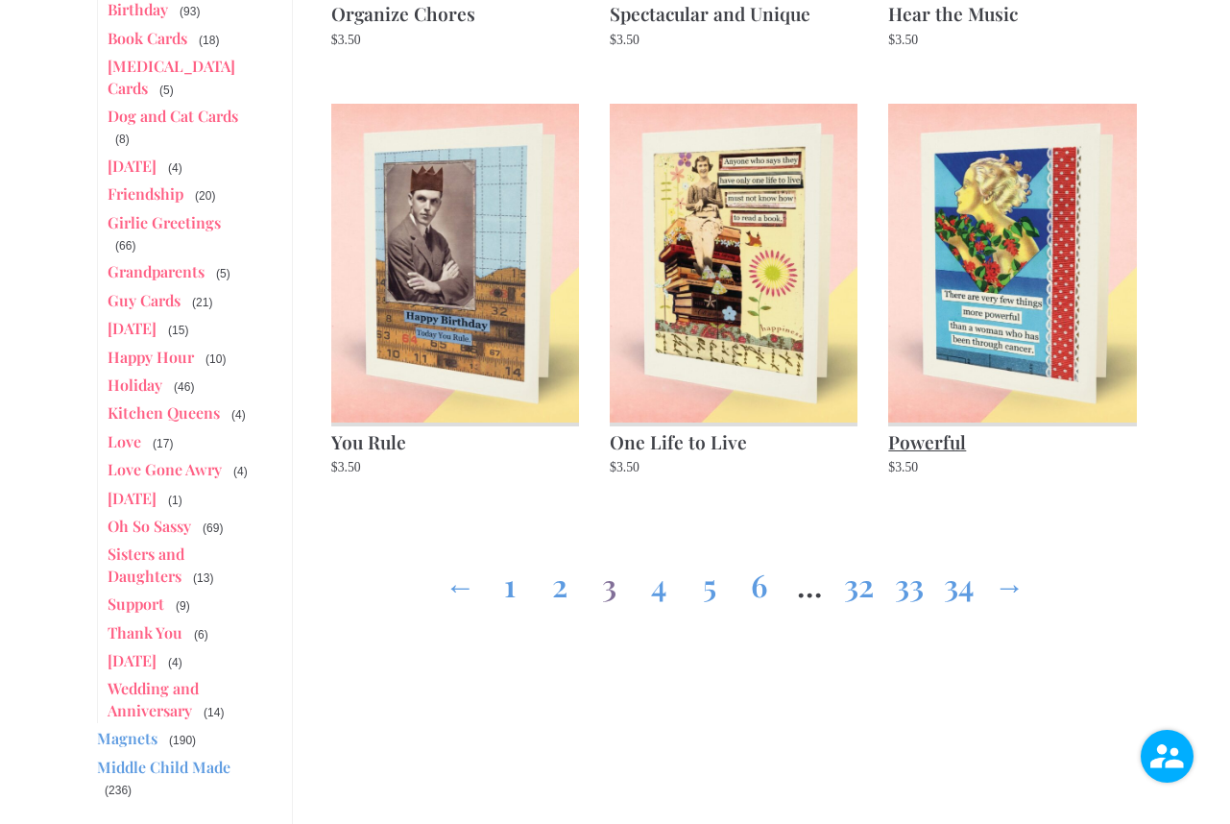
click at [913, 440] on h2 "Powerful" at bounding box center [1012, 439] width 248 height 35
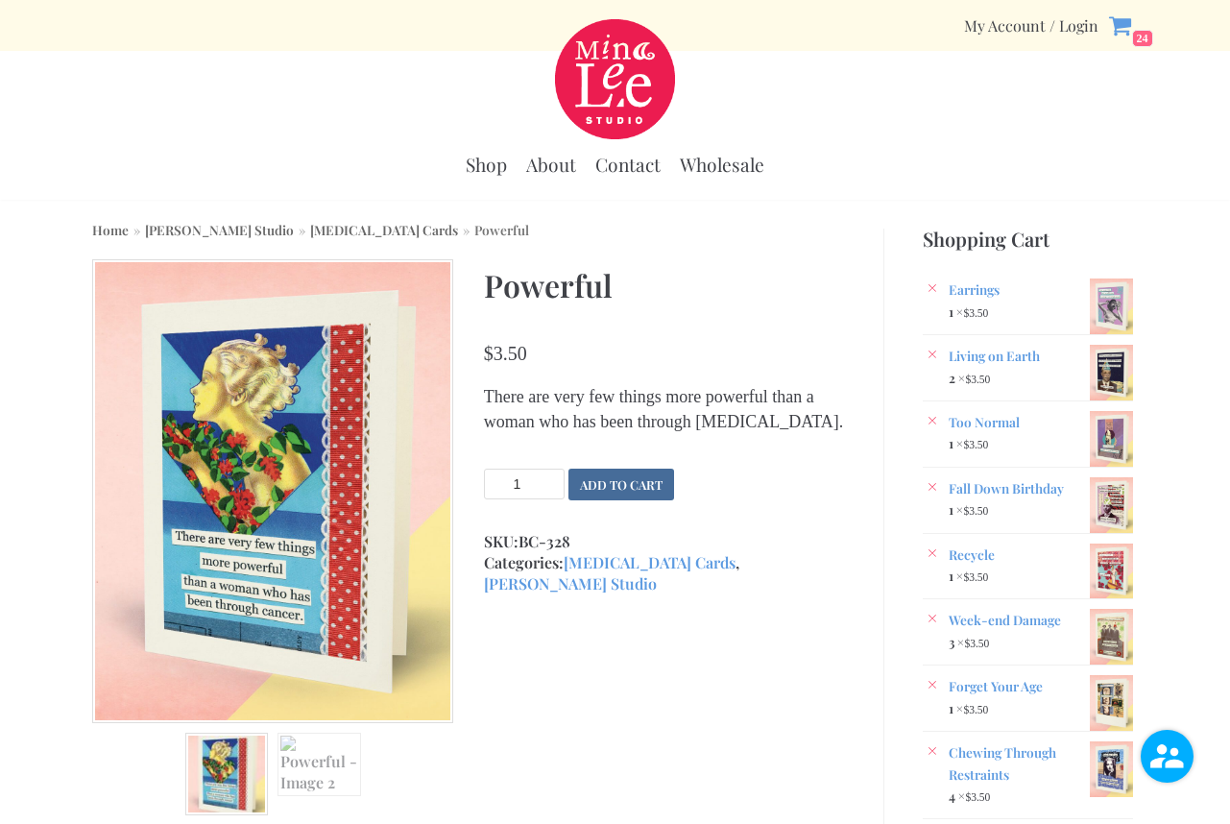
click at [617, 500] on button "Add to cart" at bounding box center [621, 484] width 106 height 32
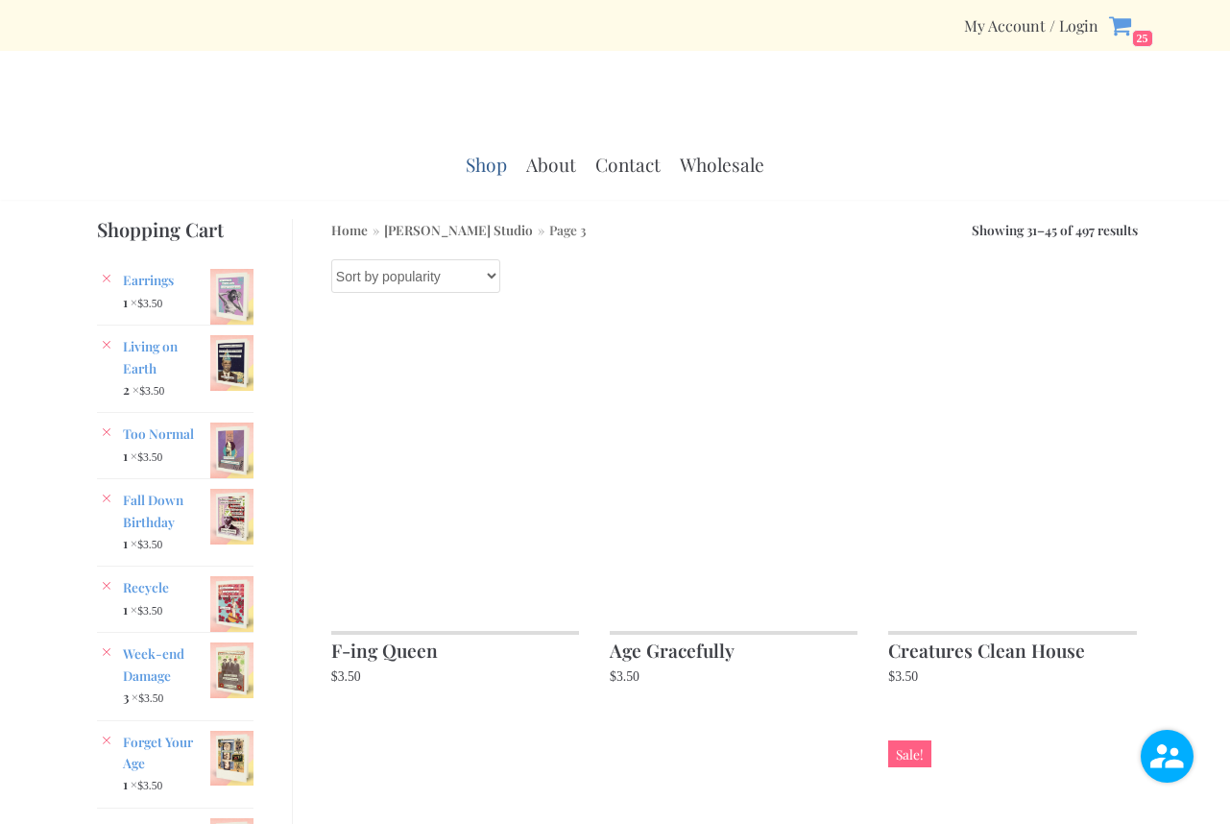
scroll to position [1919, 0]
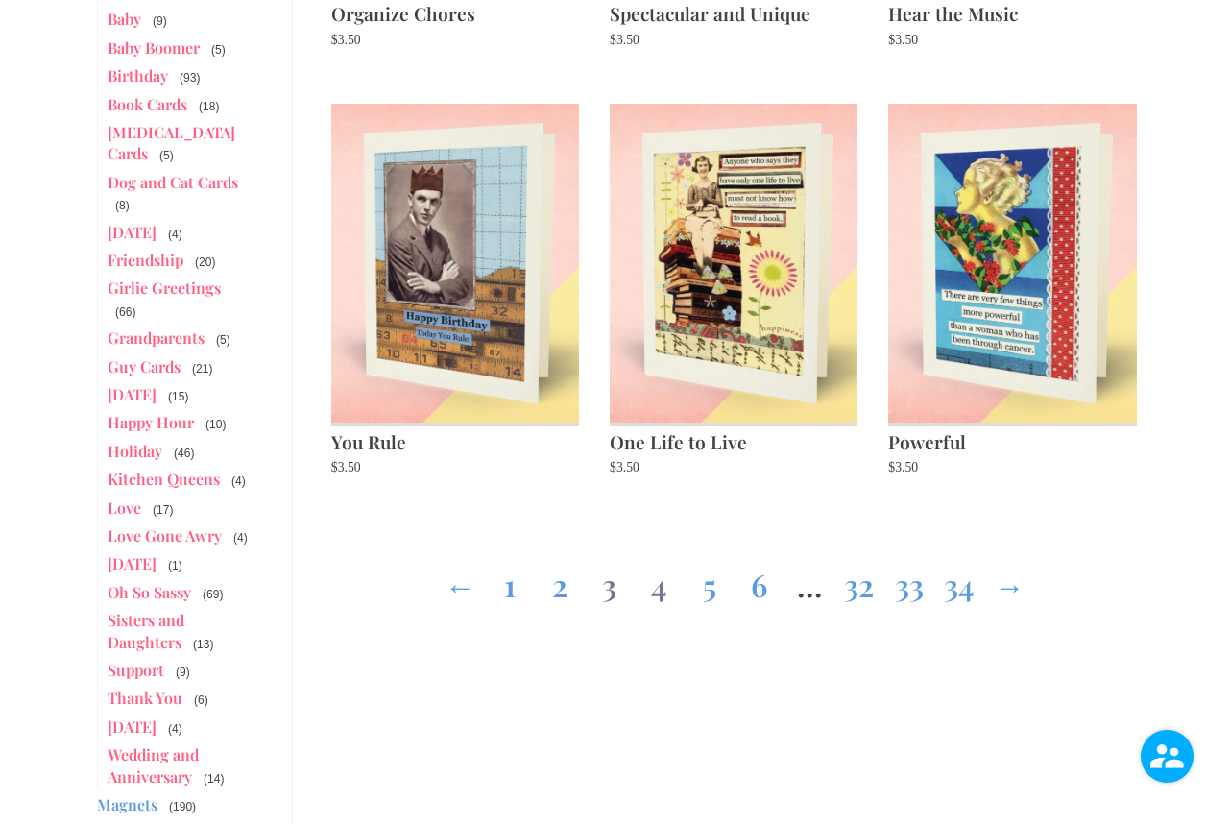
click at [658, 593] on link "4" at bounding box center [659, 580] width 31 height 69
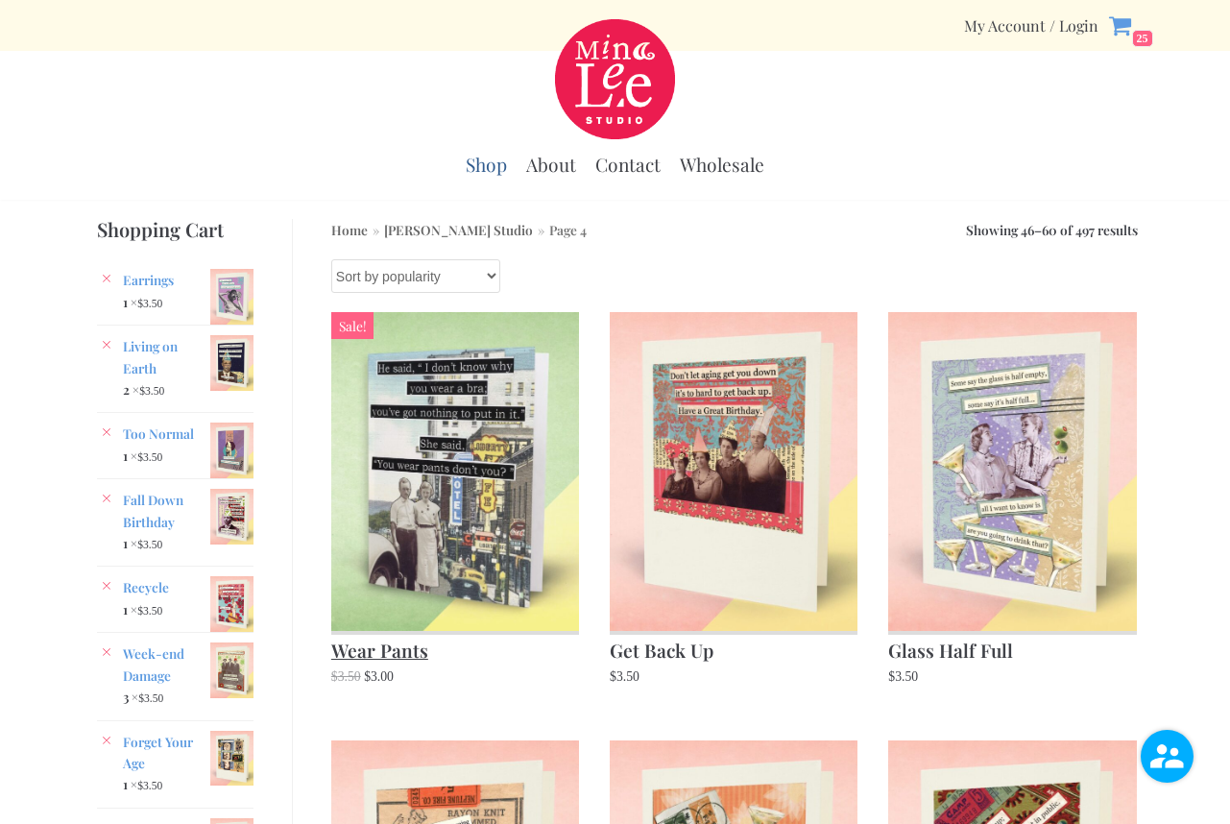
click at [433, 547] on img at bounding box center [455, 471] width 248 height 319
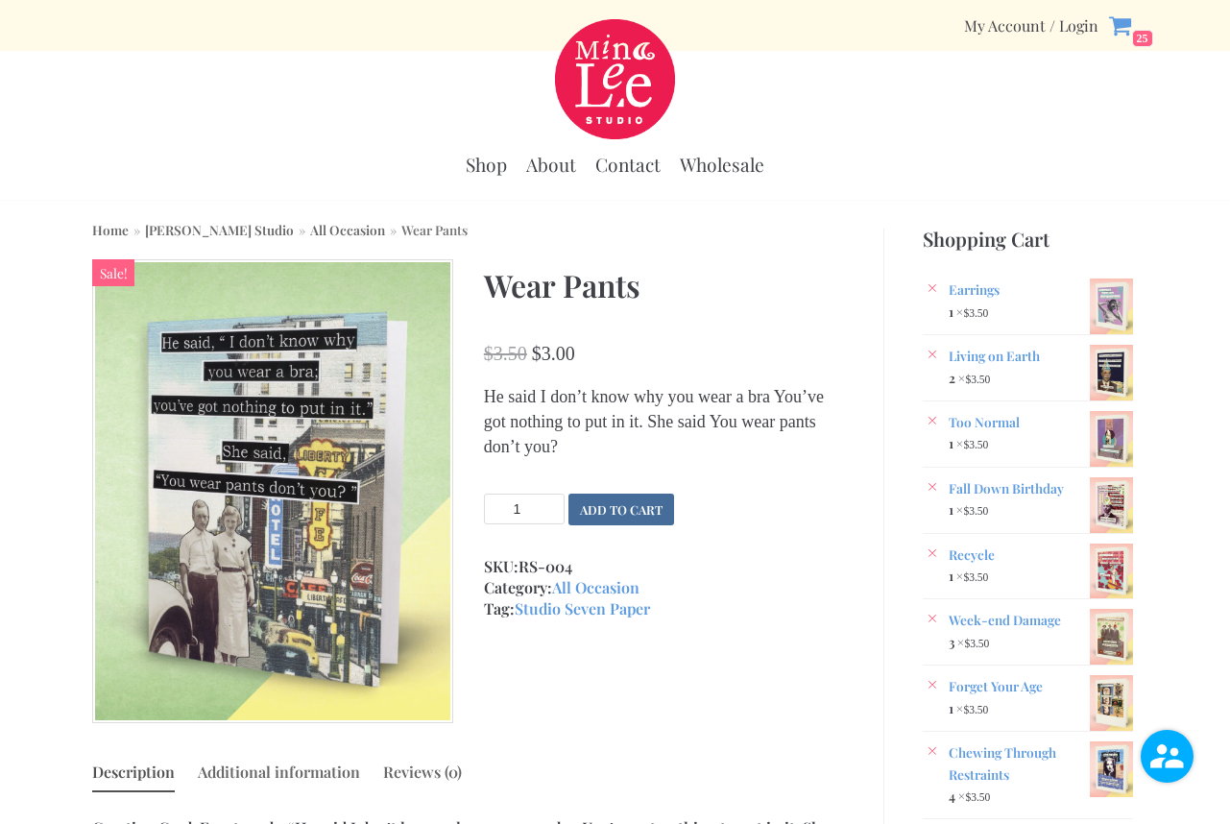
click at [620, 506] on button "Add to cart" at bounding box center [621, 509] width 106 height 32
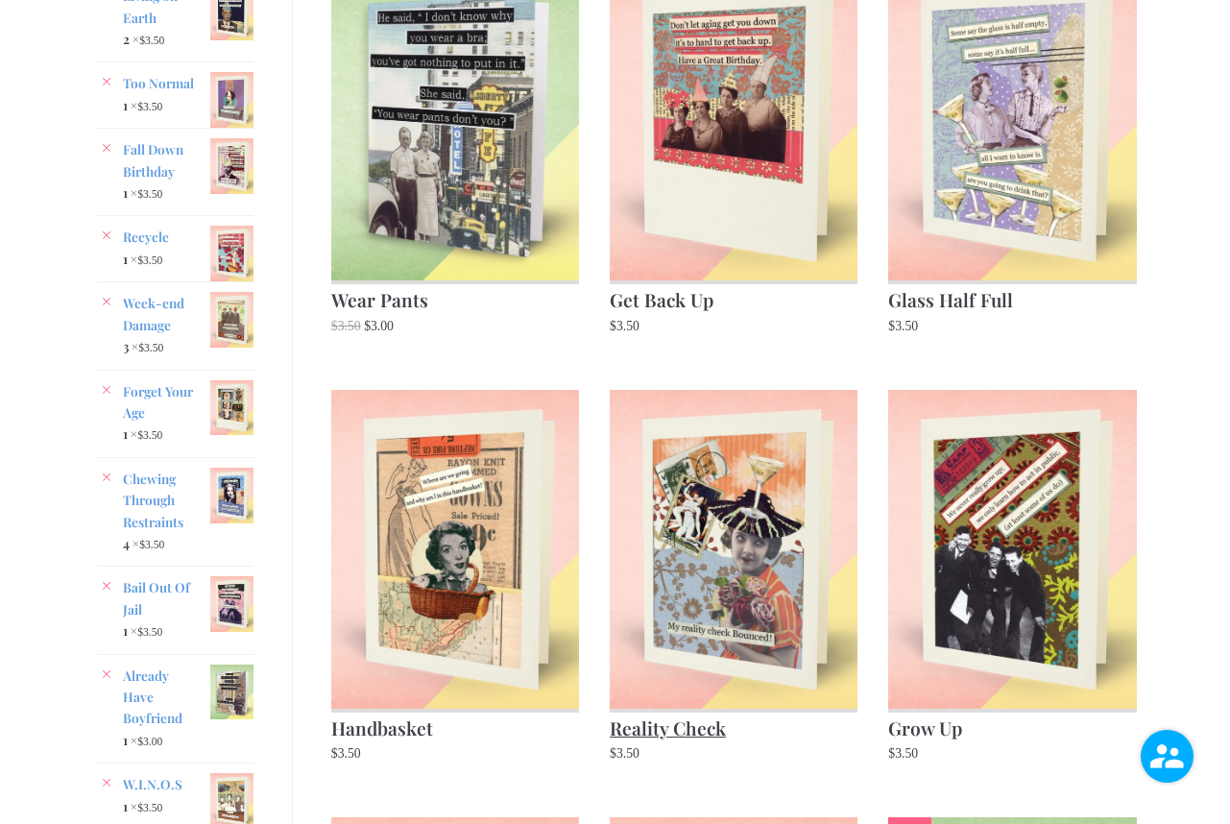
scroll to position [347, 0]
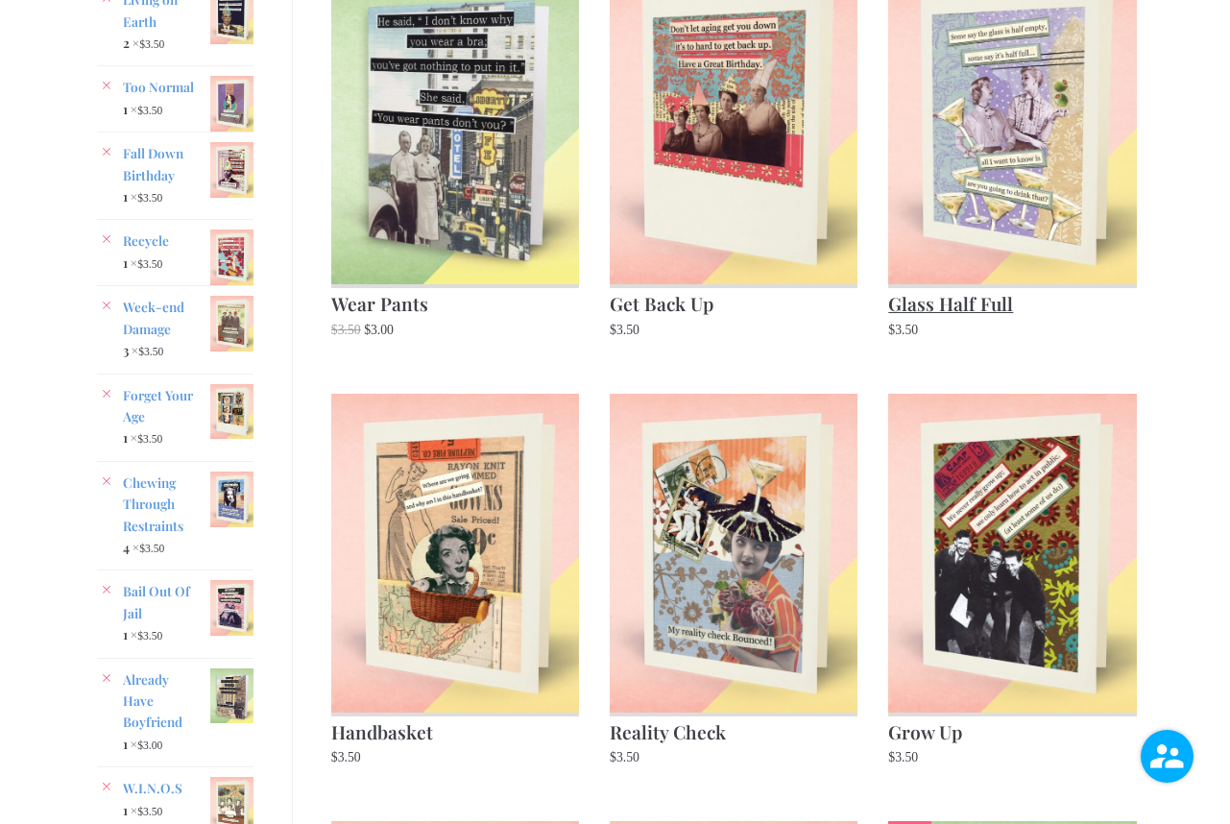
click at [1022, 165] on img at bounding box center [1012, 124] width 248 height 319
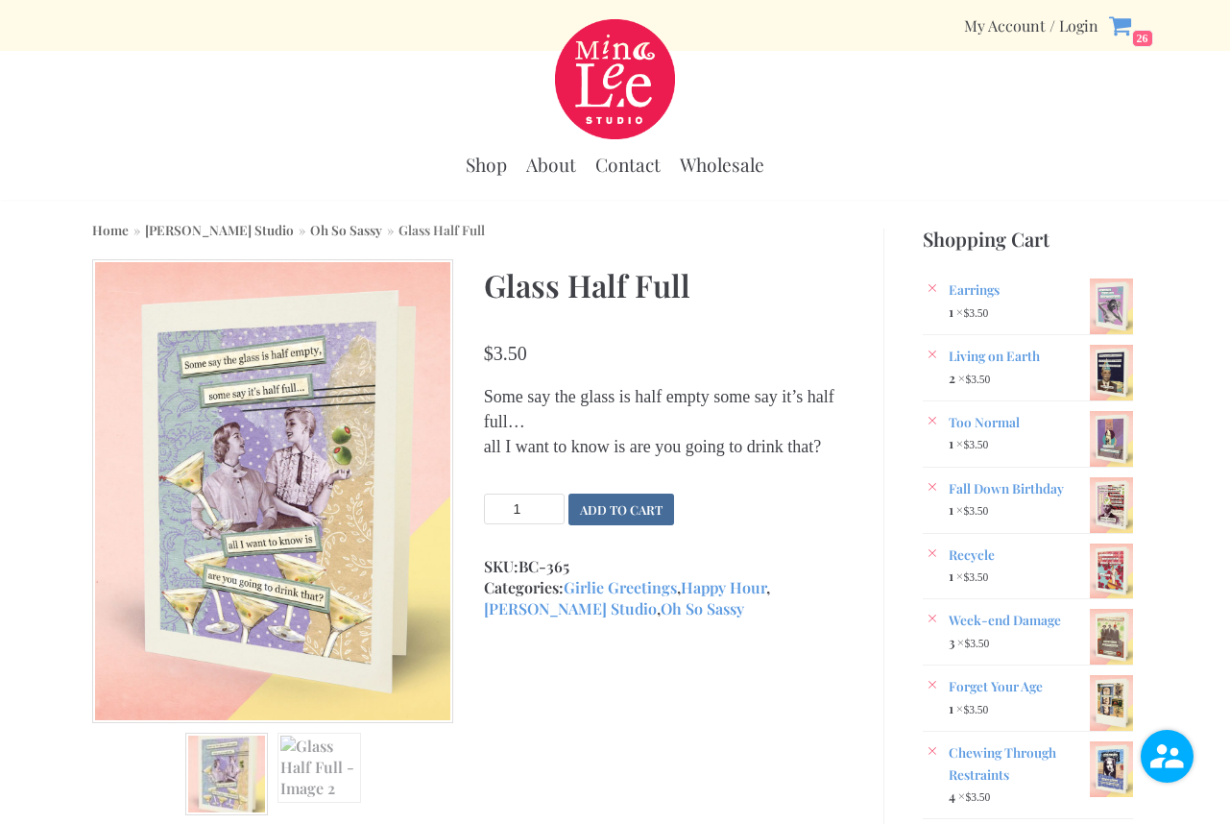
click at [625, 525] on button "Add to cart" at bounding box center [621, 509] width 106 height 32
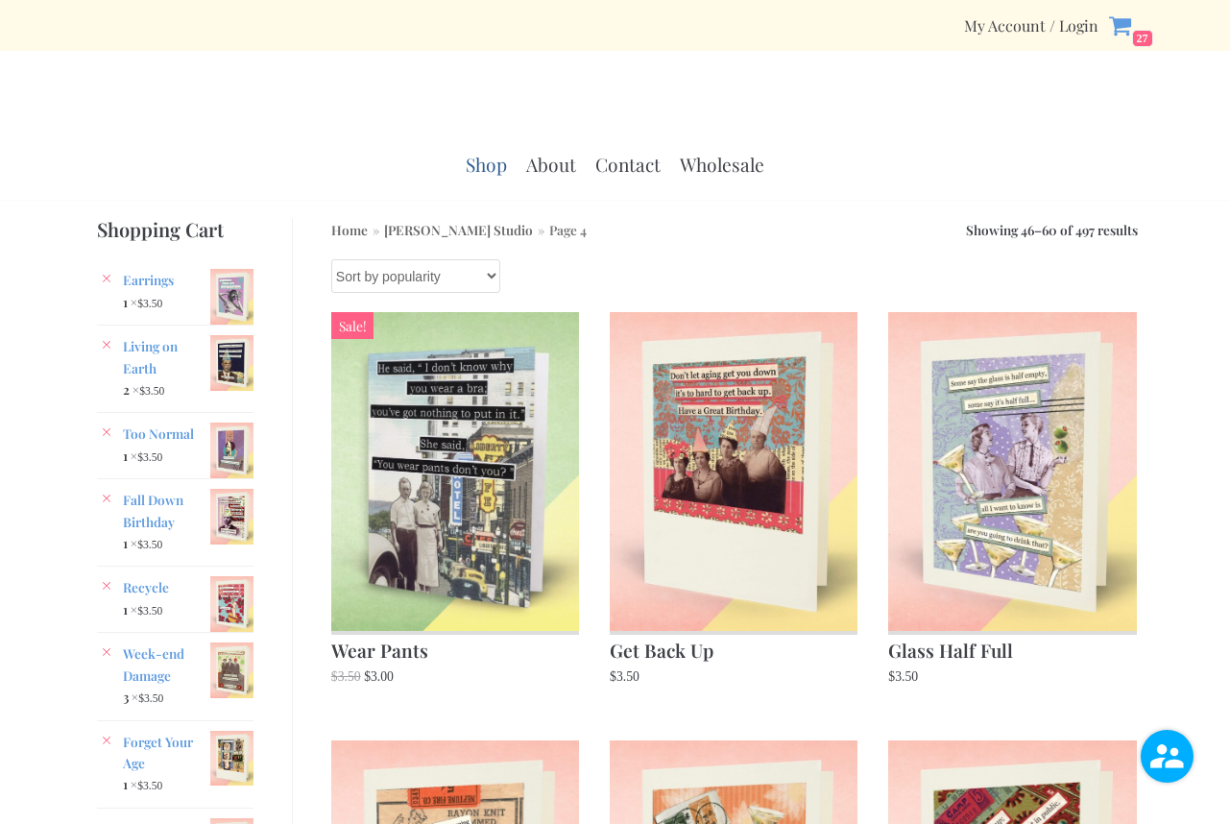
scroll to position [347, 0]
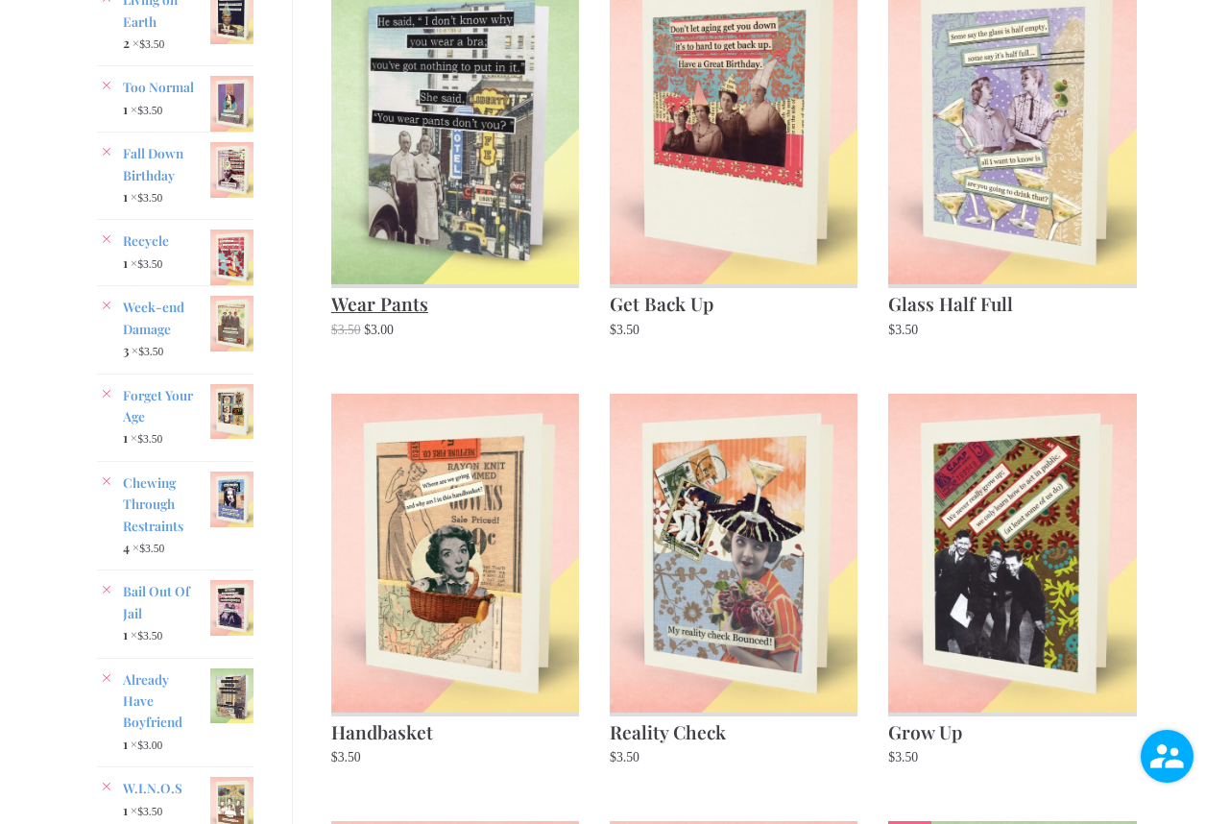
click at [470, 173] on img at bounding box center [455, 124] width 248 height 319
